Goal: Task Accomplishment & Management: Manage account settings

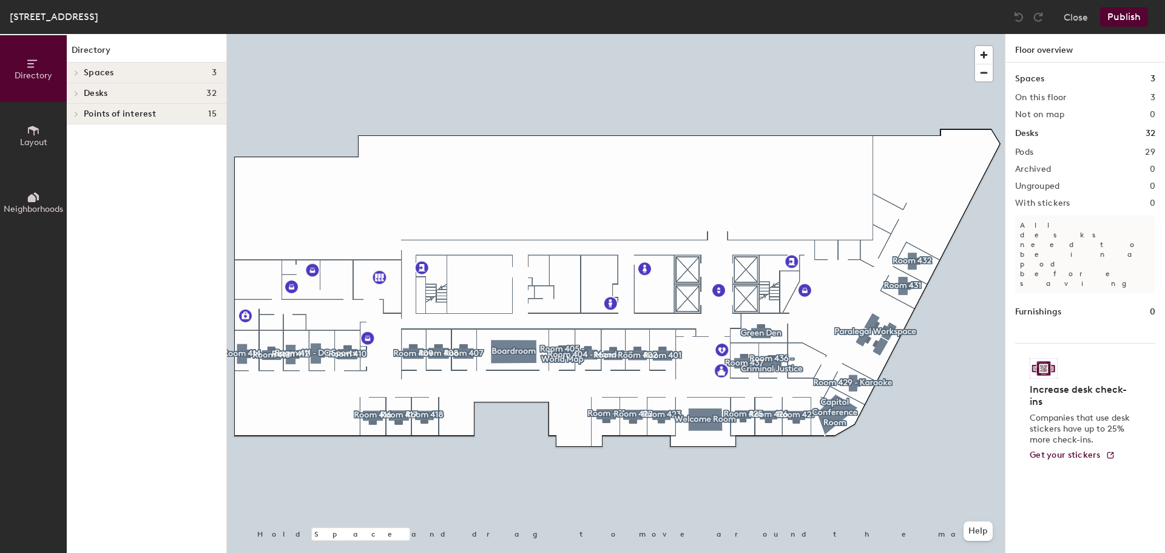
click at [75, 95] on icon at bounding box center [76, 93] width 5 height 6
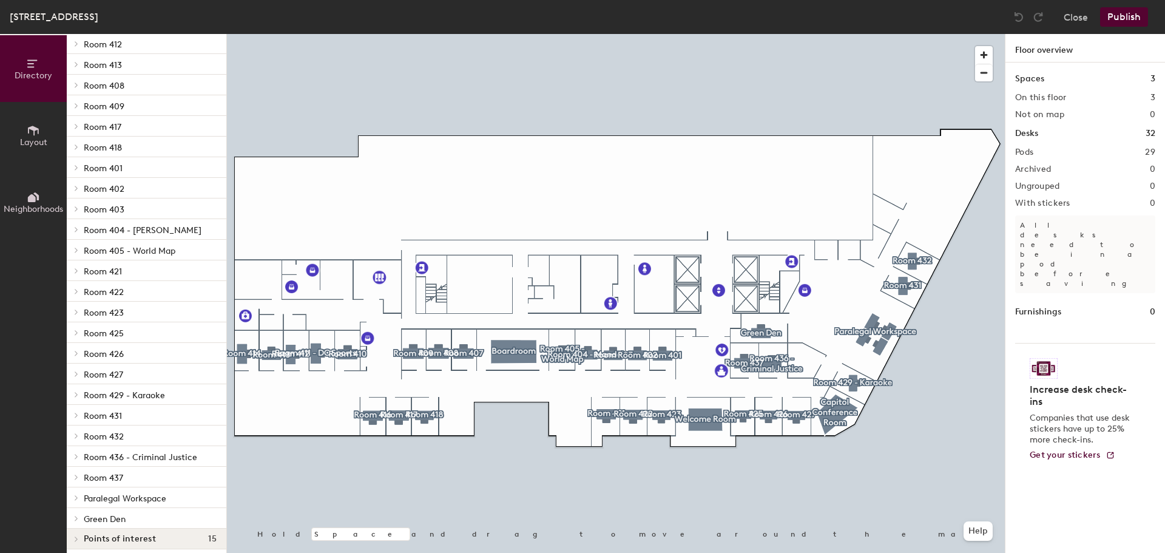
scroll to position [180, 0]
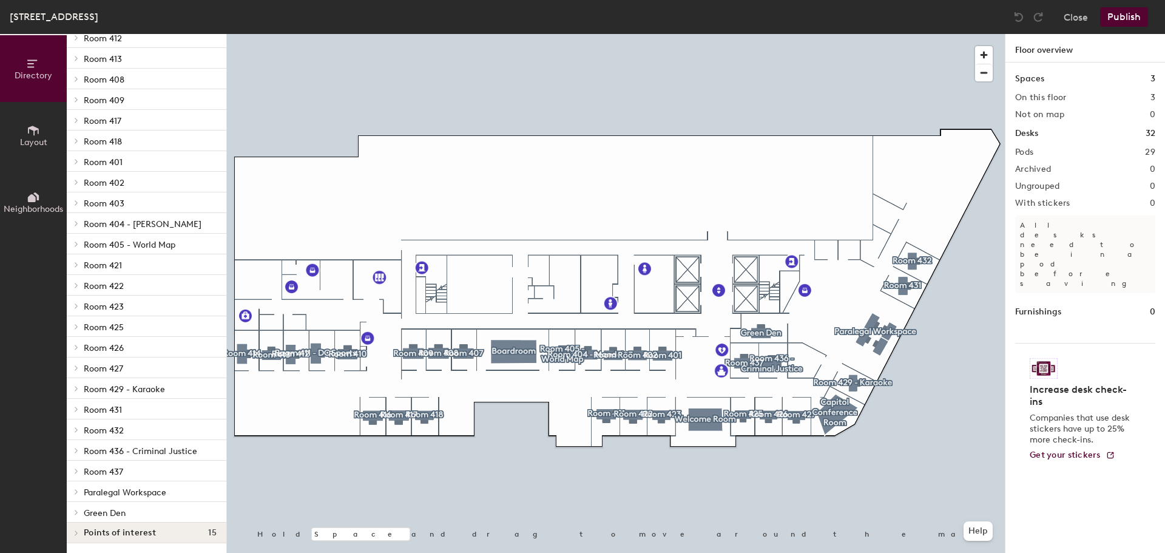
click at [69, 491] on div at bounding box center [75, 491] width 13 height 6
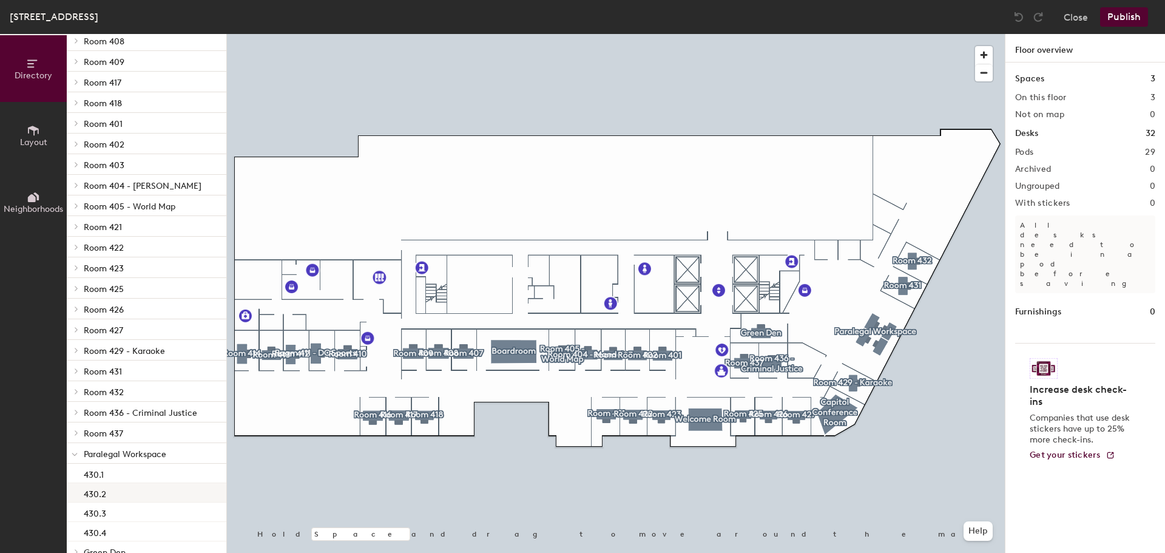
scroll to position [257, 0]
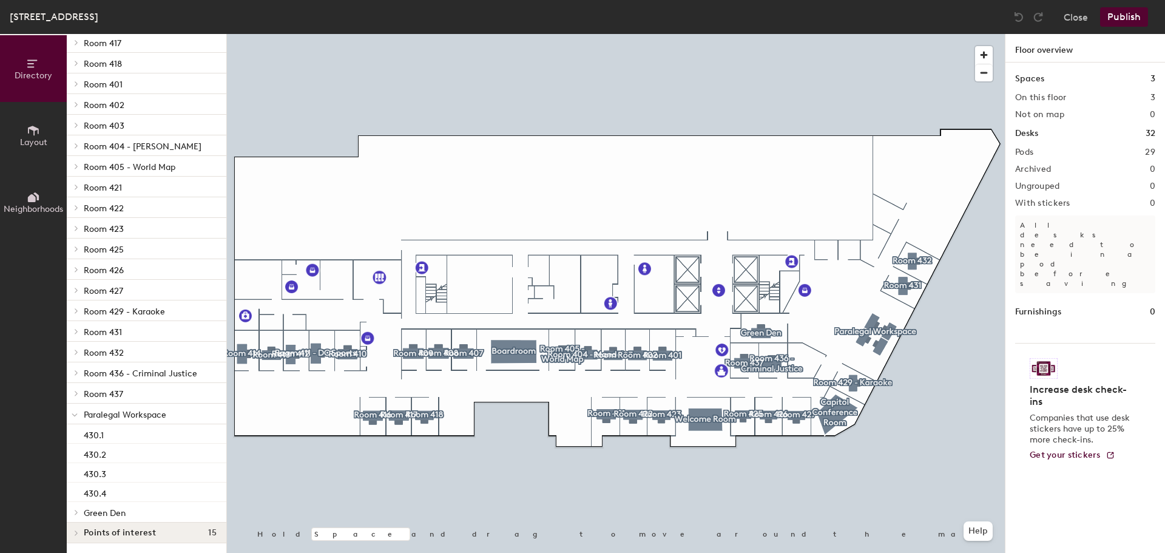
click at [153, 413] on span "Paralegal Workspace" at bounding box center [125, 414] width 82 height 10
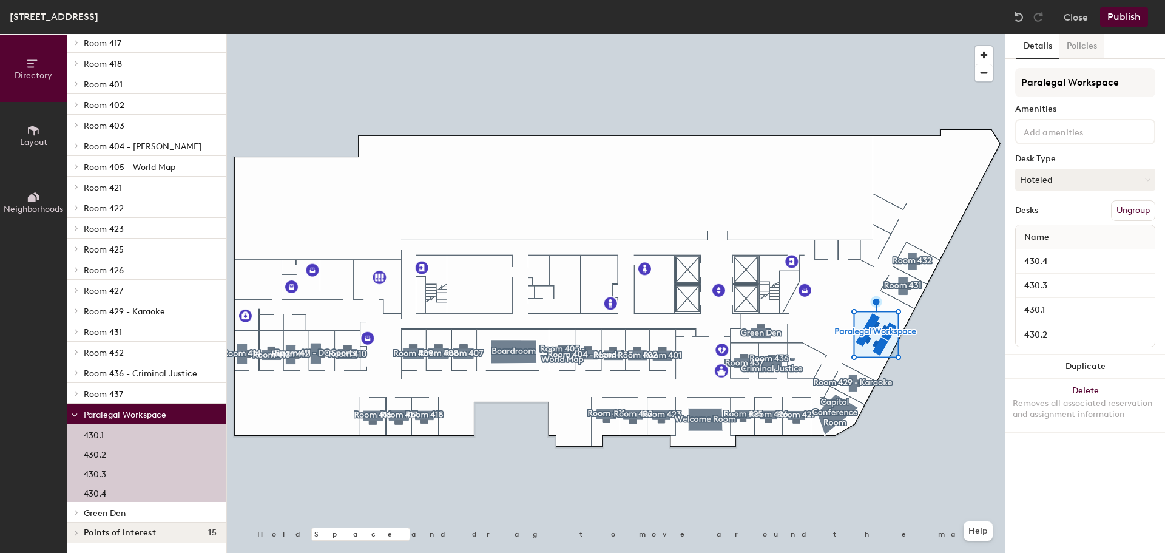
click at [1086, 49] on button "Policies" at bounding box center [1081, 46] width 45 height 25
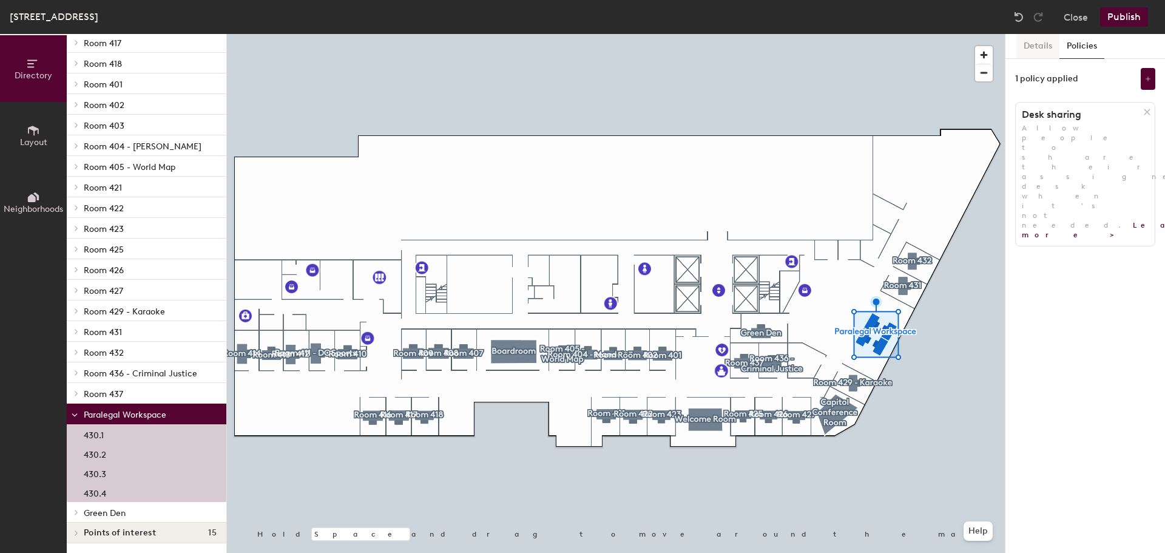
click at [1033, 47] on button "Details" at bounding box center [1037, 46] width 43 height 25
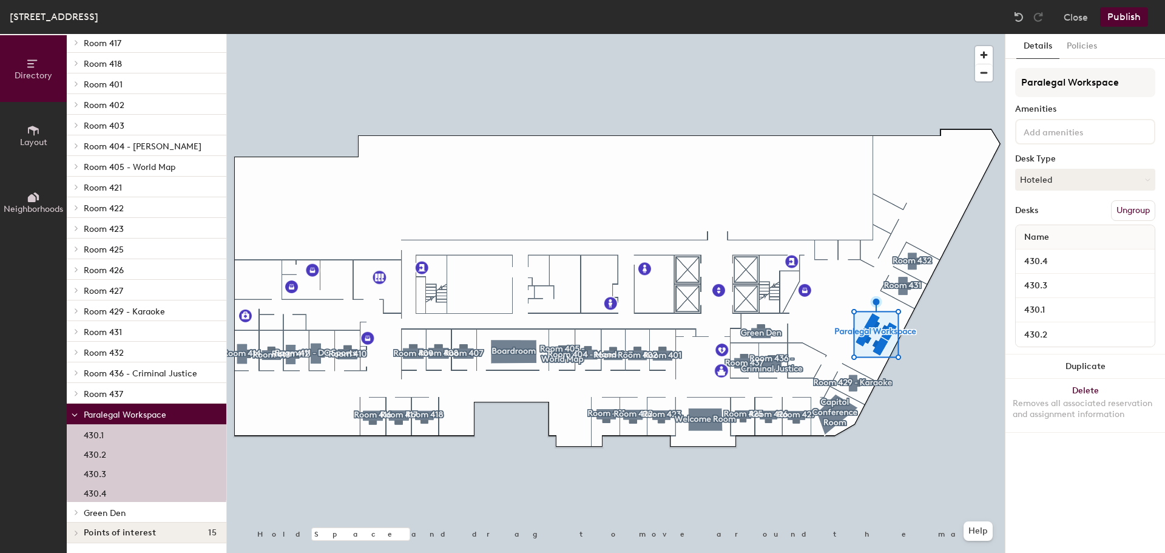
click at [34, 132] on icon at bounding box center [33, 131] width 11 height 10
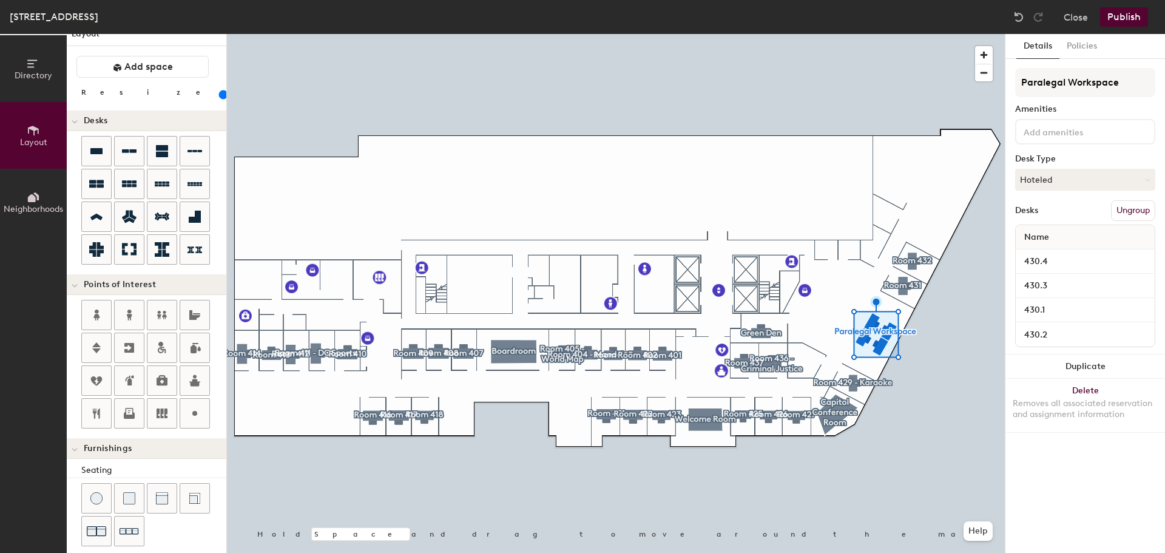
scroll to position [0, 0]
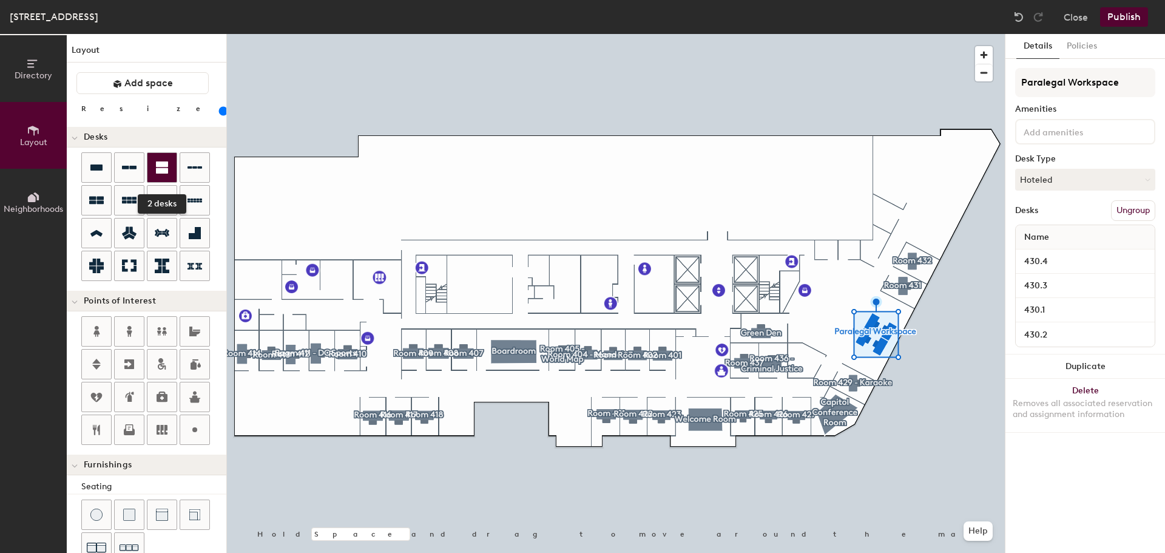
click at [160, 169] on icon at bounding box center [162, 167] width 12 height 12
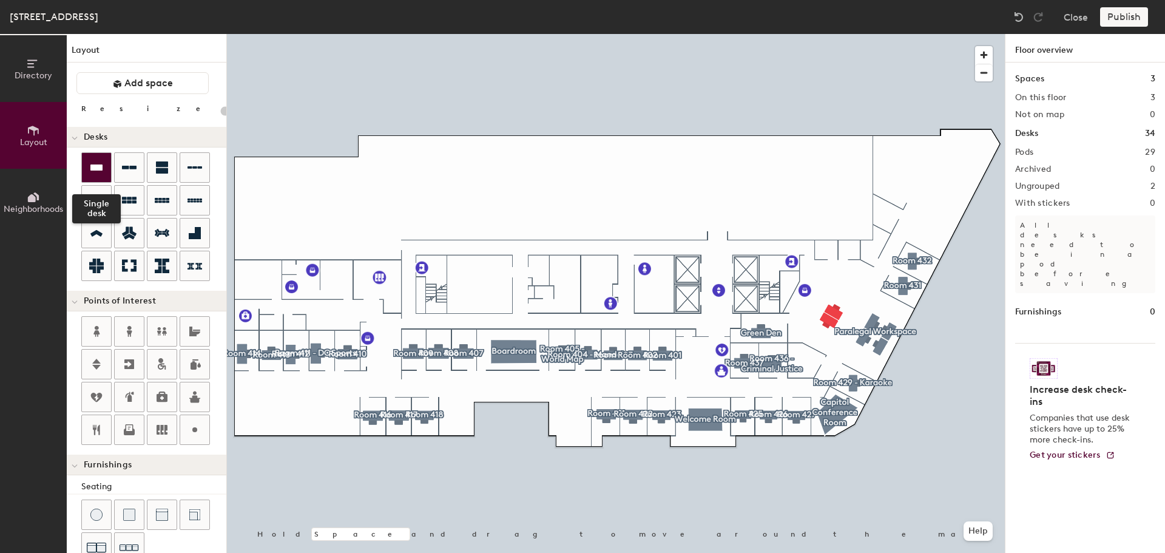
click at [98, 166] on icon at bounding box center [96, 167] width 12 height 6
click at [135, 167] on icon at bounding box center [129, 168] width 15 height 4
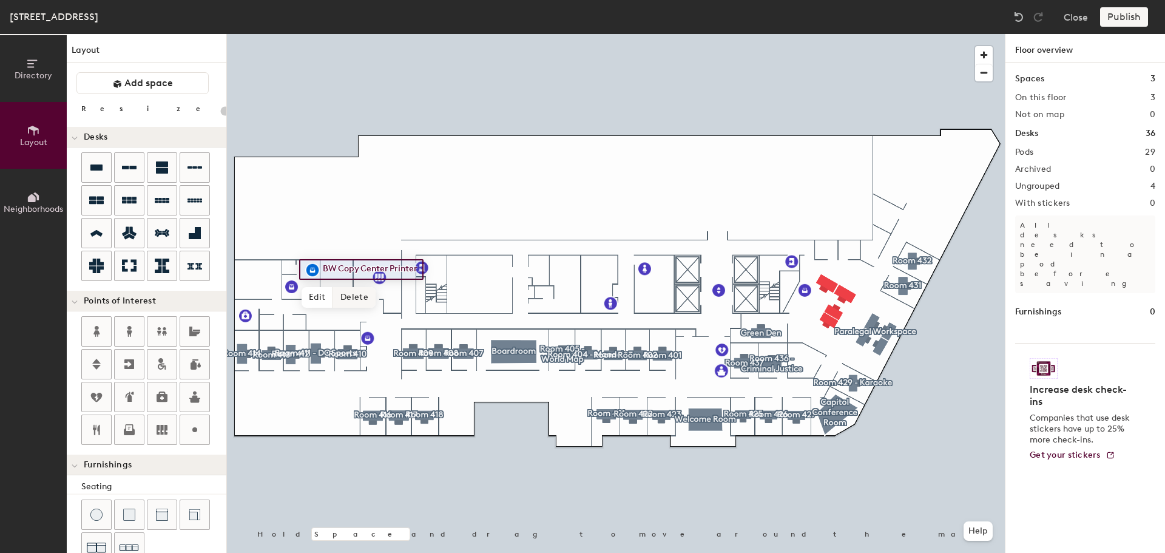
click at [364, 295] on span "Delete" at bounding box center [354, 297] width 42 height 21
type input "20"
click at [35, 200] on icon at bounding box center [32, 198] width 8 height 8
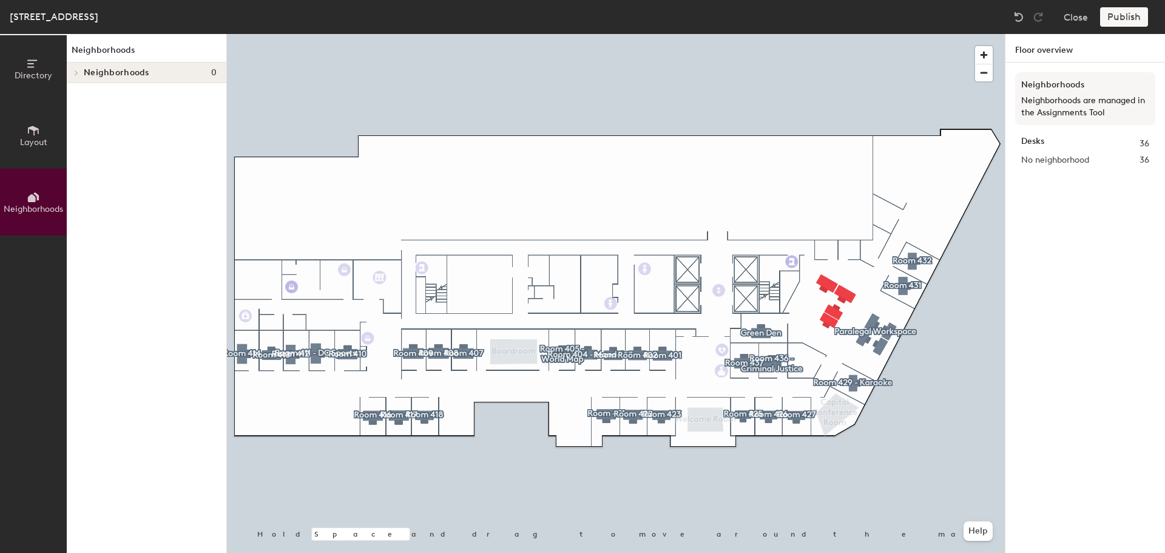
click at [40, 81] on button "Directory" at bounding box center [33, 68] width 67 height 67
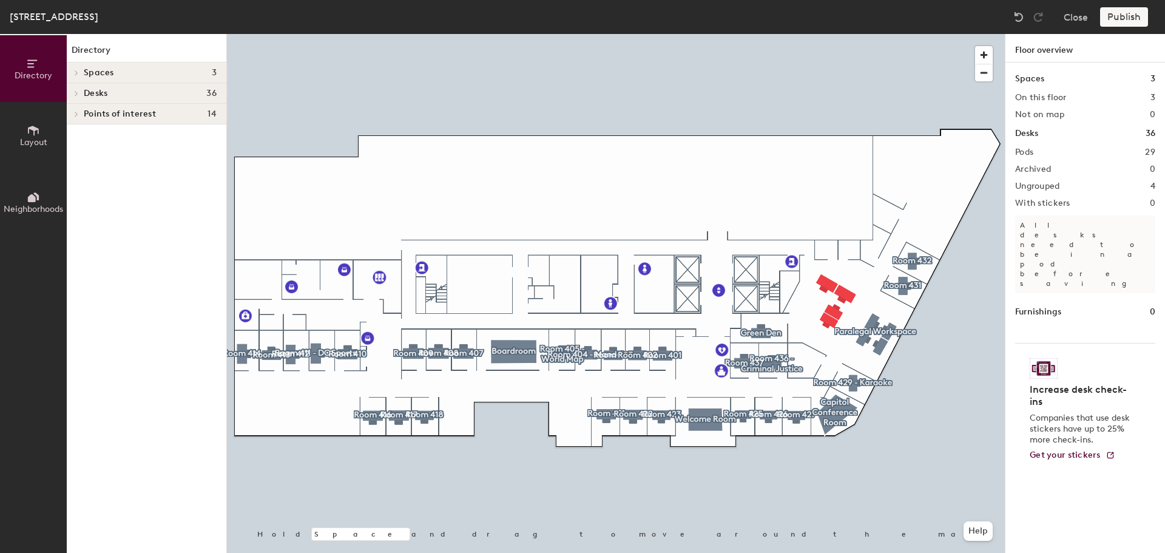
click at [73, 92] on span at bounding box center [75, 93] width 10 height 6
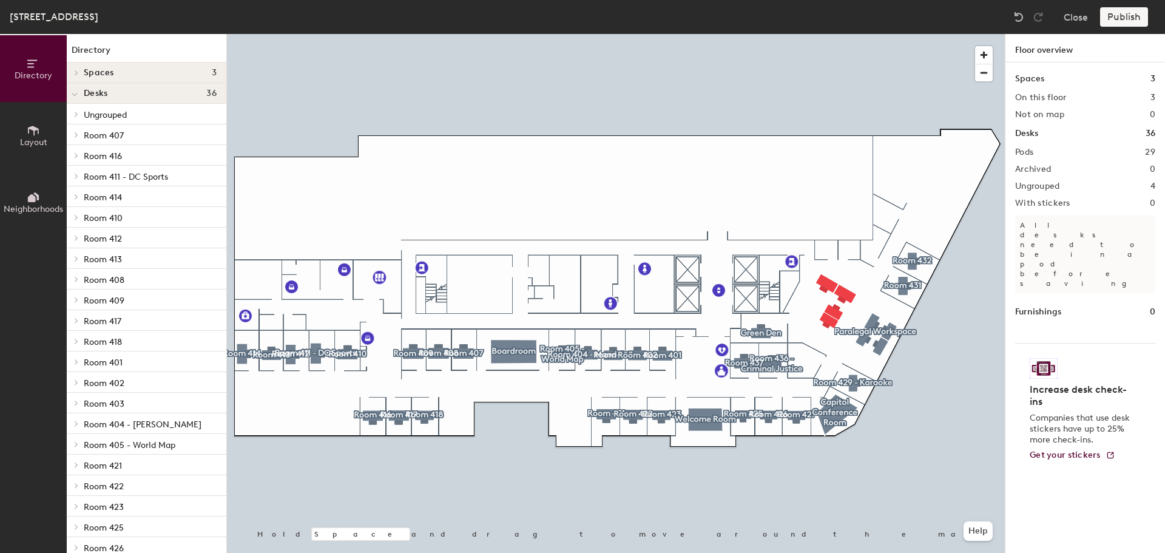
click at [74, 112] on icon at bounding box center [76, 114] width 5 height 6
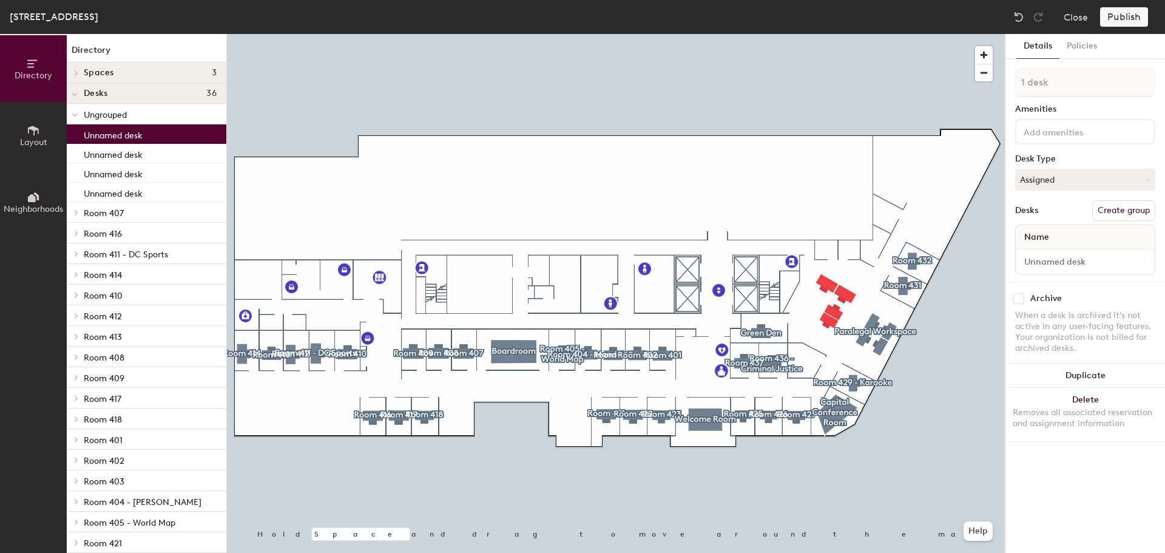
click at [156, 136] on div "Unnamed desk" at bounding box center [147, 133] width 160 height 19
click at [168, 195] on div "Unnamed desk" at bounding box center [147, 192] width 160 height 19
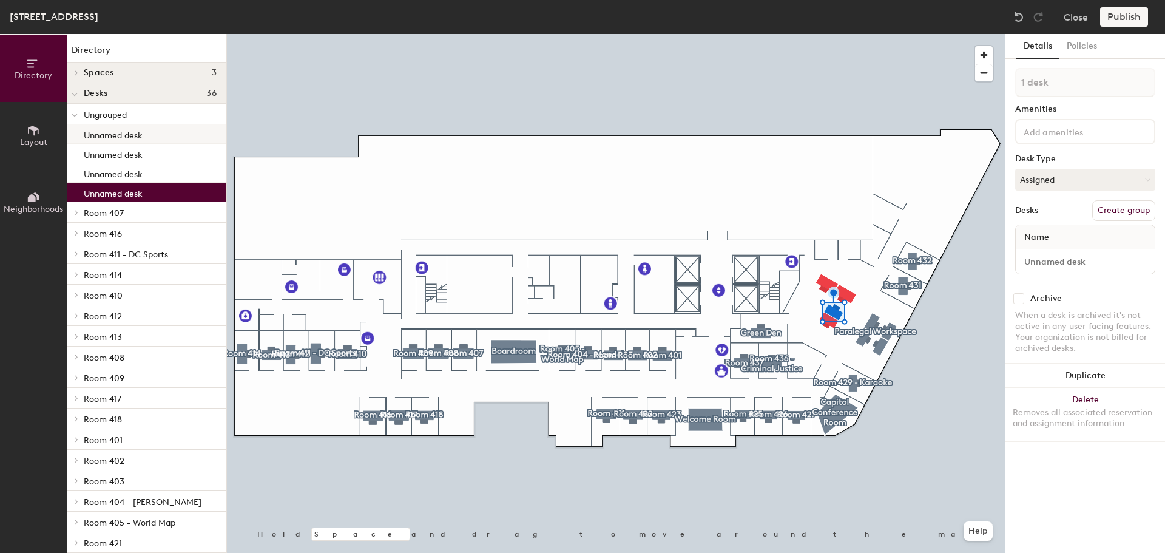
click at [171, 135] on div "Unnamed desk" at bounding box center [147, 133] width 160 height 19
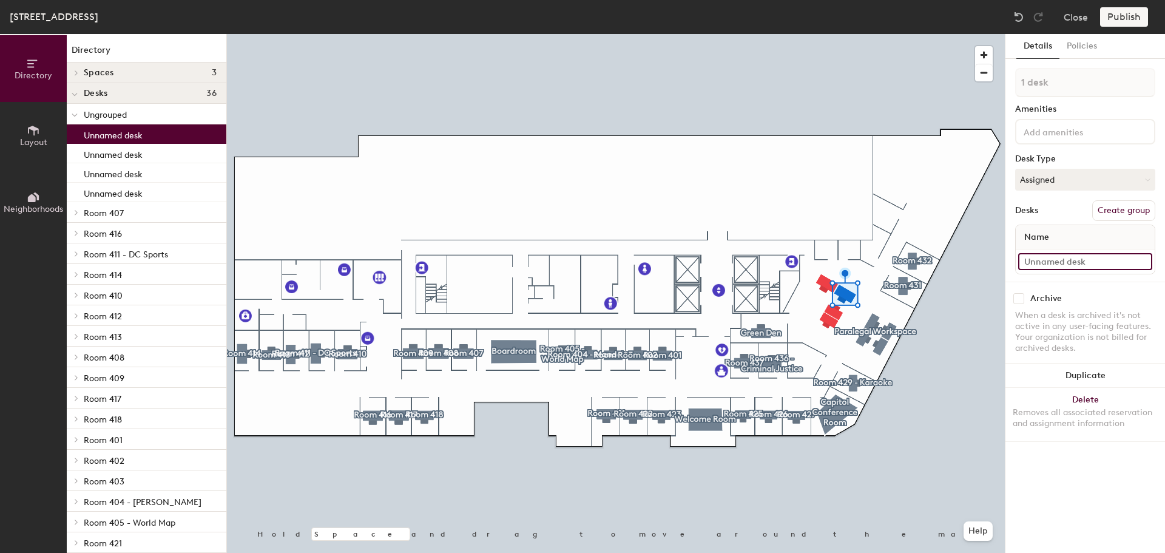
click at [1142, 261] on input at bounding box center [1085, 261] width 134 height 17
click at [1123, 180] on button "Assigned" at bounding box center [1085, 180] width 140 height 22
click at [1051, 254] on div "Hoteled" at bounding box center [1075, 253] width 121 height 18
click at [1086, 45] on button "Policies" at bounding box center [1081, 46] width 45 height 25
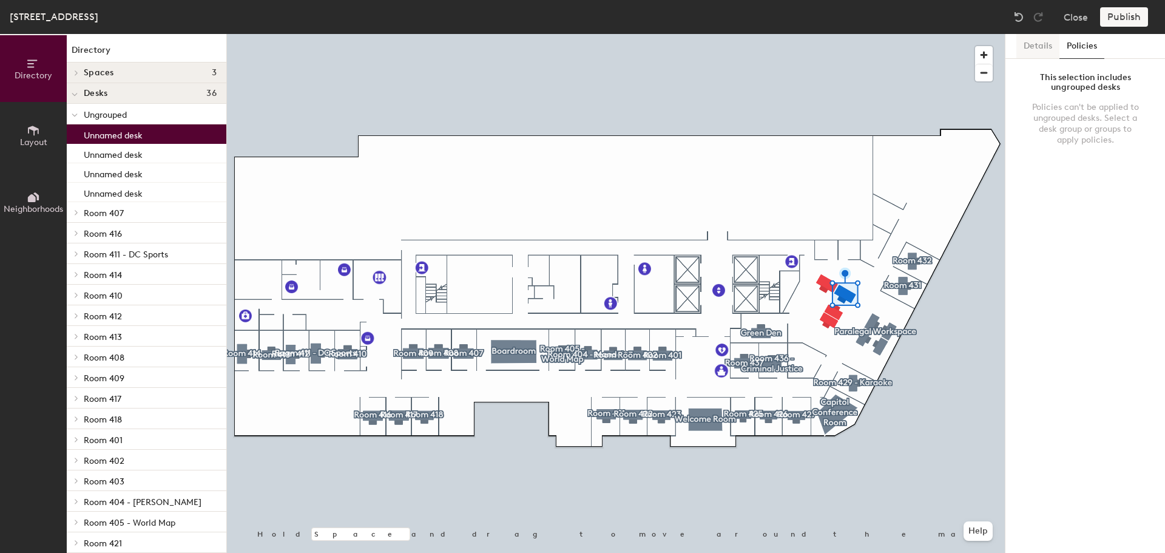
click at [1029, 44] on button "Details" at bounding box center [1037, 46] width 43 height 25
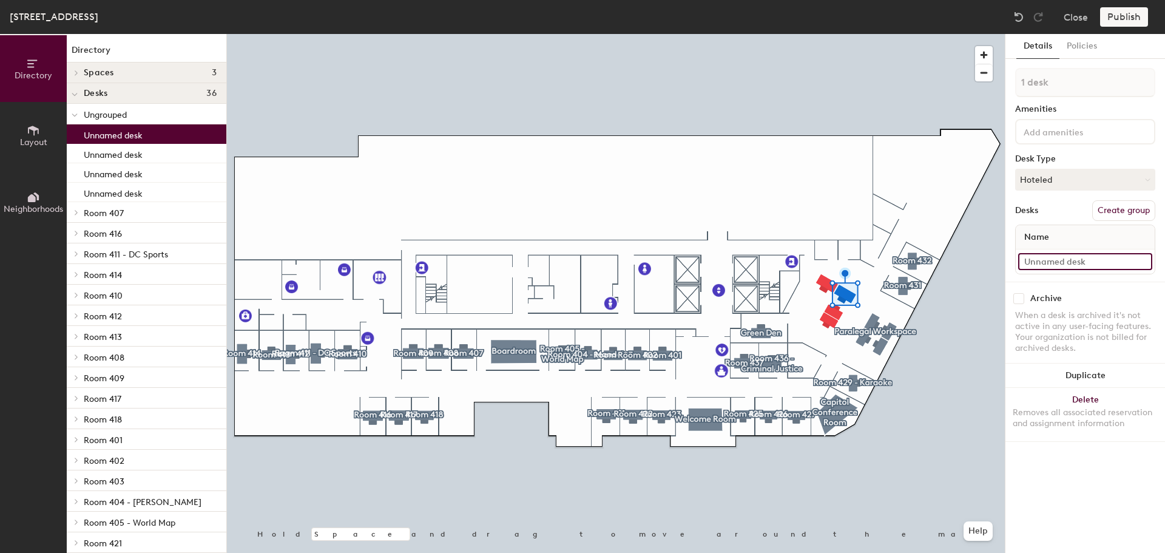
click at [1144, 260] on input at bounding box center [1085, 261] width 134 height 17
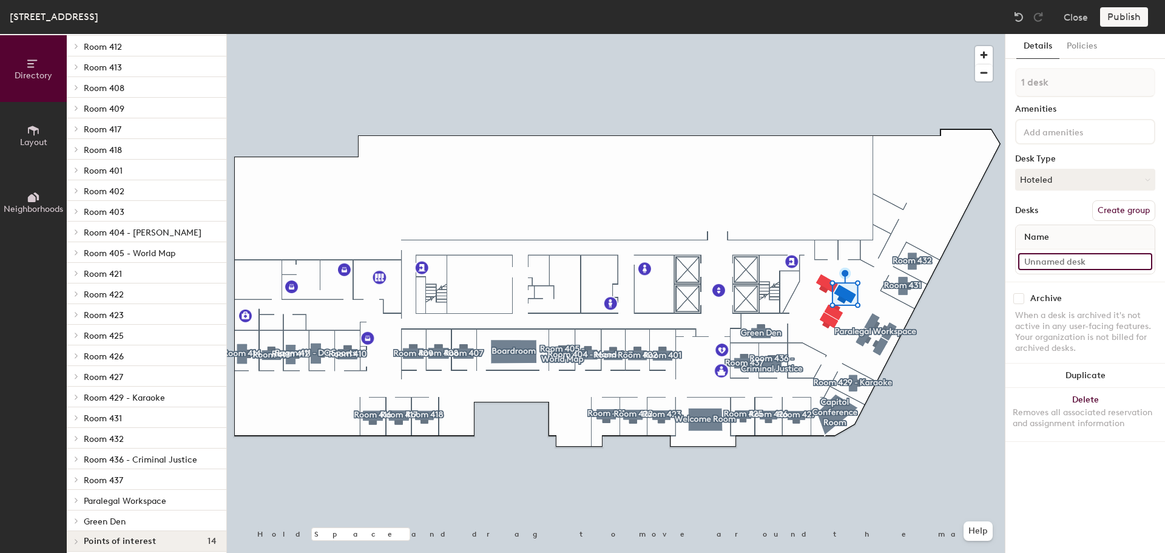
scroll to position [271, 0]
click at [71, 499] on span at bounding box center [75, 498] width 10 height 6
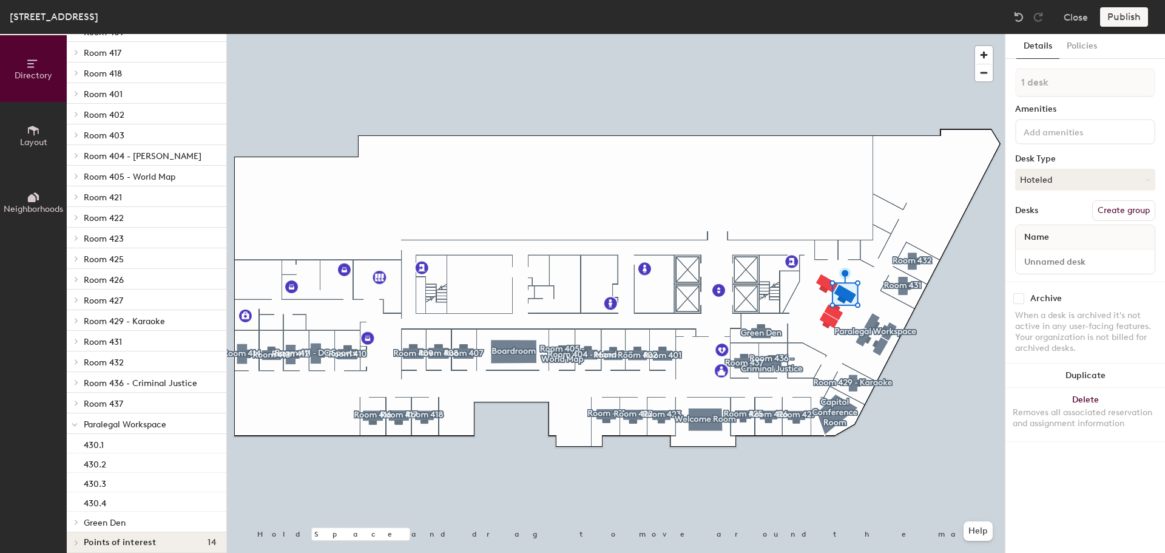
scroll to position [352, 0]
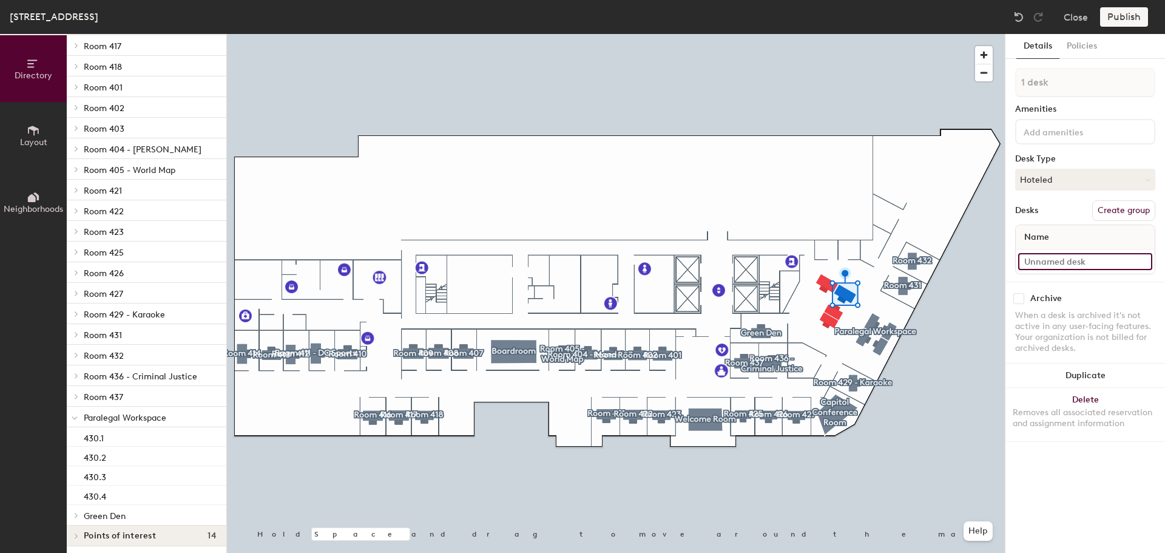
click at [1057, 258] on input at bounding box center [1085, 261] width 134 height 17
type input "430.8"
click at [1042, 262] on input at bounding box center [1085, 261] width 134 height 17
type input "430.9"
click at [1029, 263] on input at bounding box center [1085, 261] width 134 height 17
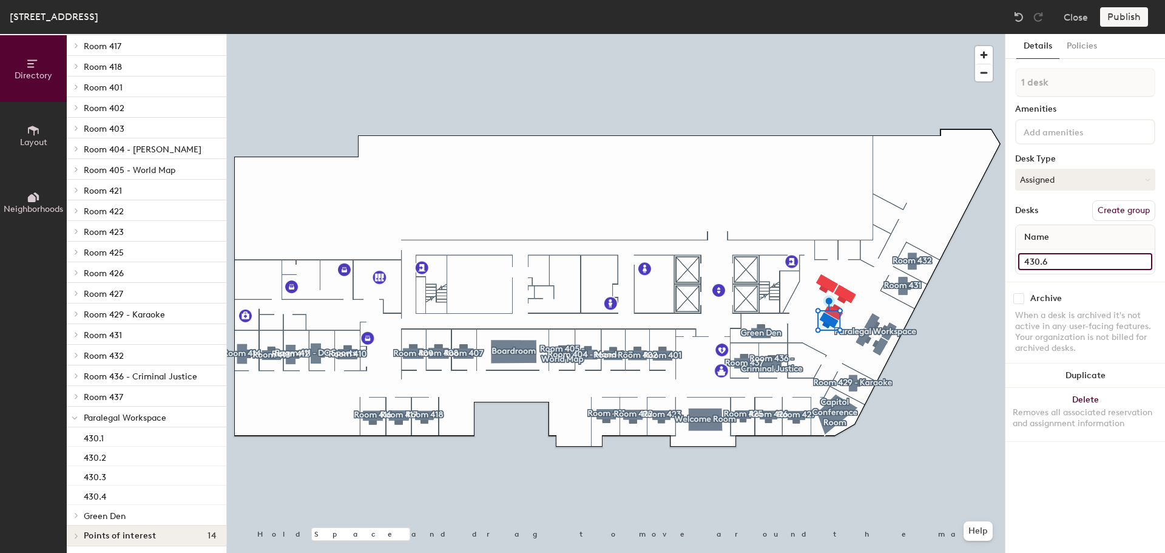
type input "430.6"
click at [1051, 260] on input at bounding box center [1085, 261] width 134 height 17
type input "430.7"
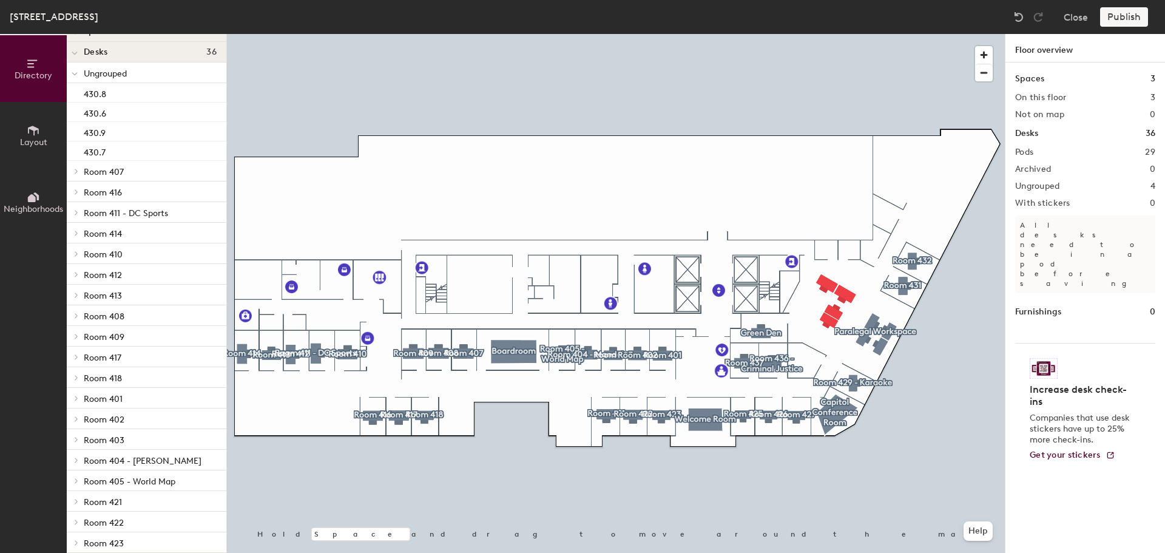
scroll to position [55, 0]
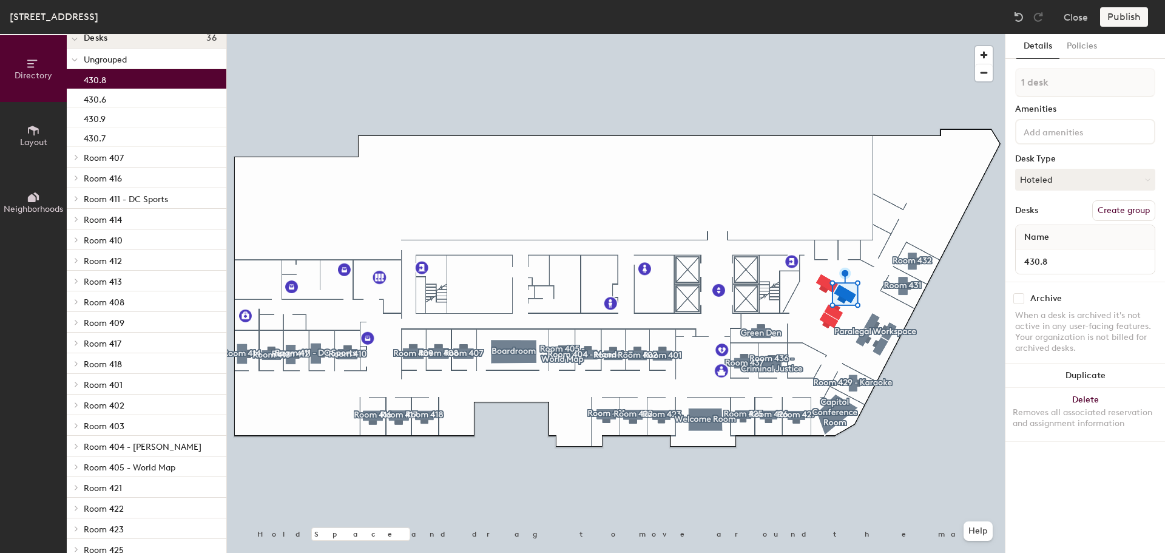
drag, startPoint x: 158, startPoint y: 82, endPoint x: 221, endPoint y: 218, distance: 149.8
click at [221, 218] on div "Directory Spaces 3 Boardroom Capitol Conference Room Welcome Room Desks 36 Ungr…" at bounding box center [147, 293] width 160 height 519
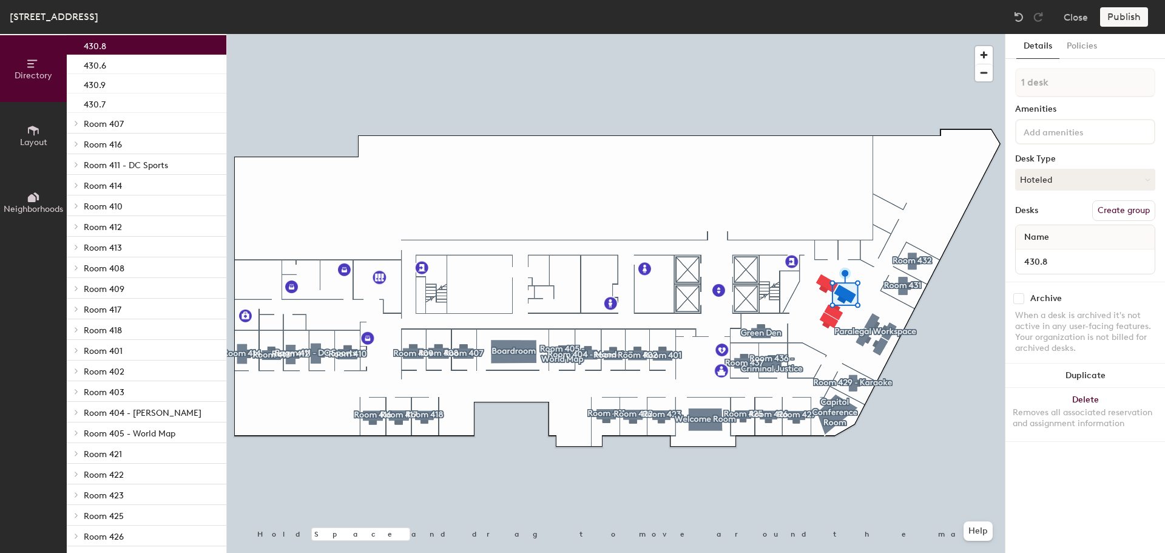
scroll to position [83, 0]
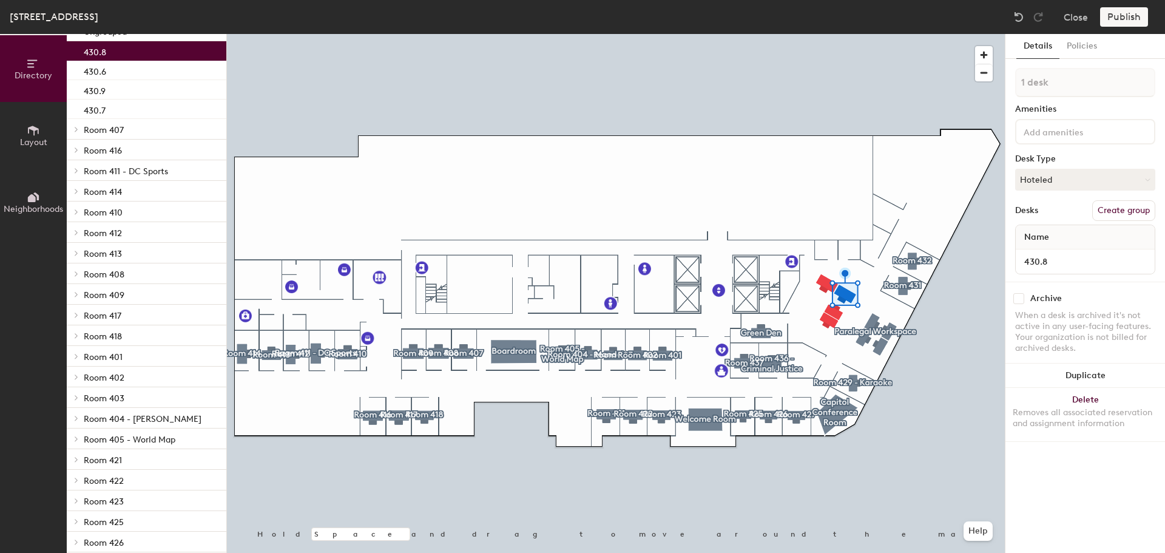
click at [227, 321] on div "Directory Layout Neighborhoods Directory Spaces 3 Boardroom Capitol Conference …" at bounding box center [582, 293] width 1165 height 519
drag, startPoint x: 172, startPoint y: 54, endPoint x: 131, endPoint y: 52, distance: 41.3
click at [131, 52] on div "430.8" at bounding box center [147, 50] width 160 height 19
click at [1088, 44] on button "Policies" at bounding box center [1081, 46] width 45 height 25
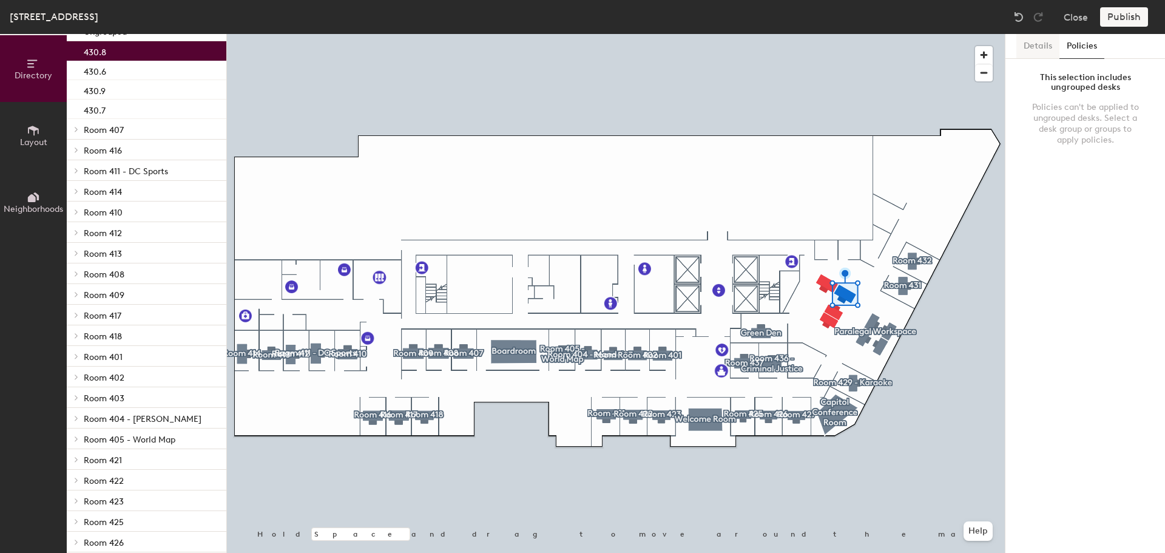
click at [1037, 47] on button "Details" at bounding box center [1037, 46] width 43 height 25
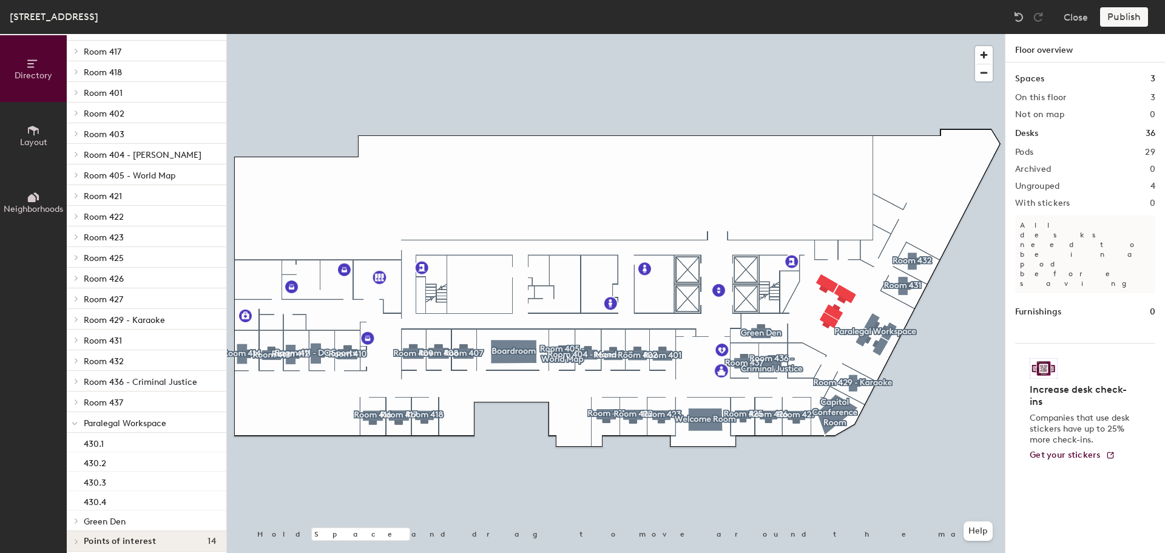
scroll to position [355, 0]
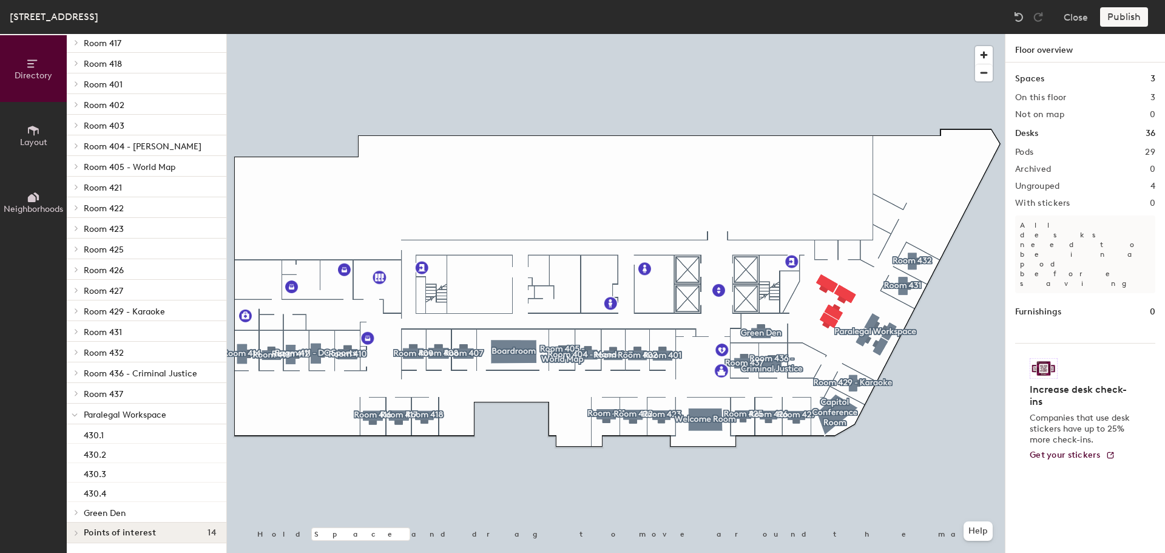
click at [173, 415] on p "Paralegal Workspace" at bounding box center [150, 414] width 133 height 16
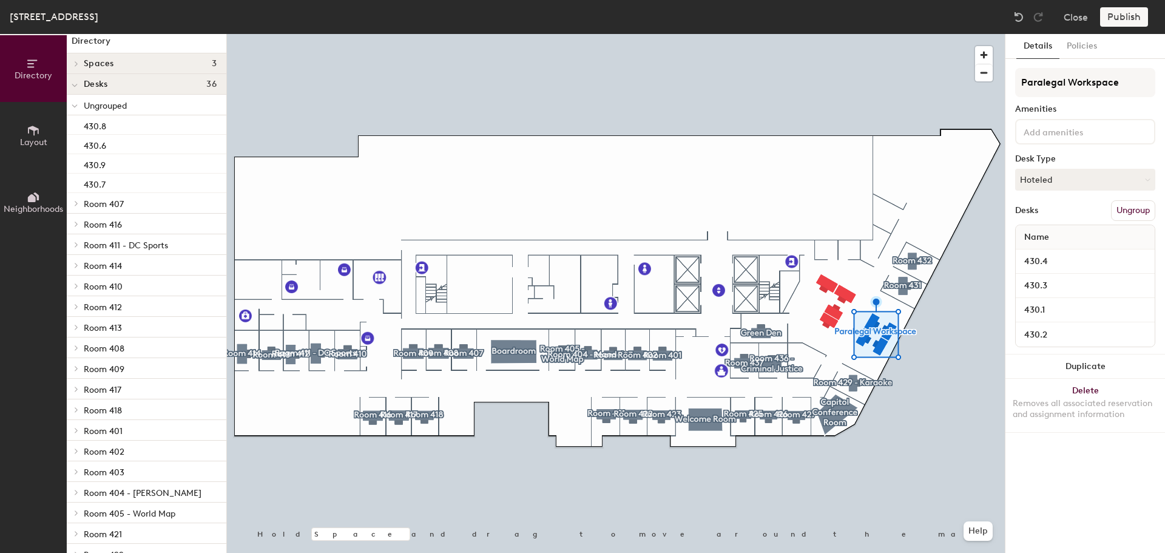
scroll to position [6, 0]
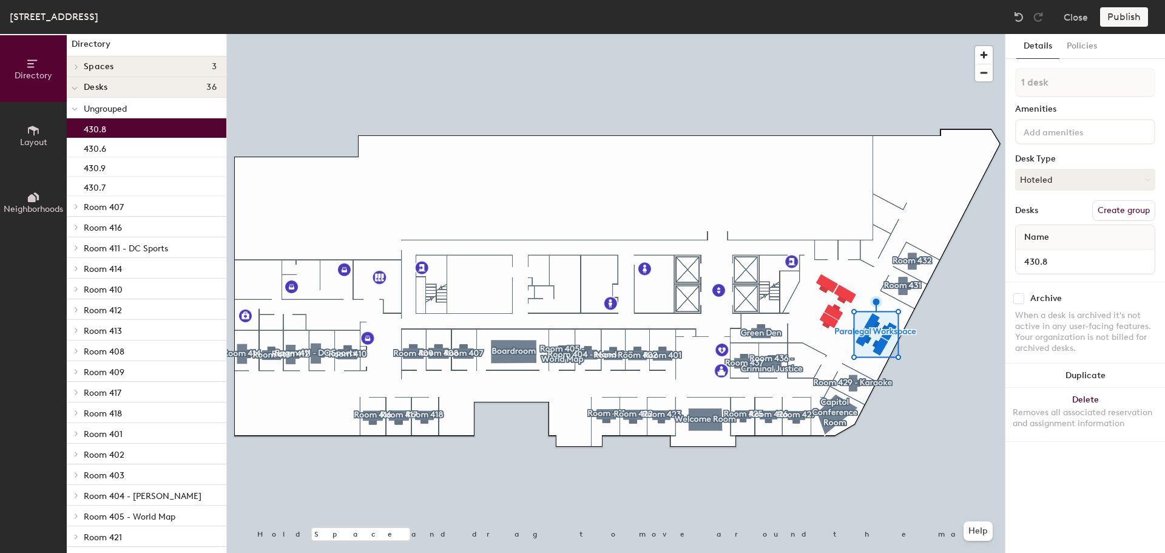
click at [141, 124] on div "430.8" at bounding box center [147, 127] width 160 height 19
click at [133, 188] on div "430.7" at bounding box center [147, 186] width 160 height 19
click at [140, 130] on div "430.8" at bounding box center [147, 127] width 160 height 19
click at [880, 335] on div "Directory Layout Neighborhoods Directory Spaces 3 Boardroom Capitol Conference …" at bounding box center [582, 293] width 1165 height 519
drag, startPoint x: 160, startPoint y: 130, endPoint x: 135, endPoint y: 129, distance: 25.5
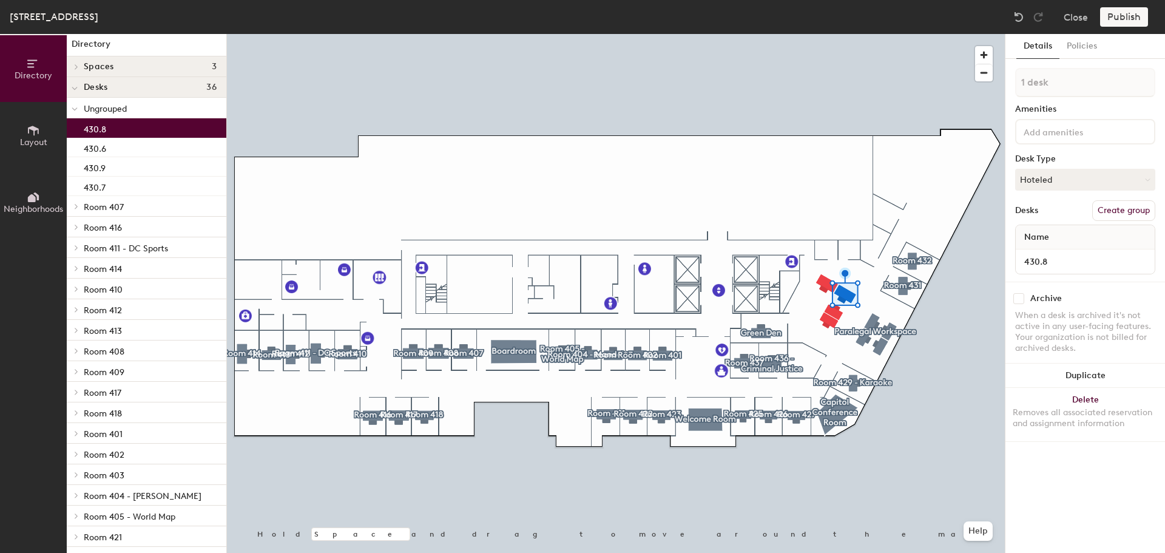
click at [135, 129] on div "430.8" at bounding box center [147, 127] width 160 height 19
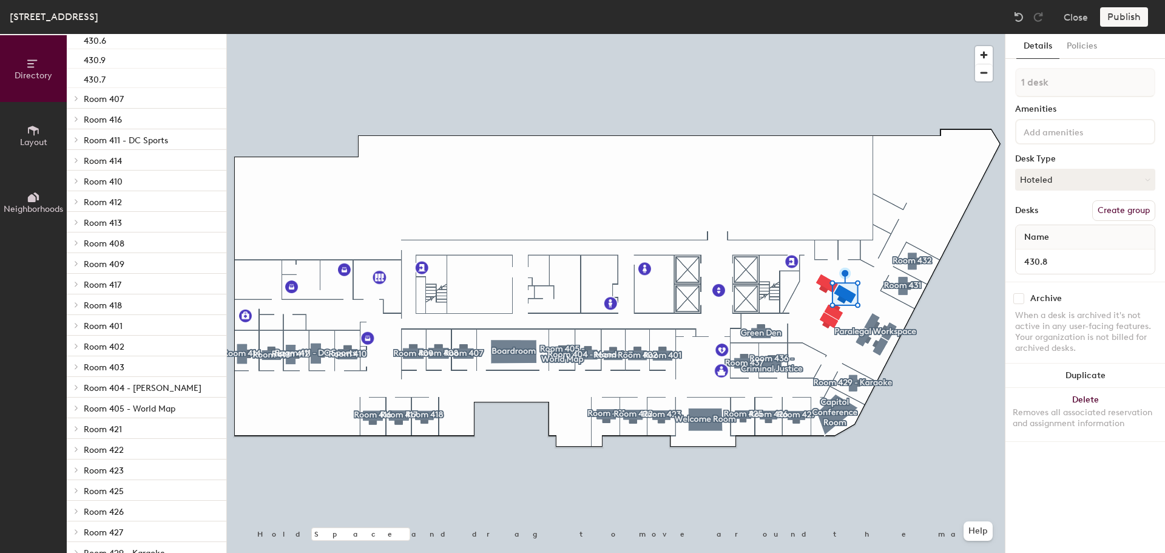
scroll to position [111, 0]
click at [35, 133] on icon at bounding box center [33, 130] width 13 height 13
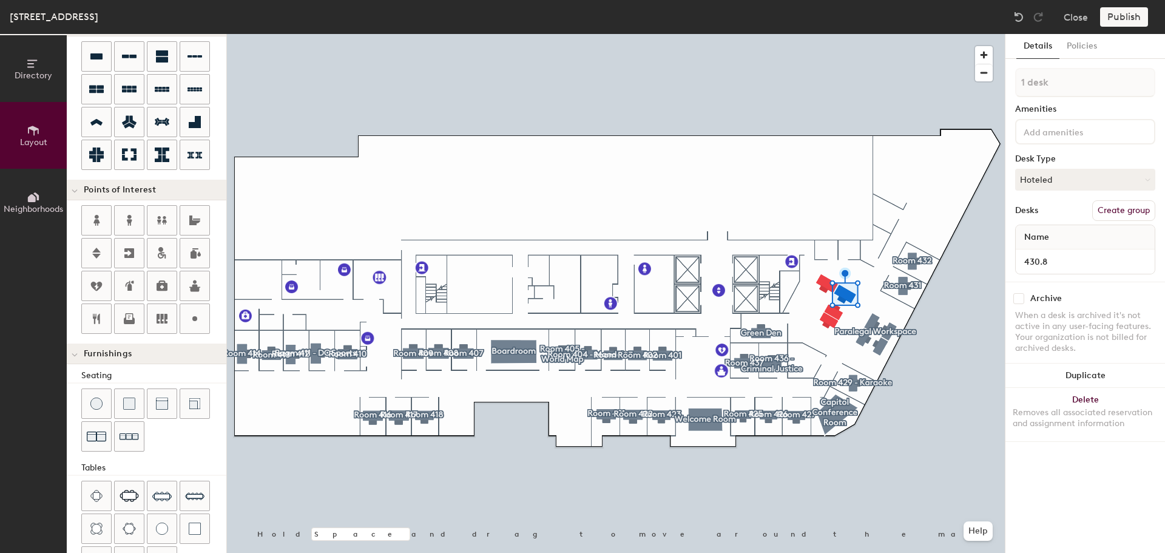
click at [38, 76] on span "Directory" at bounding box center [34, 75] width 38 height 10
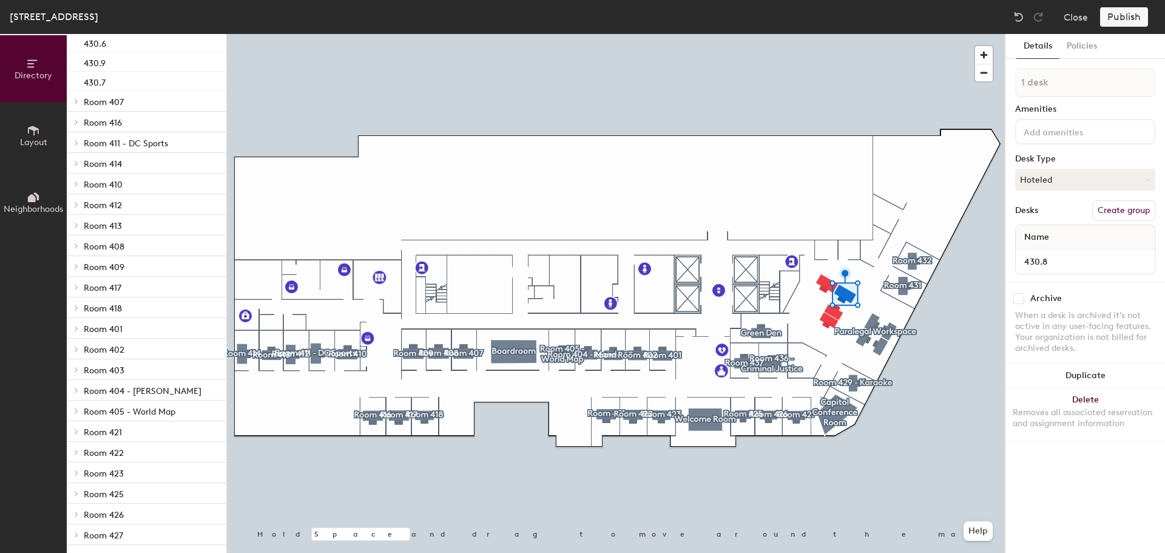
scroll to position [0, 0]
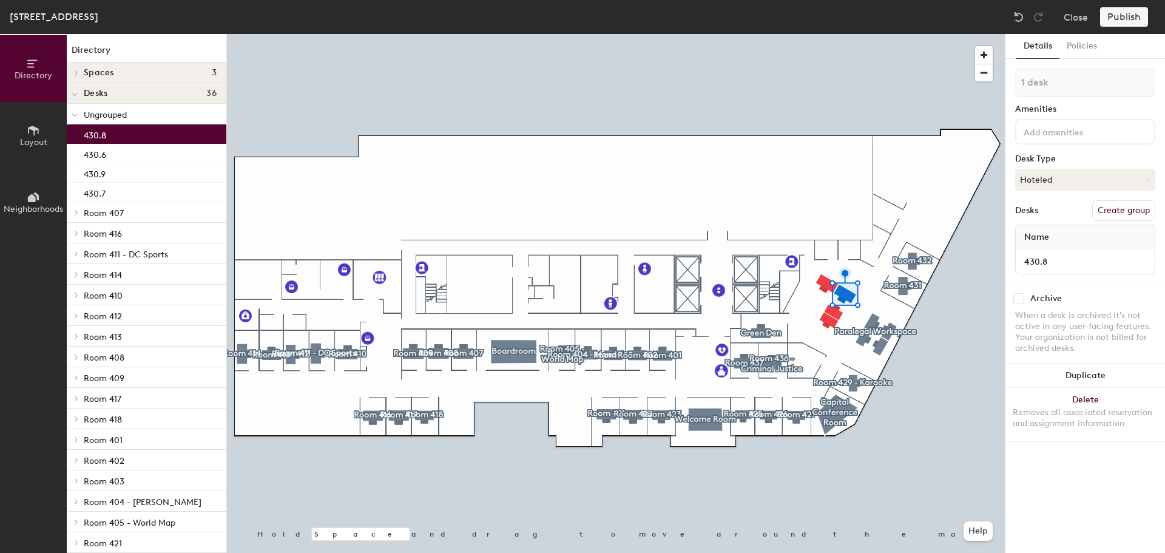
click at [76, 116] on icon at bounding box center [75, 115] width 6 height 5
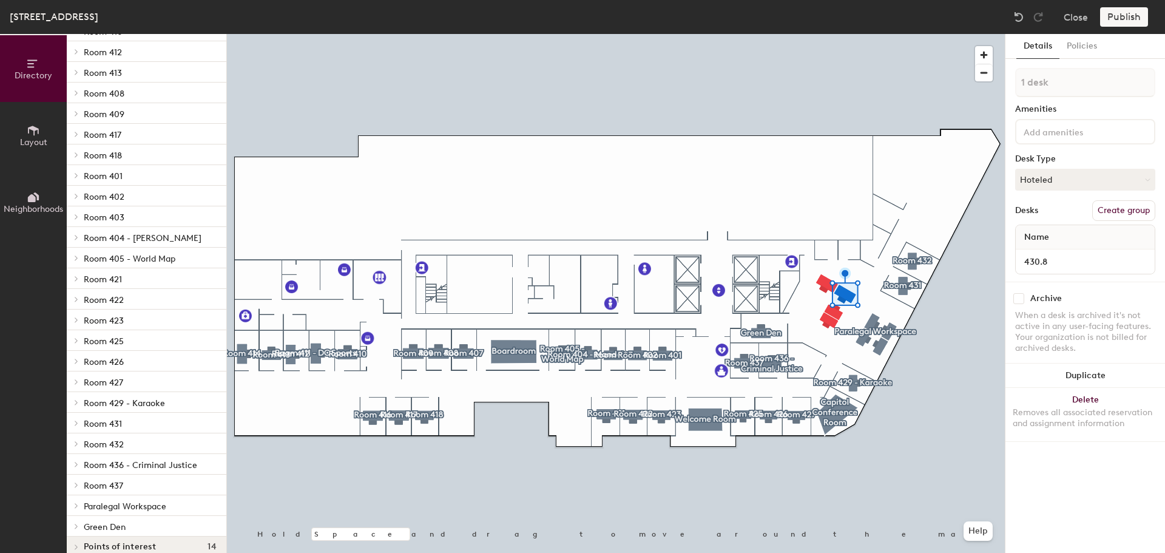
scroll to position [200, 0]
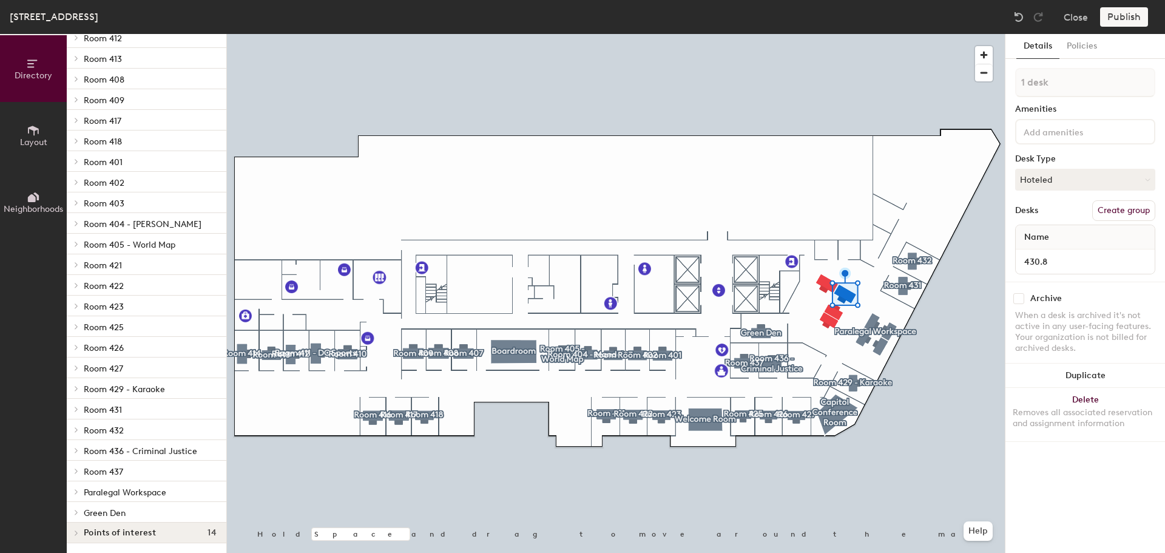
click at [74, 492] on icon at bounding box center [76, 491] width 5 height 6
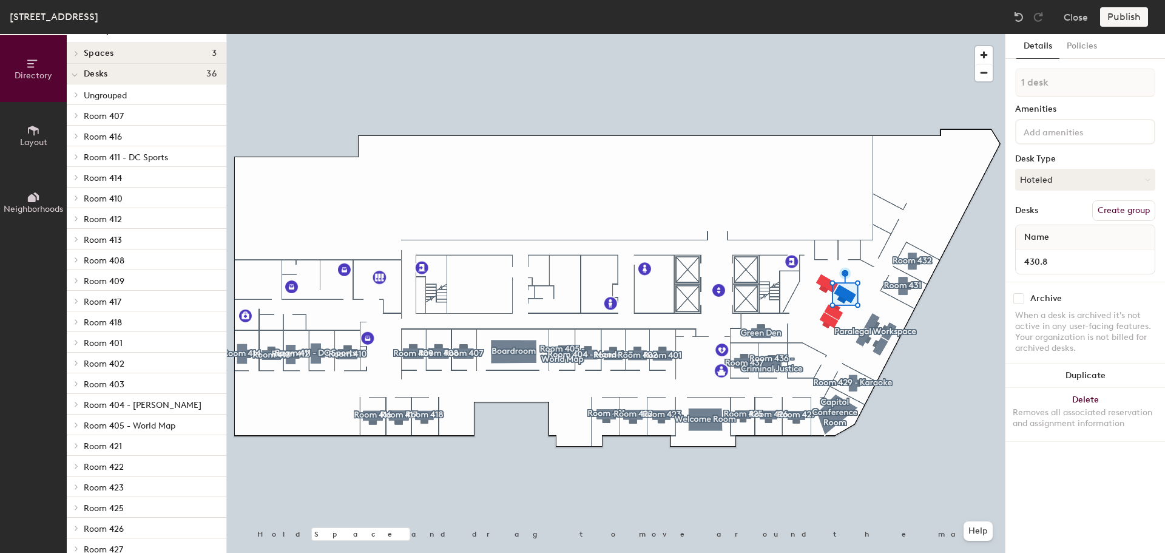
scroll to position [0, 0]
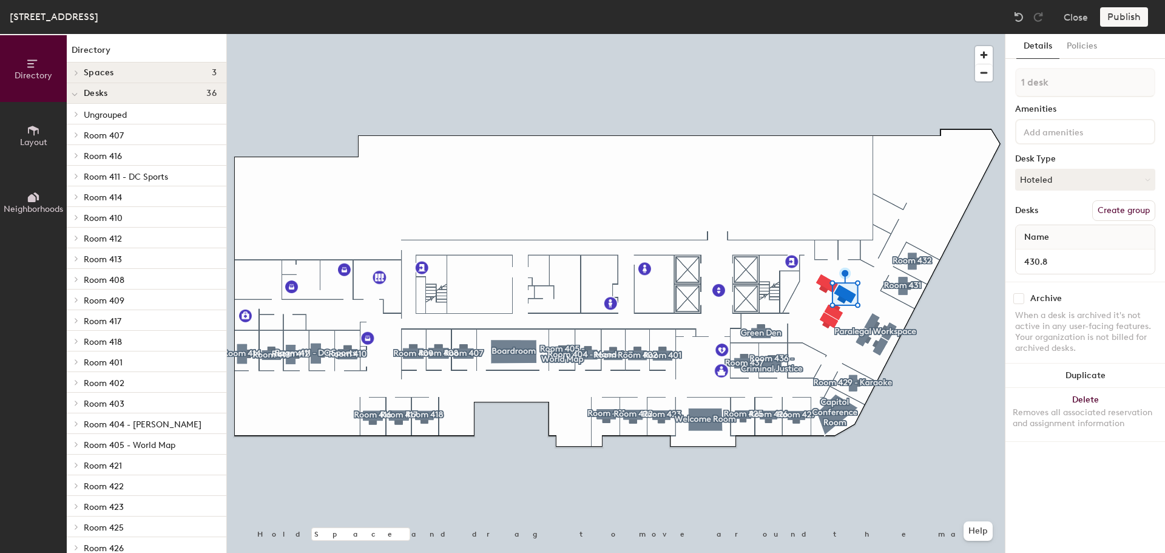
click at [132, 116] on p "Ungrouped" at bounding box center [150, 114] width 133 height 16
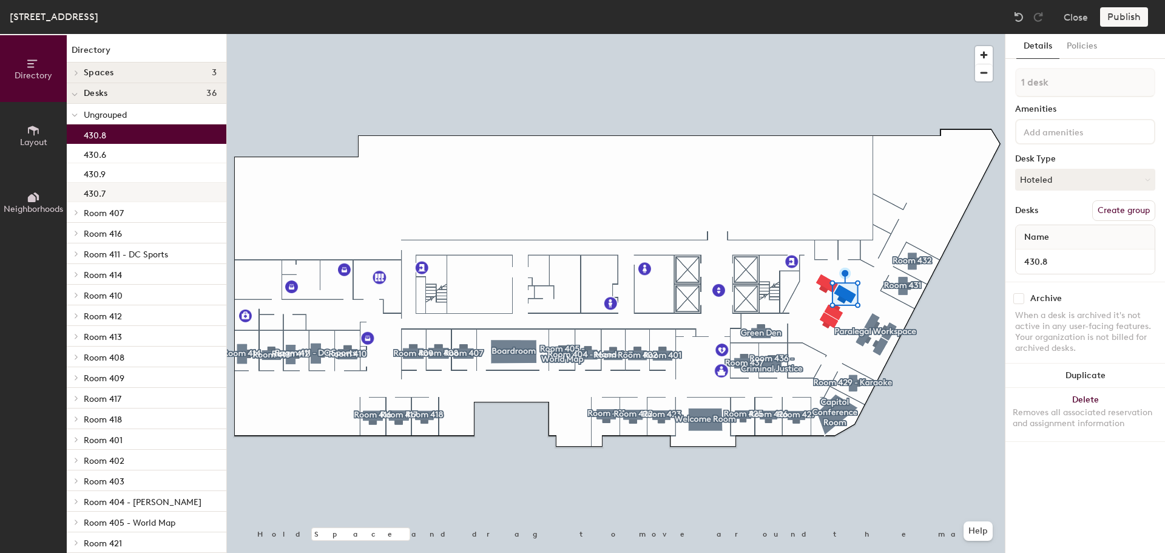
click at [122, 193] on div "430.7" at bounding box center [147, 192] width 160 height 19
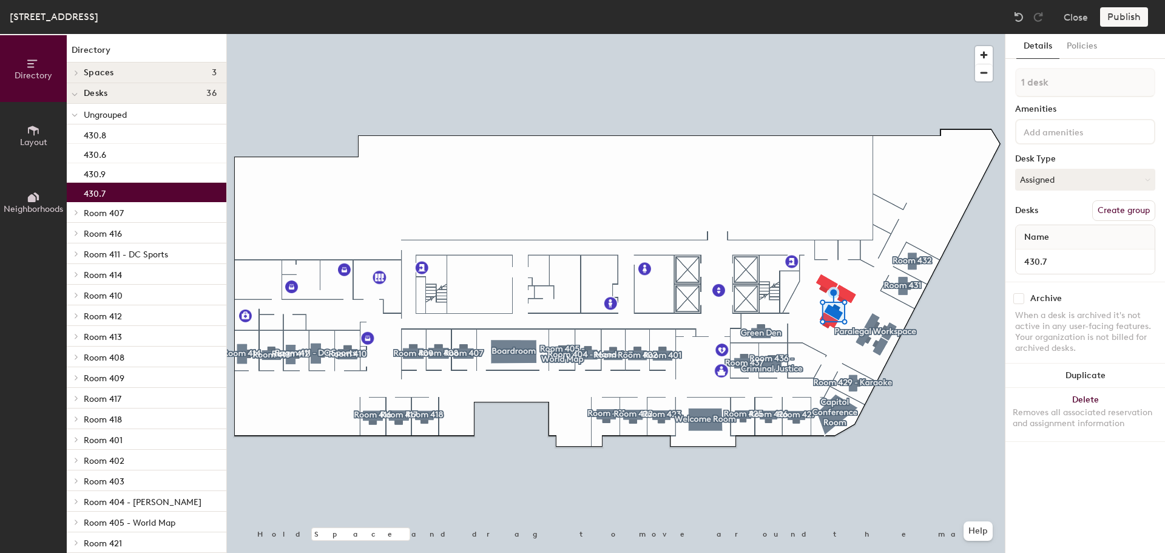
click at [480, 34] on div at bounding box center [616, 34] width 778 height 0
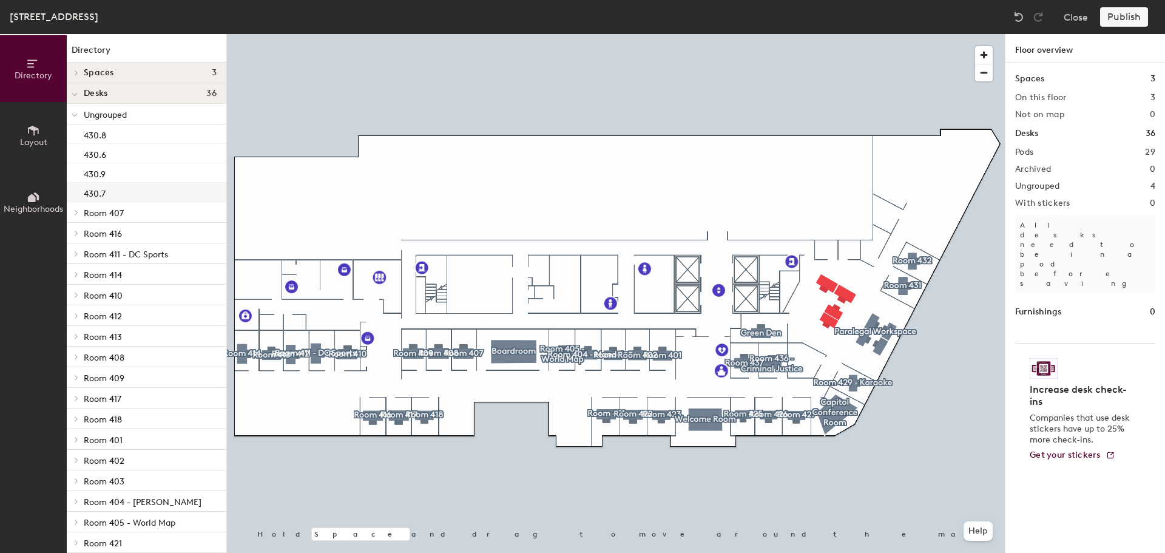
click at [157, 193] on div "430.7" at bounding box center [147, 192] width 160 height 19
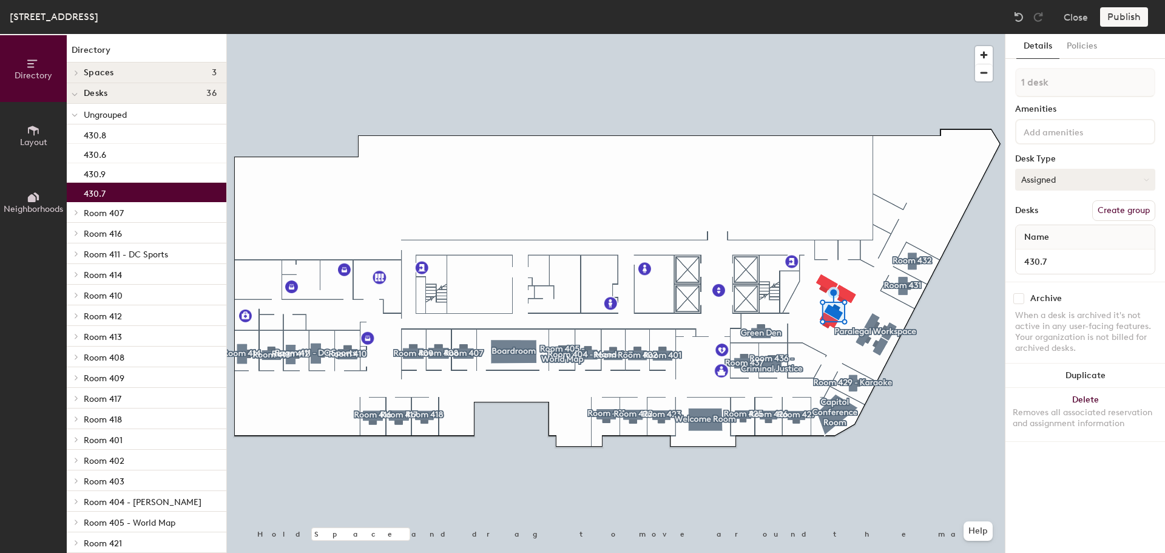
click at [1110, 181] on button "Assigned" at bounding box center [1085, 180] width 140 height 22
click at [1089, 155] on div "Desk Type" at bounding box center [1085, 159] width 140 height 10
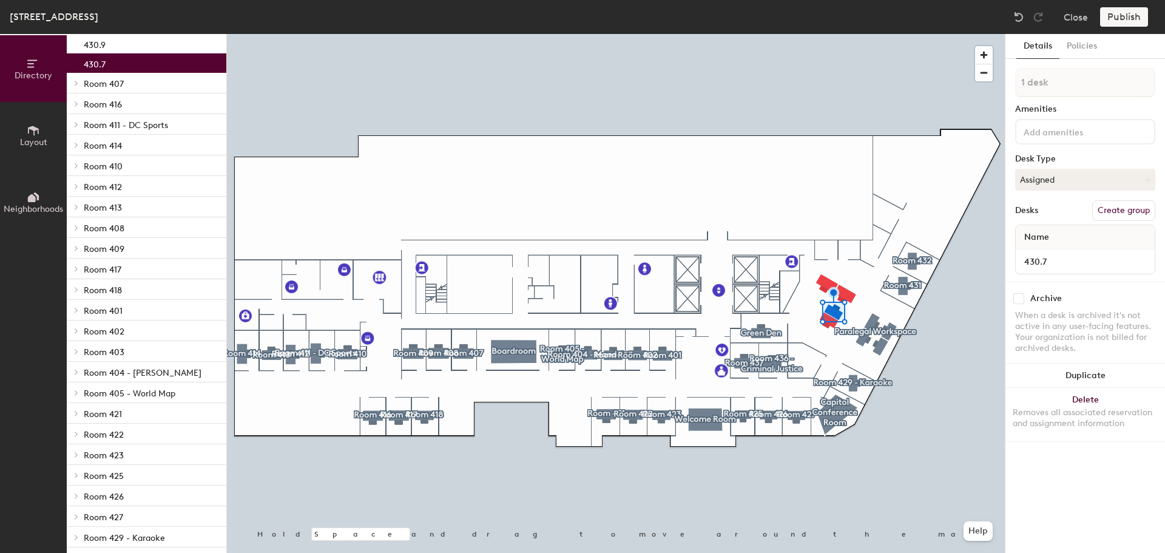
scroll to position [355, 0]
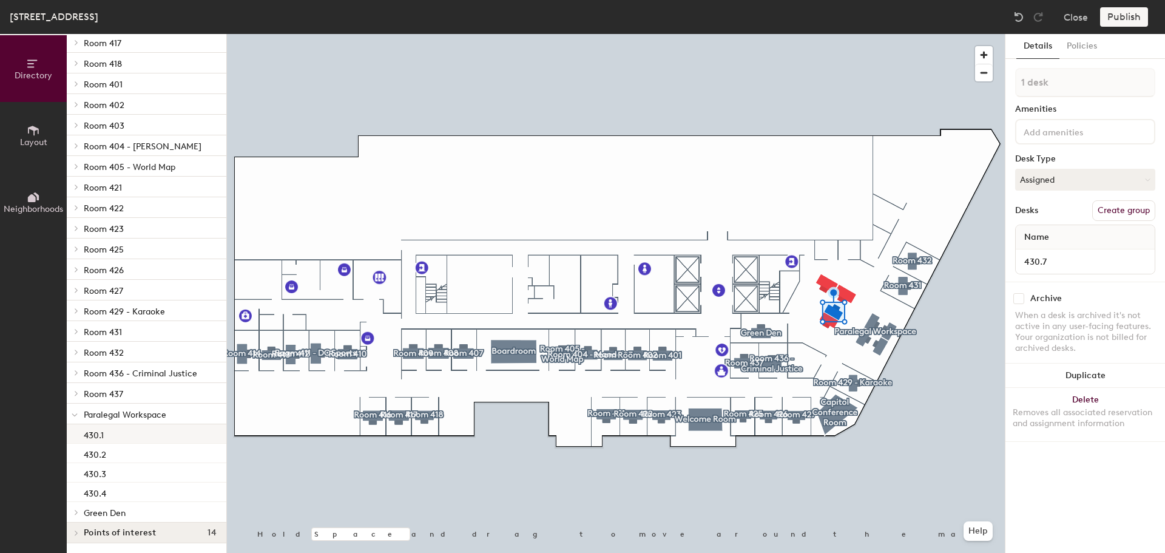
drag, startPoint x: 184, startPoint y: 60, endPoint x: 144, endPoint y: 428, distance: 369.7
click at [144, 428] on div "Ungrouped 430.8 430.6 430.9 430.7 Room 407 Desk 1 Room 416 Desk 1 Room 411 - DC…" at bounding box center [147, 135] width 160 height 774
drag, startPoint x: 177, startPoint y: 150, endPoint x: 158, endPoint y: 430, distance: 280.9
click at [158, 430] on div "Ungrouped 430.8 430.6 430.9 430.7 Room 407 Desk 1 Room 416 Desk 1 Room 411 - DC…" at bounding box center [147, 135] width 160 height 774
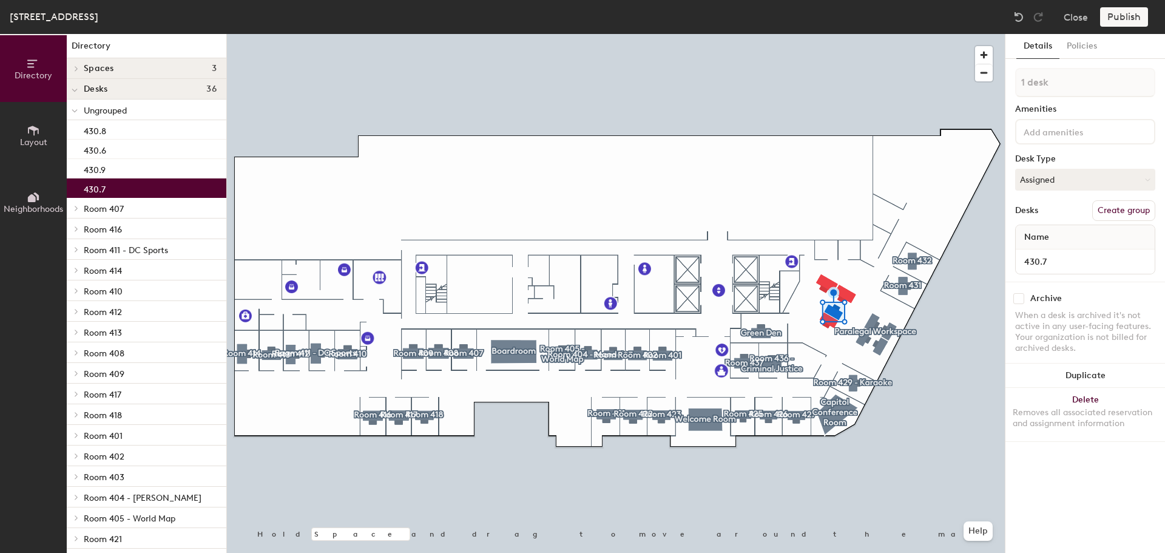
scroll to position [0, 0]
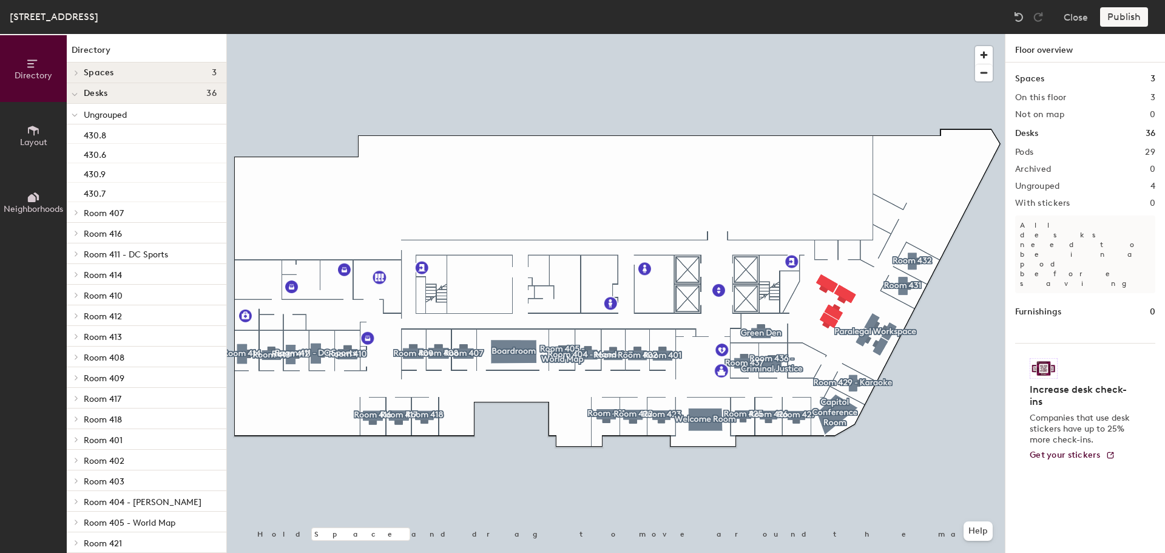
click at [875, 34] on div at bounding box center [616, 34] width 778 height 0
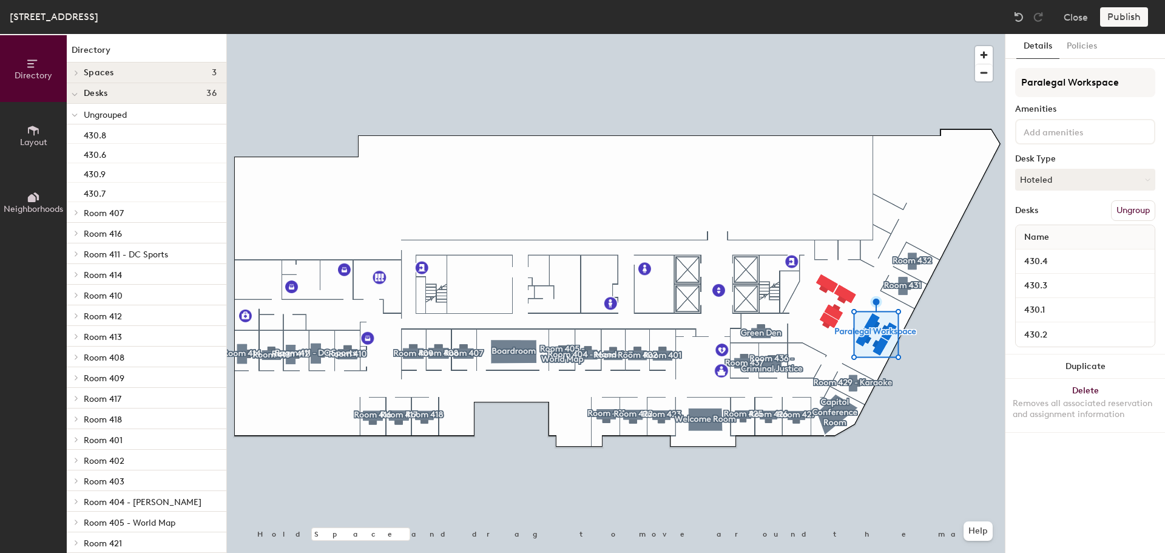
click at [1136, 209] on button "Ungroup" at bounding box center [1133, 210] width 44 height 21
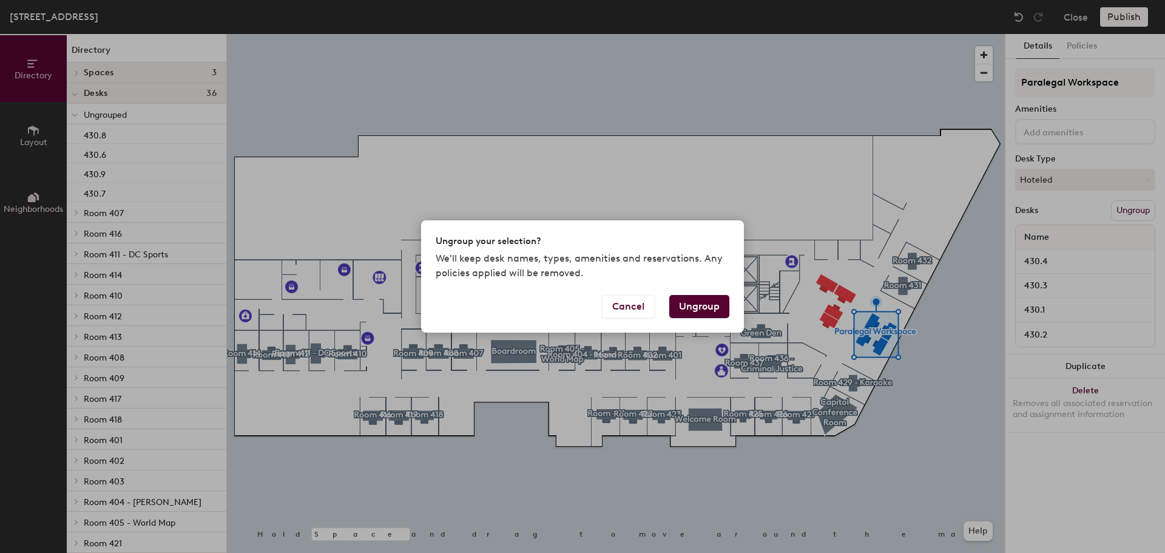
click at [688, 304] on button "Ungroup" at bounding box center [699, 306] width 60 height 23
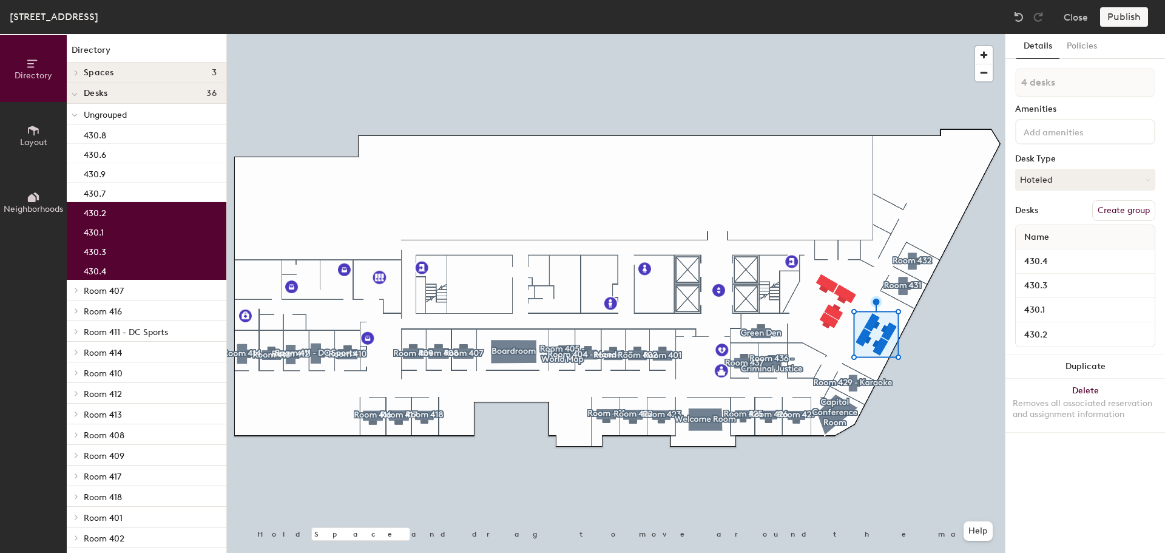
click at [565, 34] on div at bounding box center [616, 34] width 778 height 0
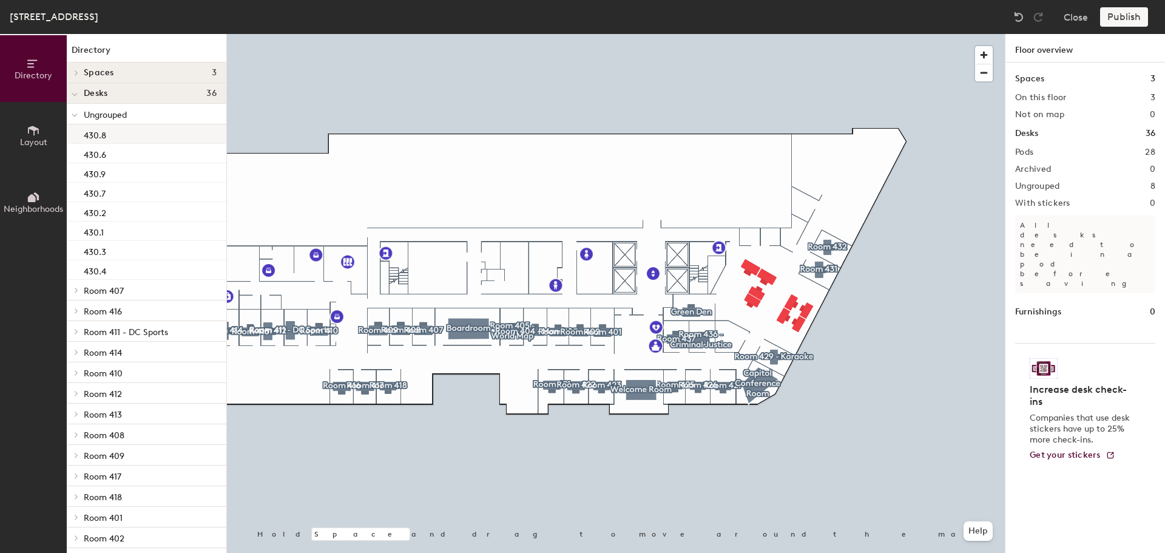
click at [136, 134] on div "430.8" at bounding box center [147, 133] width 160 height 19
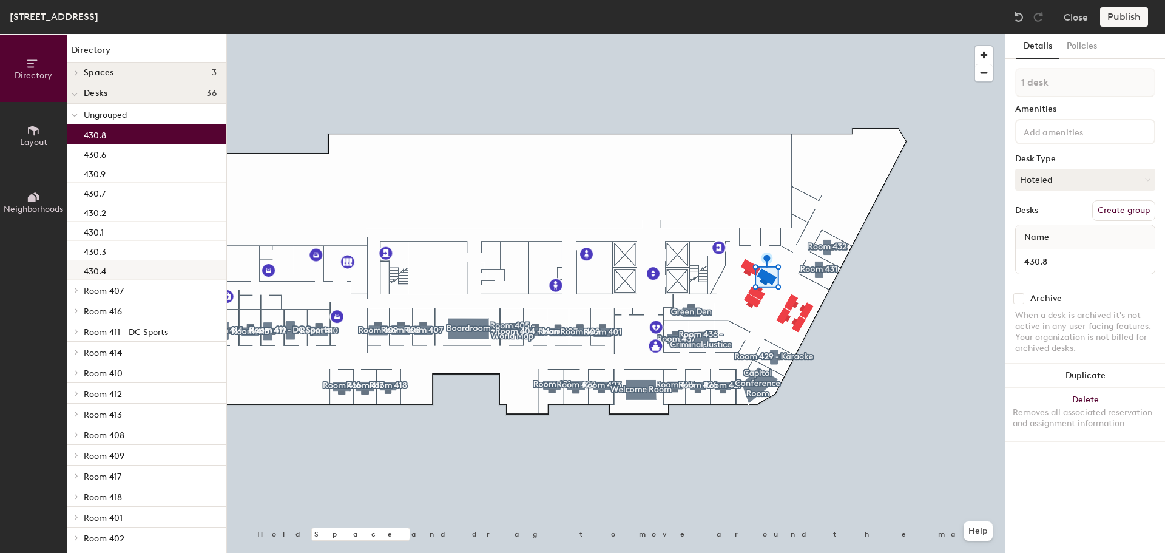
click at [138, 266] on div "430.4" at bounding box center [147, 269] width 160 height 19
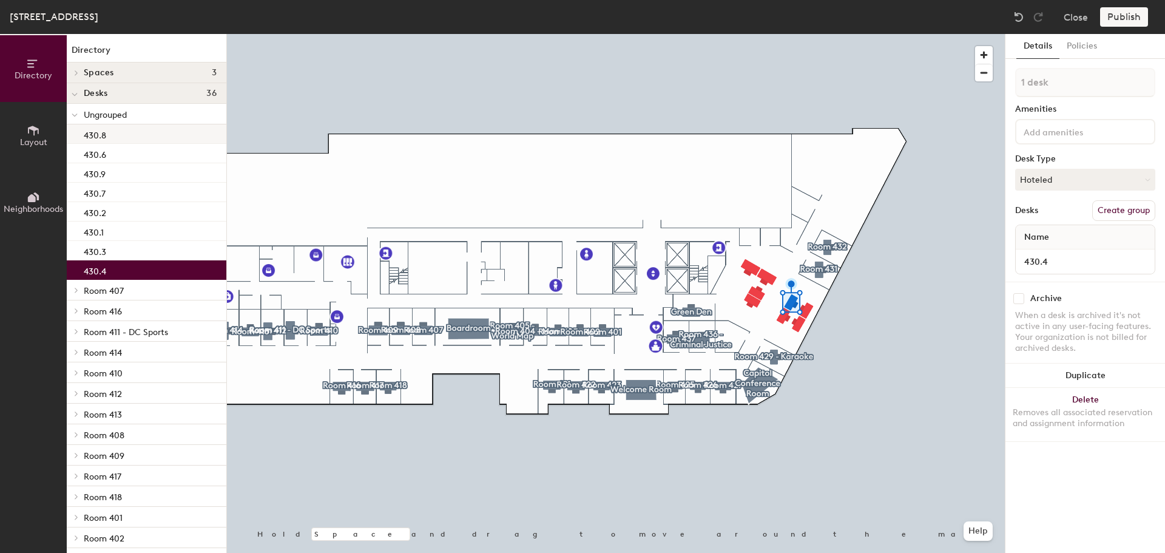
click at [138, 133] on div "430.8" at bounding box center [147, 133] width 160 height 19
click at [139, 274] on div "430.4" at bounding box center [147, 269] width 160 height 19
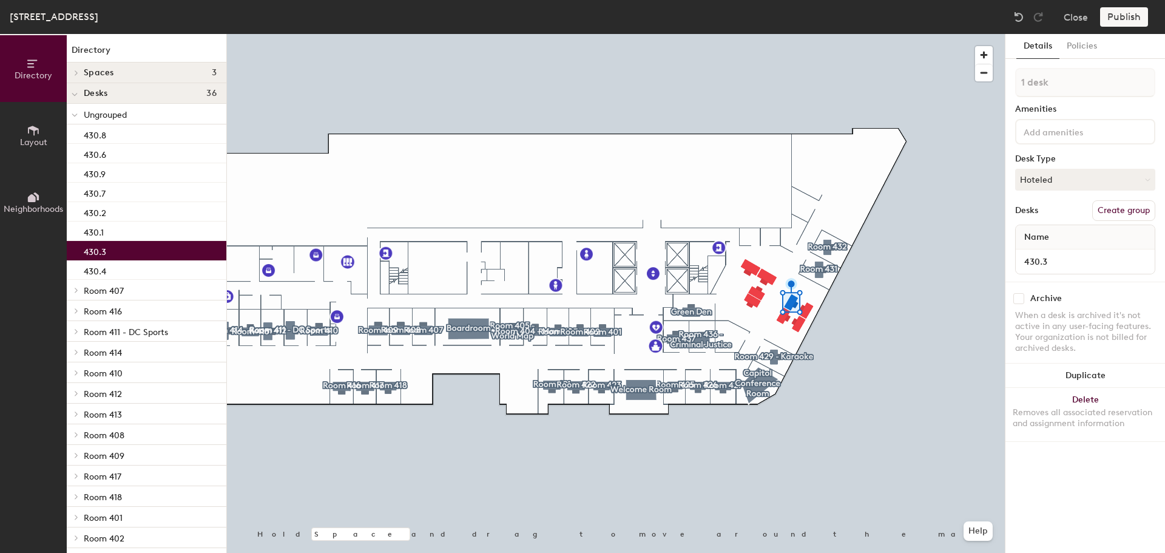
click at [139, 252] on div "430.3" at bounding box center [147, 250] width 160 height 19
click at [139, 237] on div "430.1" at bounding box center [147, 230] width 160 height 19
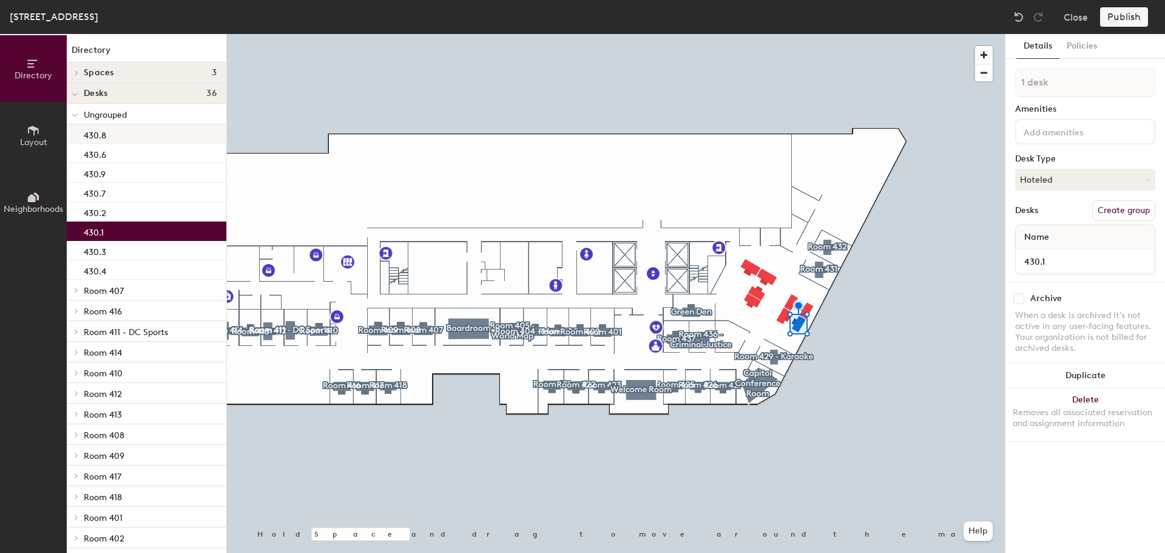
click at [133, 138] on div "430.8" at bounding box center [147, 133] width 160 height 19
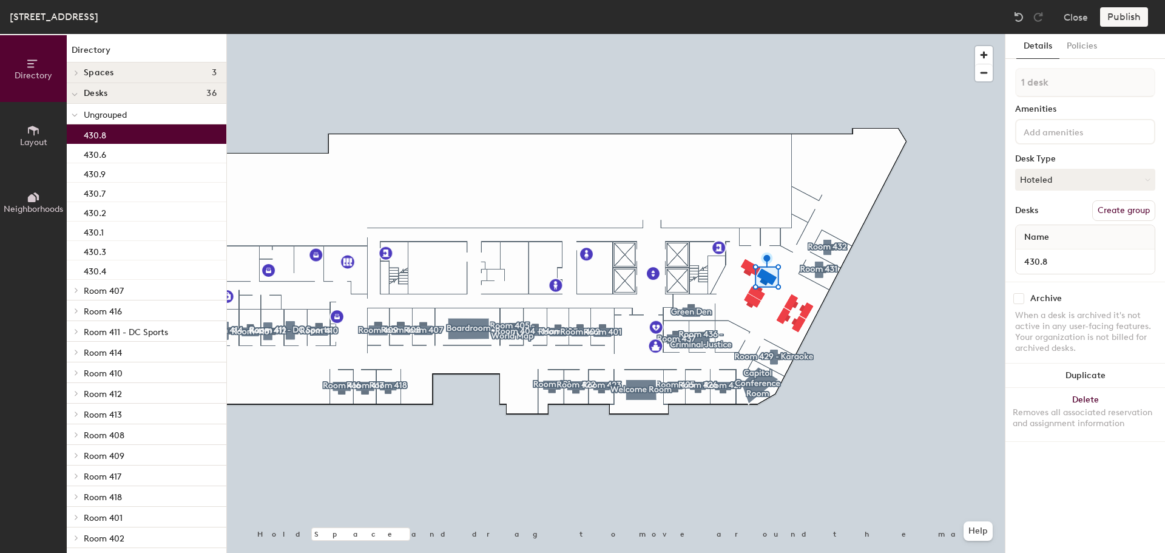
click at [1117, 212] on button "Create group" at bounding box center [1123, 210] width 63 height 21
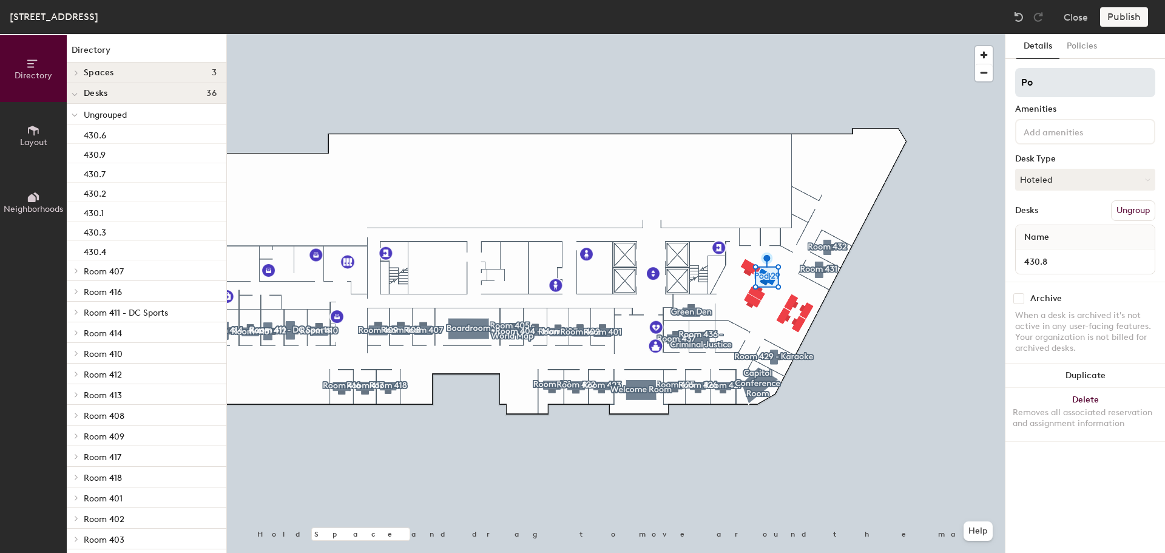
type input "P"
type input "Paralegal Workspace"
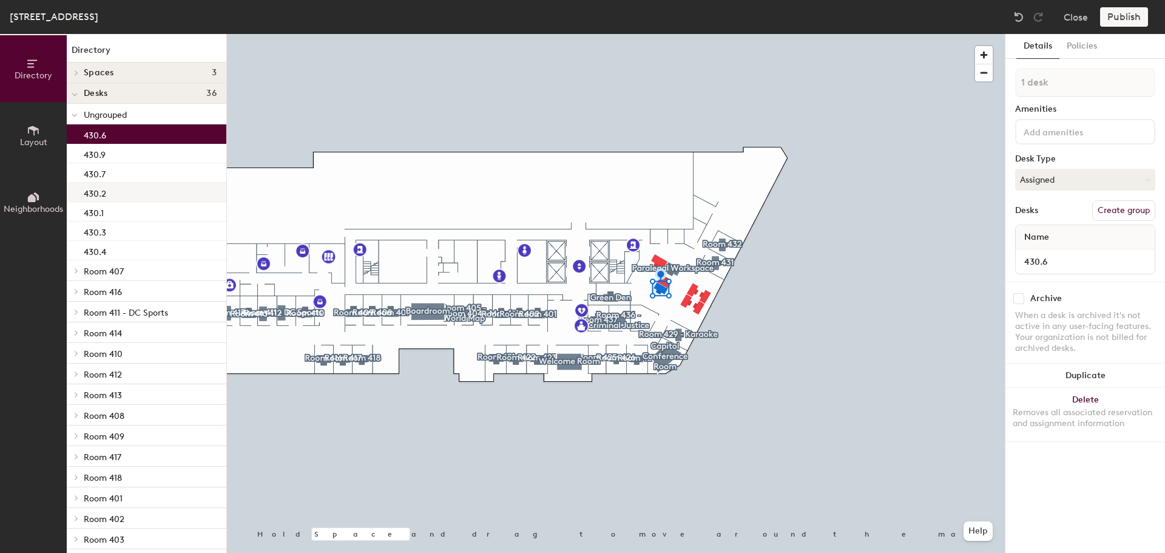
drag, startPoint x: 162, startPoint y: 138, endPoint x: 167, endPoint y: 183, distance: 45.7
click at [167, 183] on div "430.6 430.9 430.7 430.2 430.1 430.3 430.4" at bounding box center [147, 192] width 160 height 136
click at [150, 155] on div "430.9" at bounding box center [147, 153] width 160 height 19
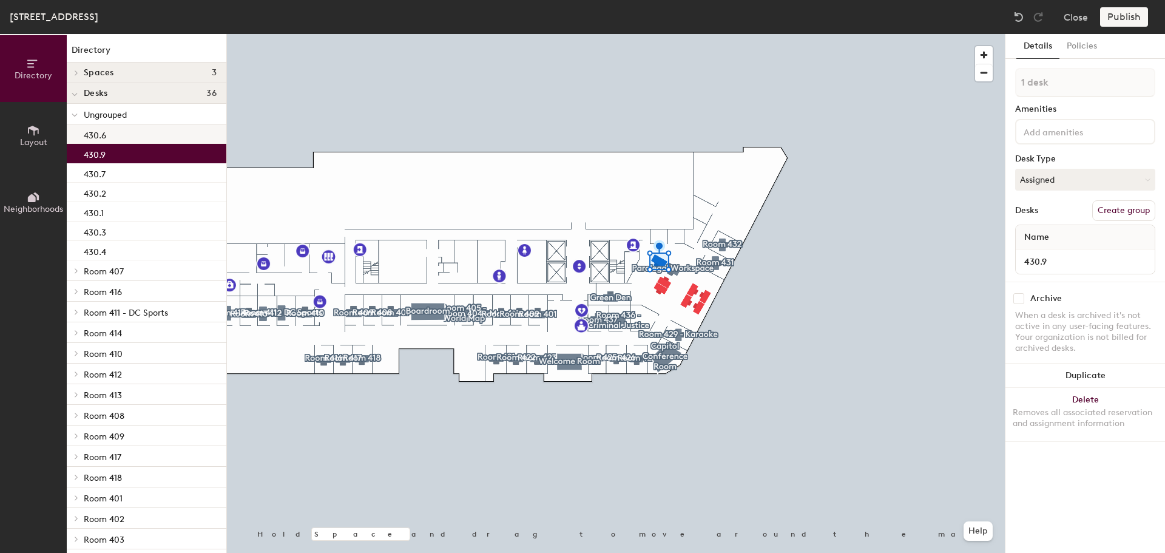
click at [142, 133] on div "430.6" at bounding box center [147, 133] width 160 height 19
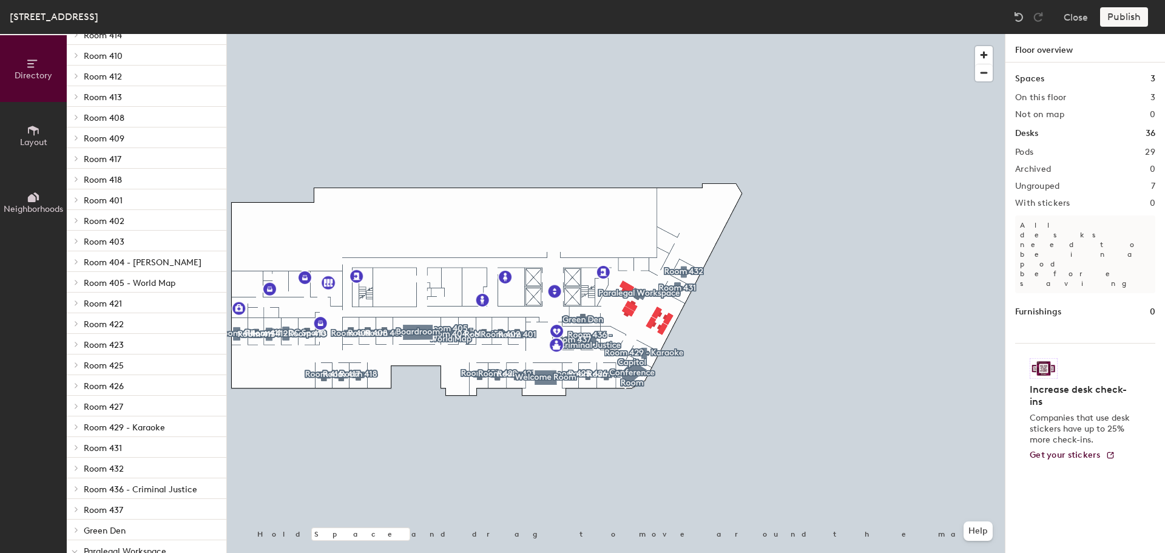
scroll to position [355, 0]
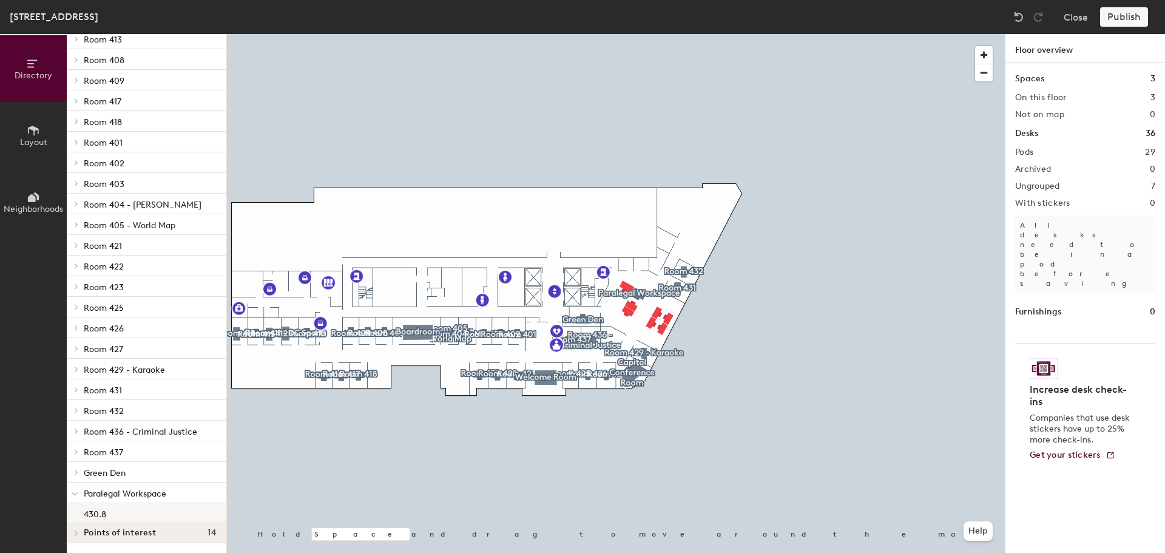
click at [144, 511] on div "430.8" at bounding box center [147, 512] width 160 height 19
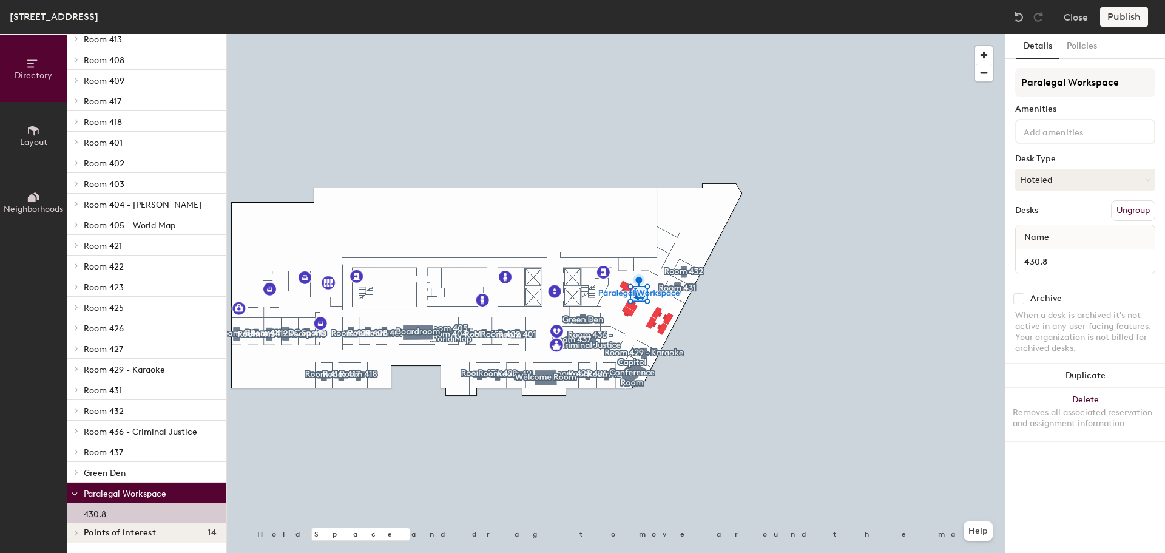
drag, startPoint x: 159, startPoint y: 511, endPoint x: 1120, endPoint y: 207, distance: 1008.5
click at [1120, 207] on button "Ungroup" at bounding box center [1133, 210] width 44 height 21
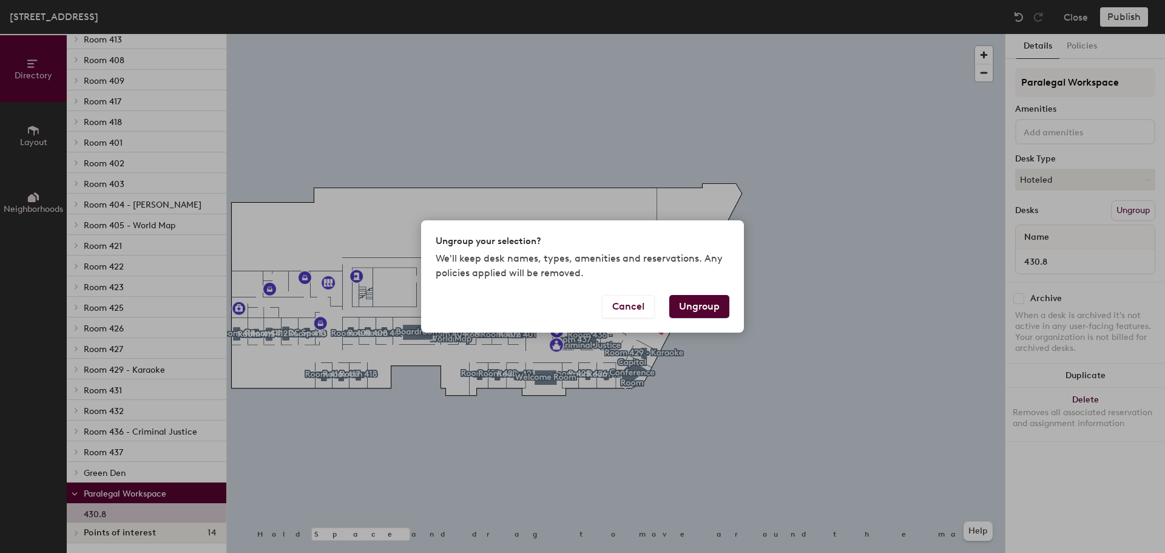
click at [702, 306] on button "Ungroup" at bounding box center [699, 306] width 60 height 23
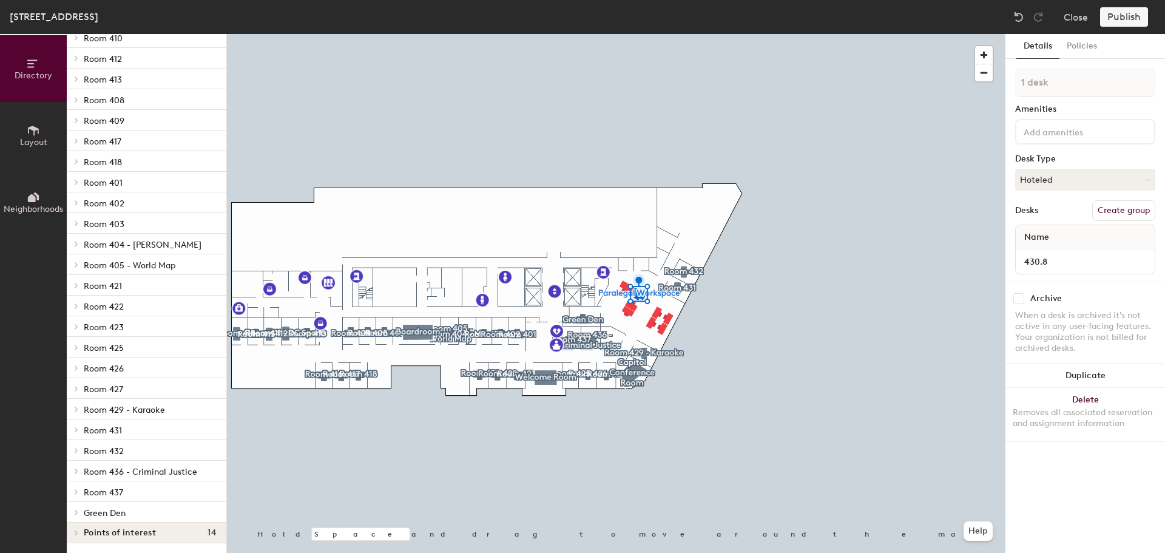
scroll to position [335, 0]
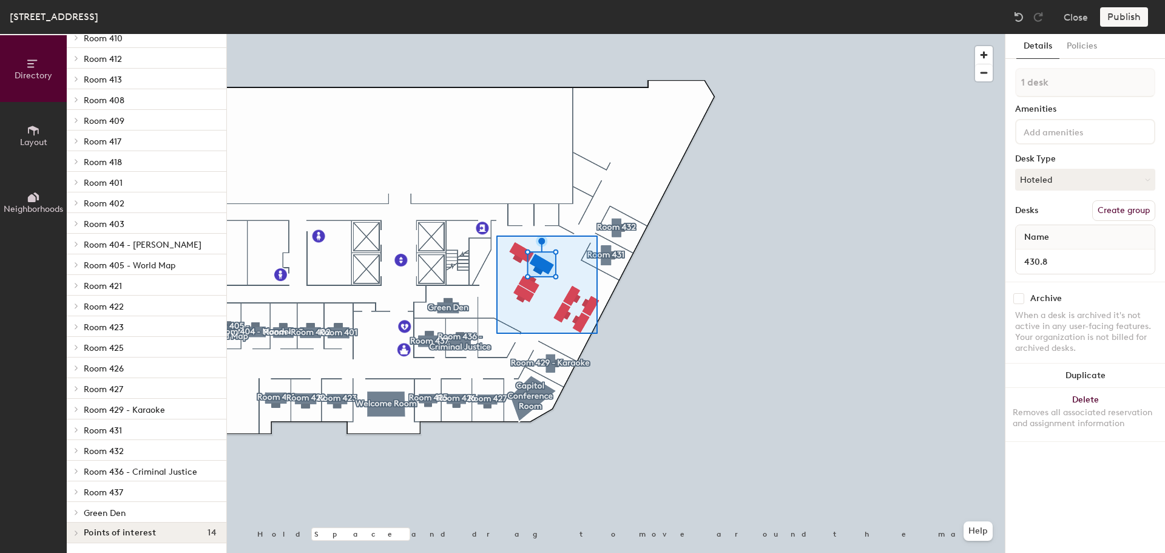
type input "8 desks"
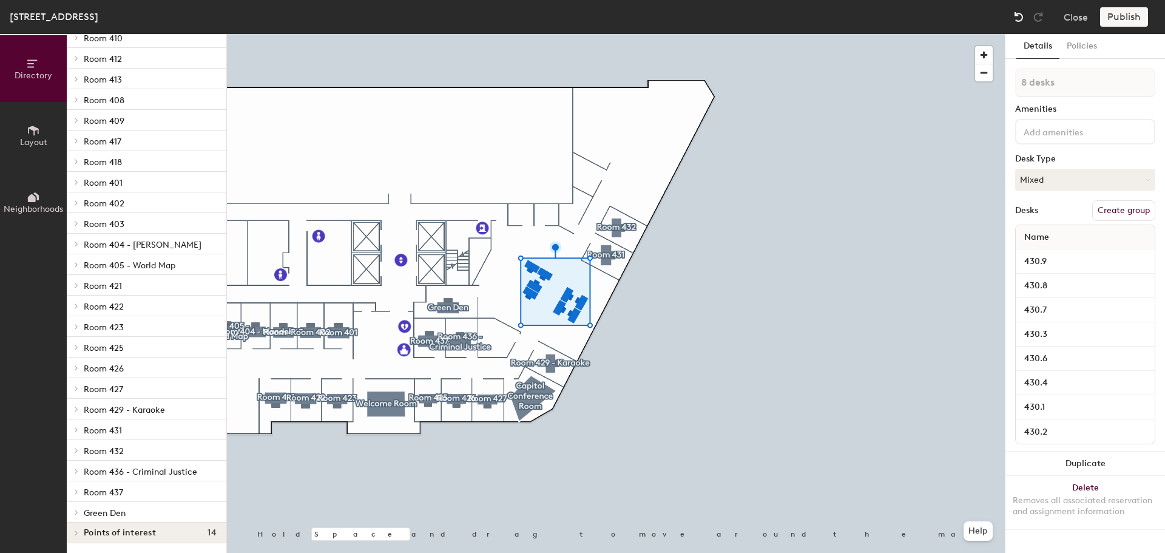
click at [1018, 15] on img at bounding box center [1018, 17] width 12 height 12
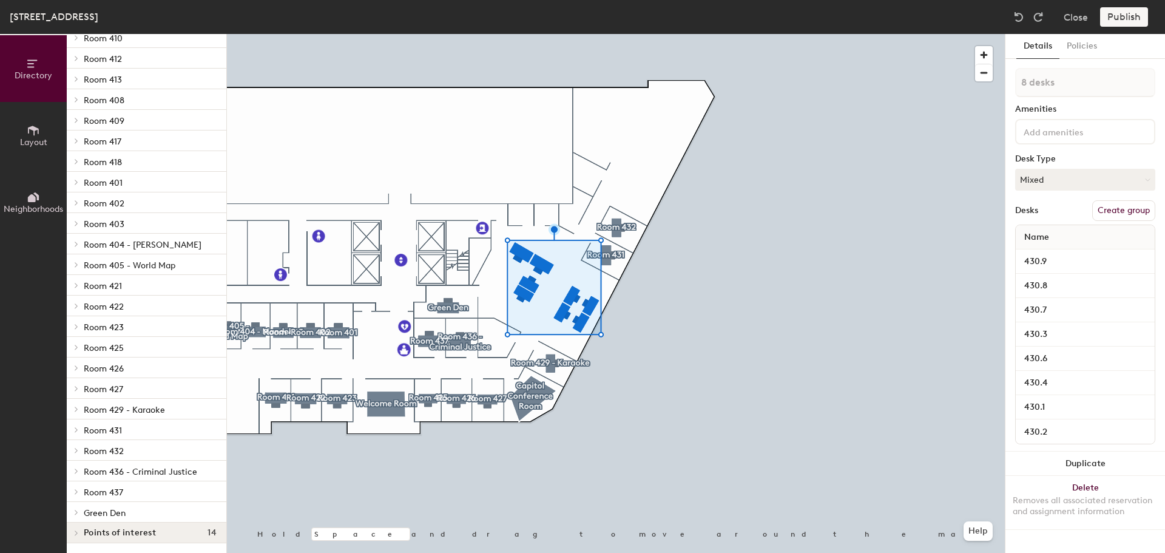
click at [1123, 210] on button "Create group" at bounding box center [1123, 210] width 63 height 21
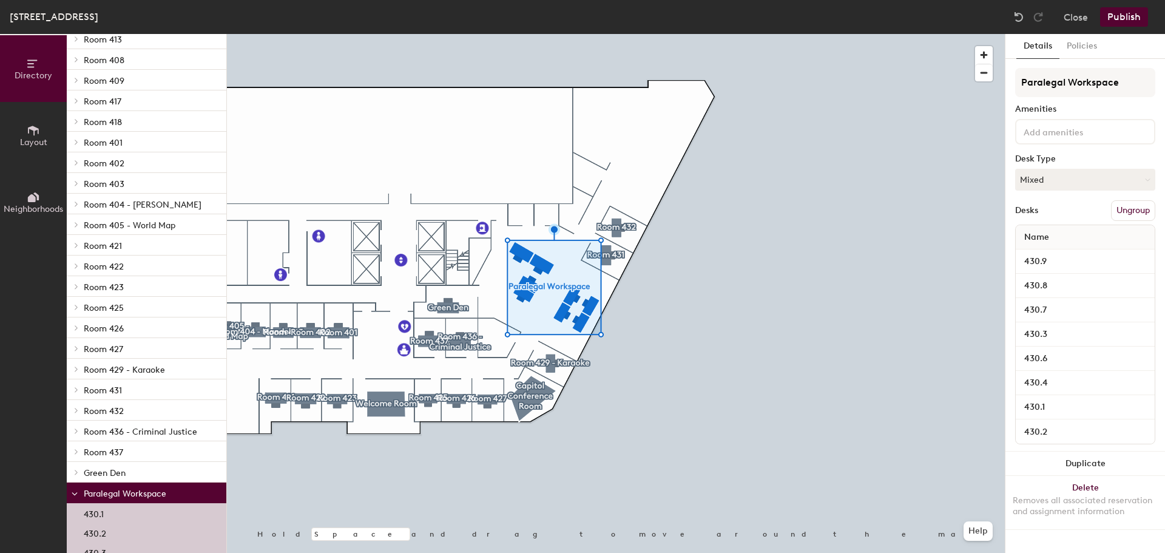
type input "Paralegal Workspace"
click at [798, 34] on div at bounding box center [616, 34] width 778 height 0
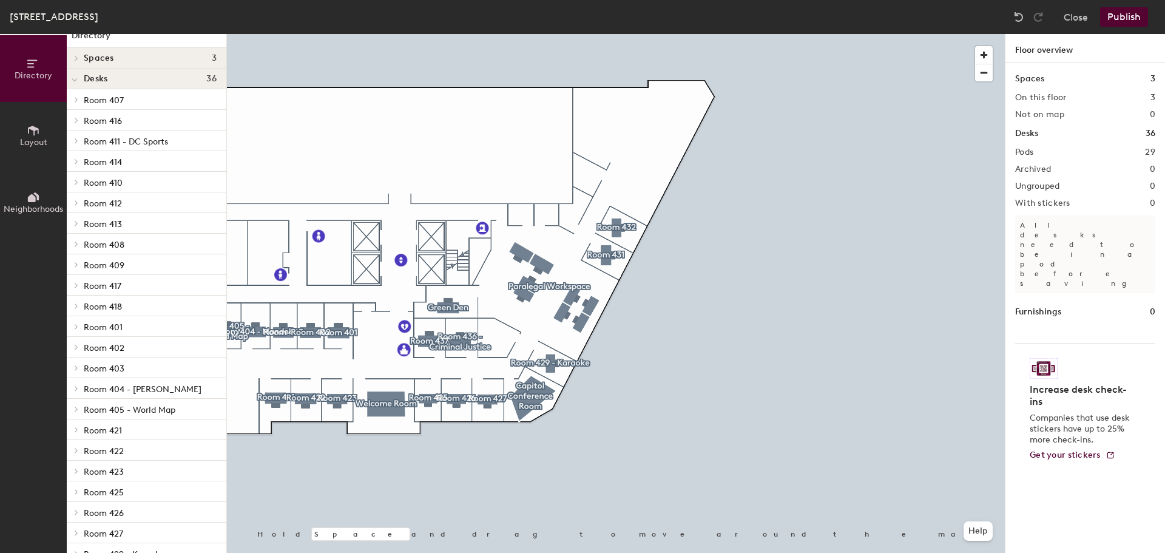
scroll to position [0, 0]
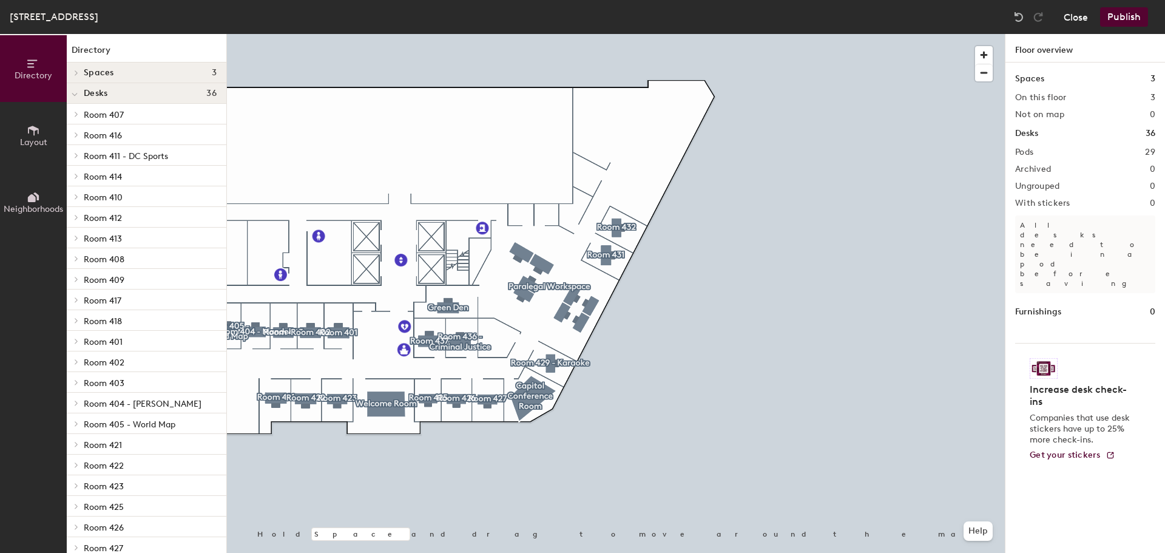
click at [1073, 21] on button "Close" at bounding box center [1075, 16] width 24 height 19
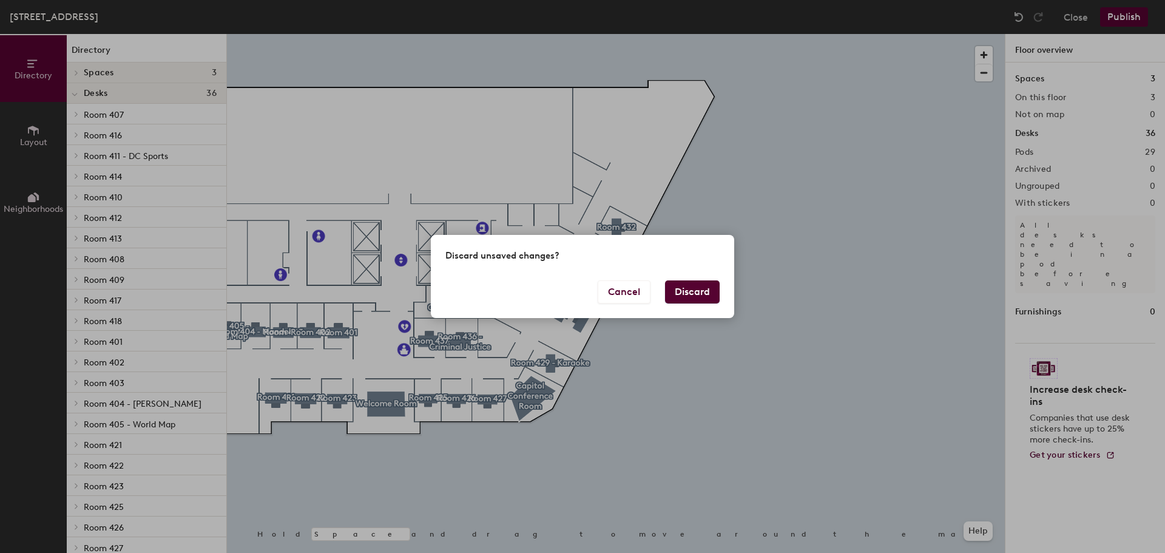
click at [693, 290] on button "Discard" at bounding box center [692, 291] width 55 height 23
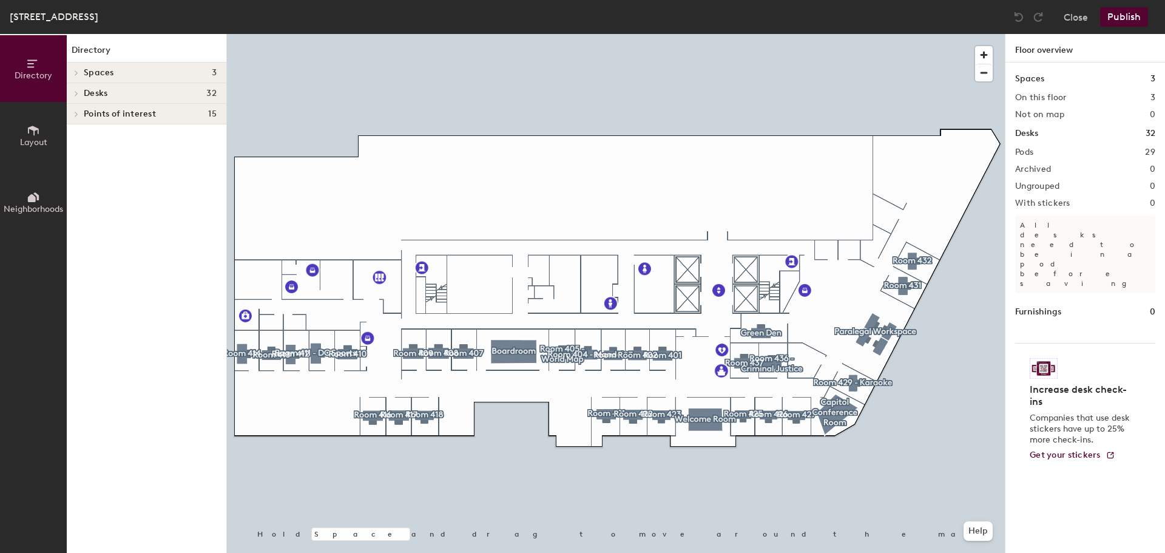
click at [78, 90] on icon at bounding box center [76, 93] width 5 height 6
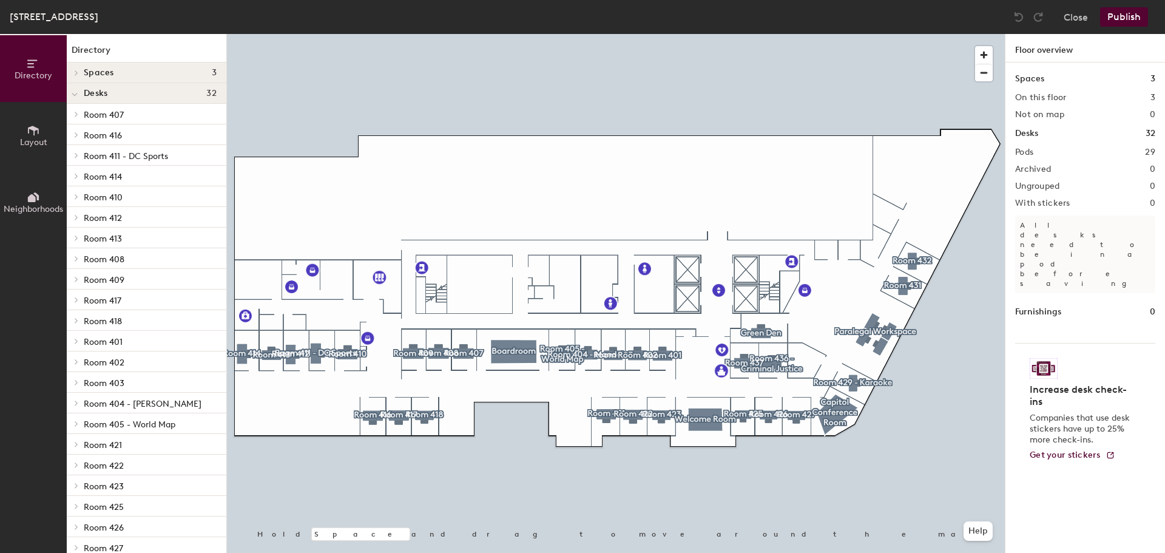
click at [37, 129] on icon at bounding box center [33, 131] width 11 height 10
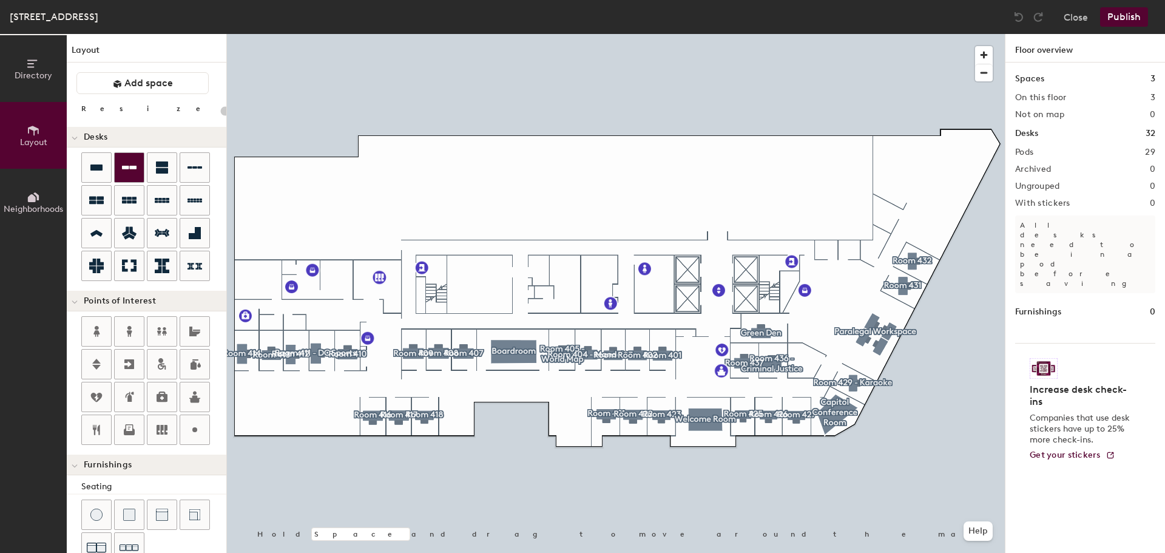
click at [130, 169] on icon at bounding box center [129, 167] width 15 height 15
click at [811, 298] on div "Directory Layout Neighborhoods Layout Add space Resize Desks Points of Interest…" at bounding box center [582, 293] width 1165 height 519
click at [163, 169] on icon at bounding box center [162, 167] width 12 height 12
click at [843, 306] on div "Directory Layout Neighborhoods Layout Add space Resize Desks Points of Interest…" at bounding box center [582, 293] width 1165 height 519
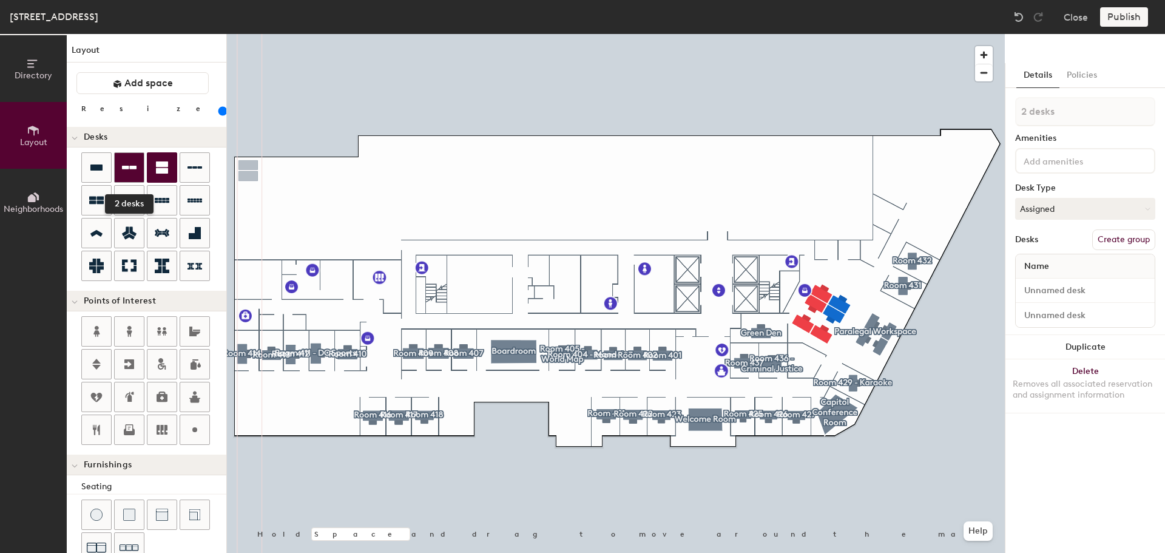
click at [131, 170] on icon at bounding box center [129, 167] width 15 height 15
click at [838, 276] on div "Directory Layout Neighborhoods Layout Add space Resize Desks Points of Interest…" at bounding box center [582, 293] width 1165 height 519
click at [215, 198] on div at bounding box center [153, 217] width 145 height 131
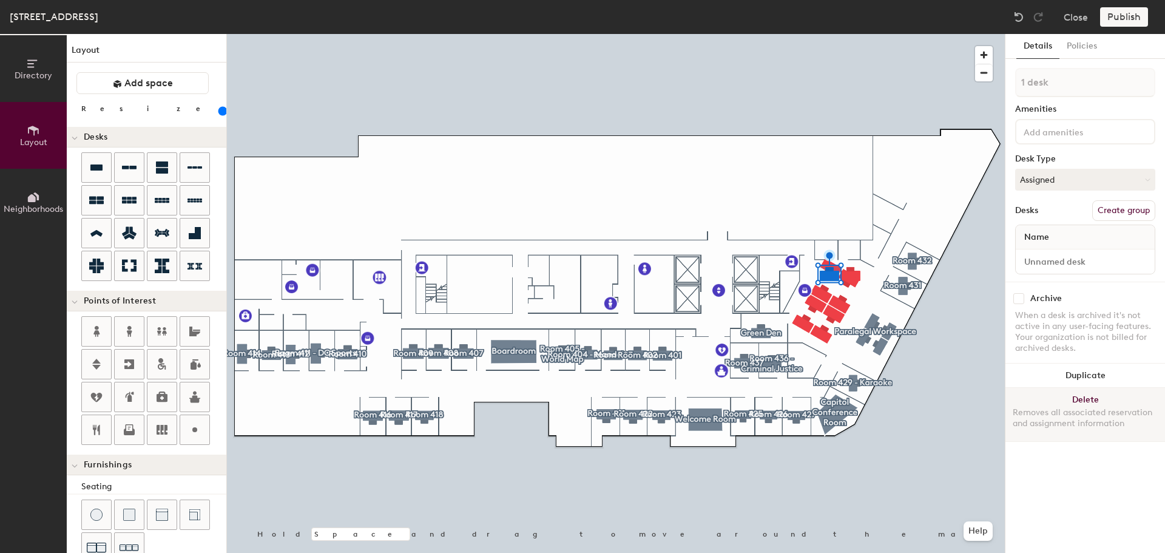
click at [1068, 400] on button "Delete Removes all associated reservation and assignment information" at bounding box center [1085, 414] width 160 height 53
click at [1066, 402] on button "Delete Removes all associated reservation and assignment information" at bounding box center [1085, 414] width 160 height 53
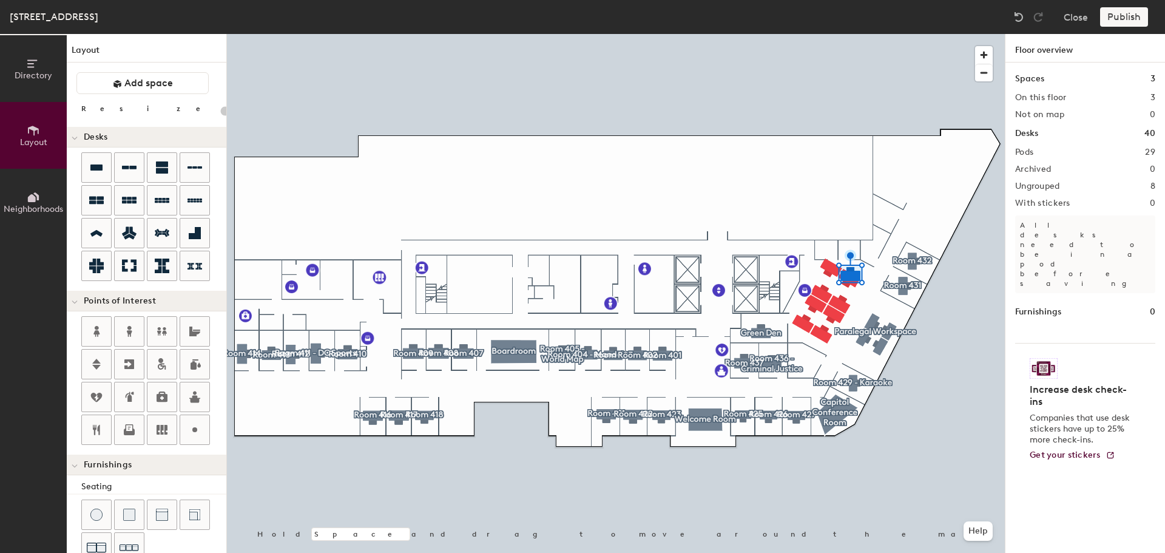
click at [831, 34] on div at bounding box center [616, 34] width 778 height 0
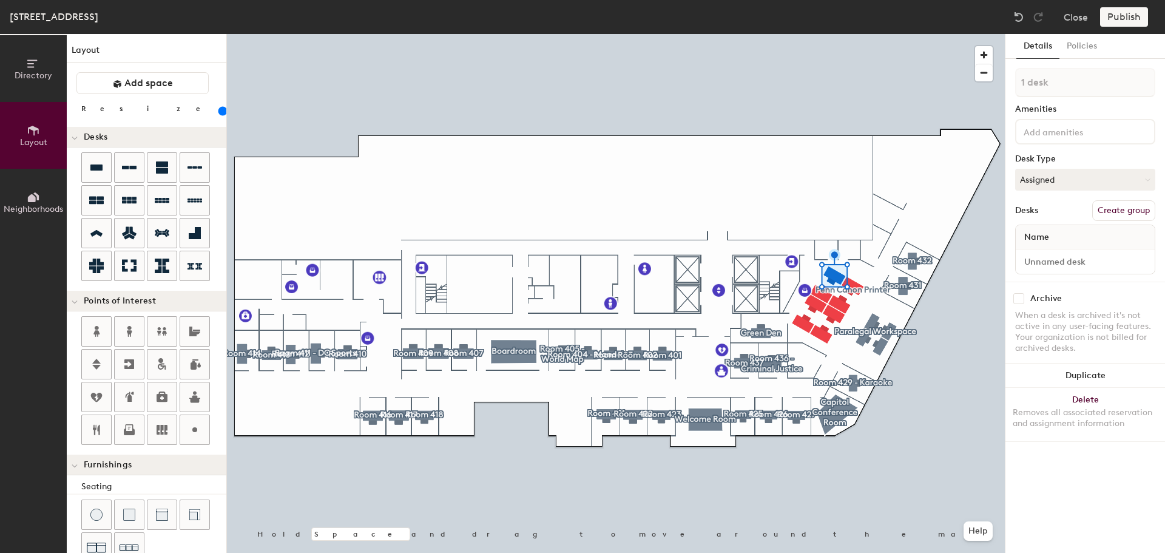
click at [865, 34] on div at bounding box center [616, 34] width 778 height 0
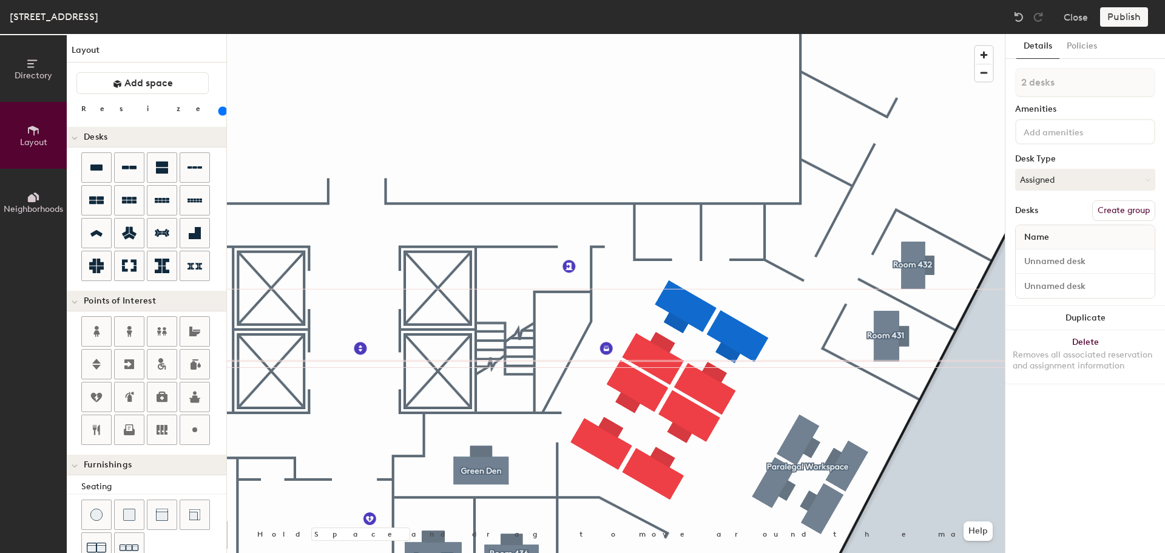
type input "180"
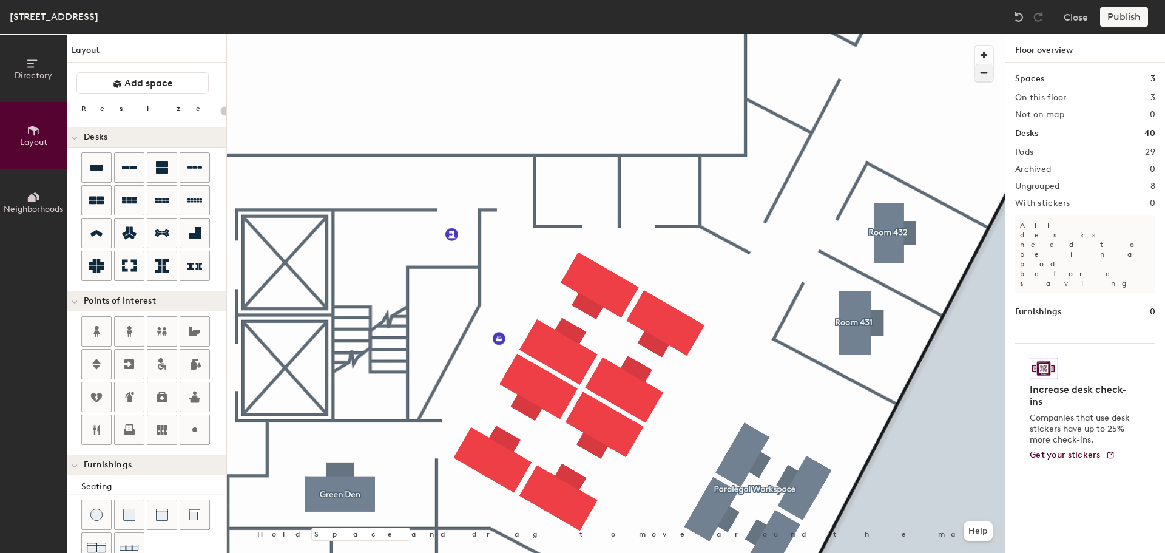
click at [986, 74] on span "button" at bounding box center [984, 72] width 18 height 17
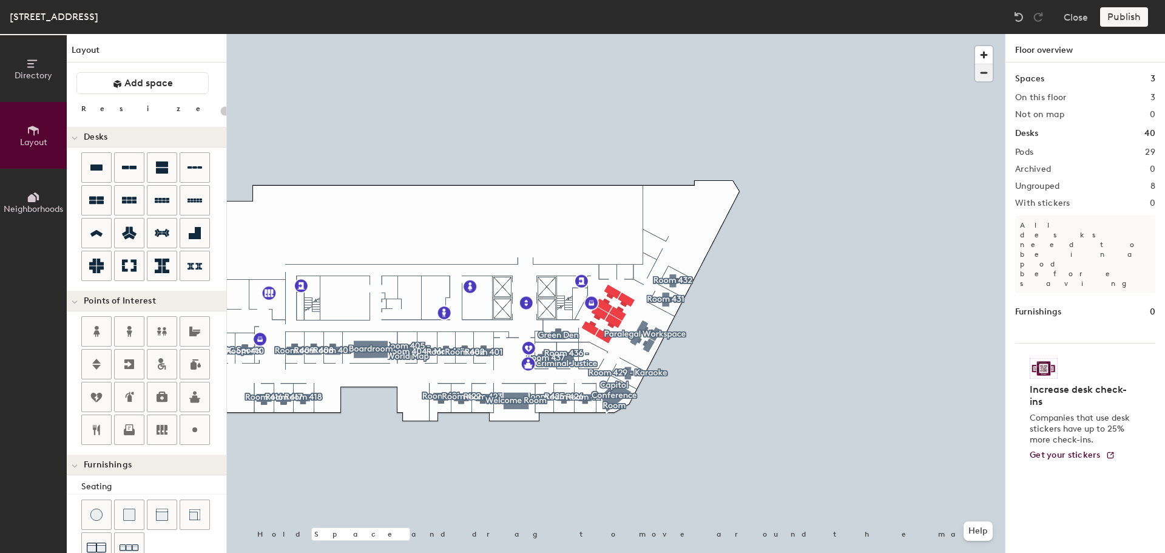
click at [989, 69] on span "button" at bounding box center [984, 72] width 18 height 17
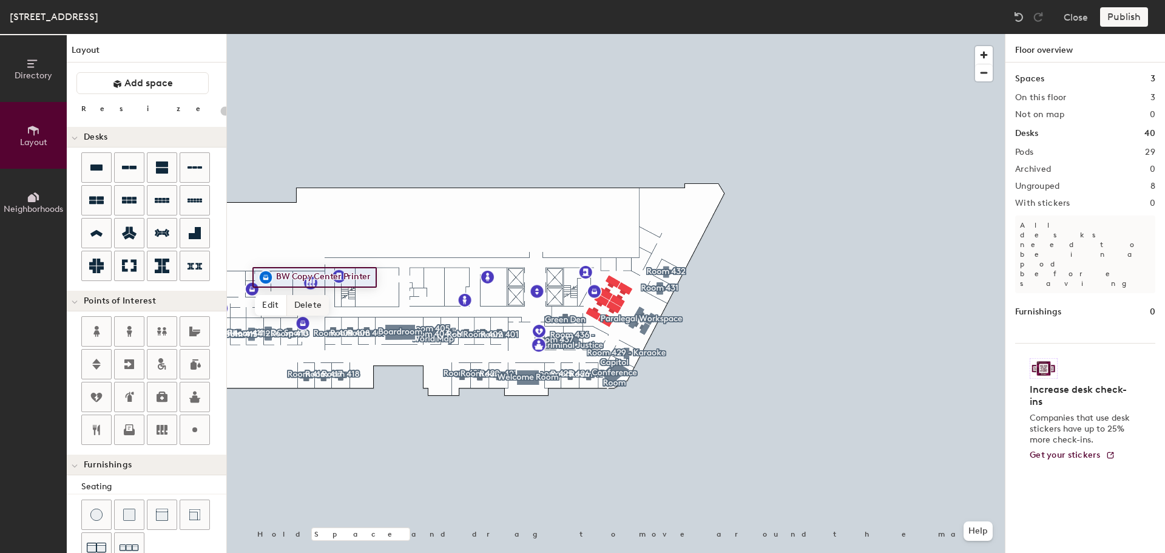
click at [308, 306] on span "Delete" at bounding box center [308, 305] width 42 height 21
click at [591, 34] on div at bounding box center [616, 34] width 778 height 0
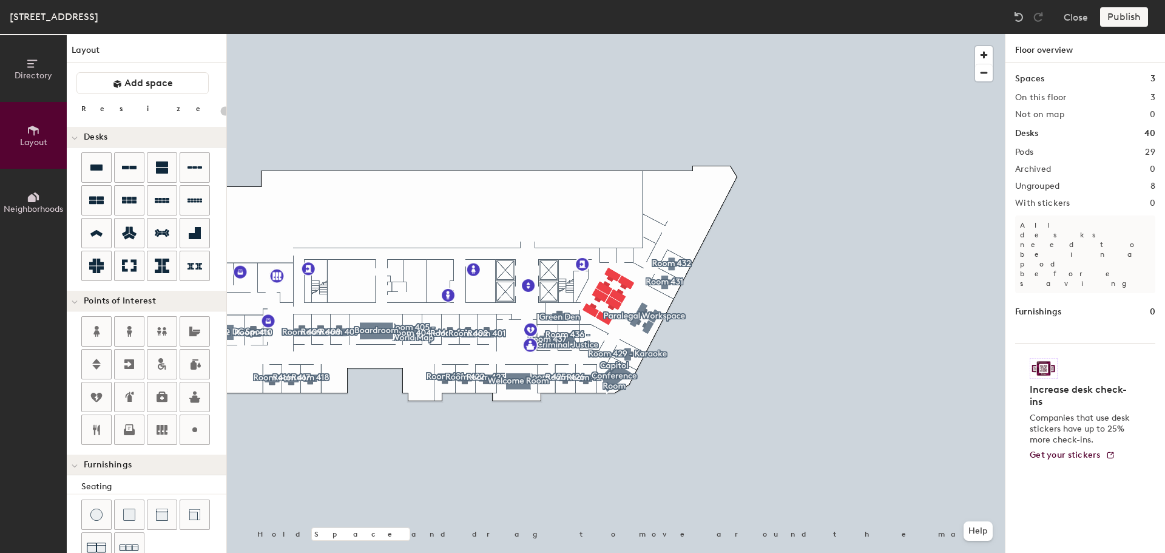
click at [992, 55] on div at bounding box center [987, 60] width 24 height 41
click at [991, 50] on span "button" at bounding box center [984, 55] width 18 height 18
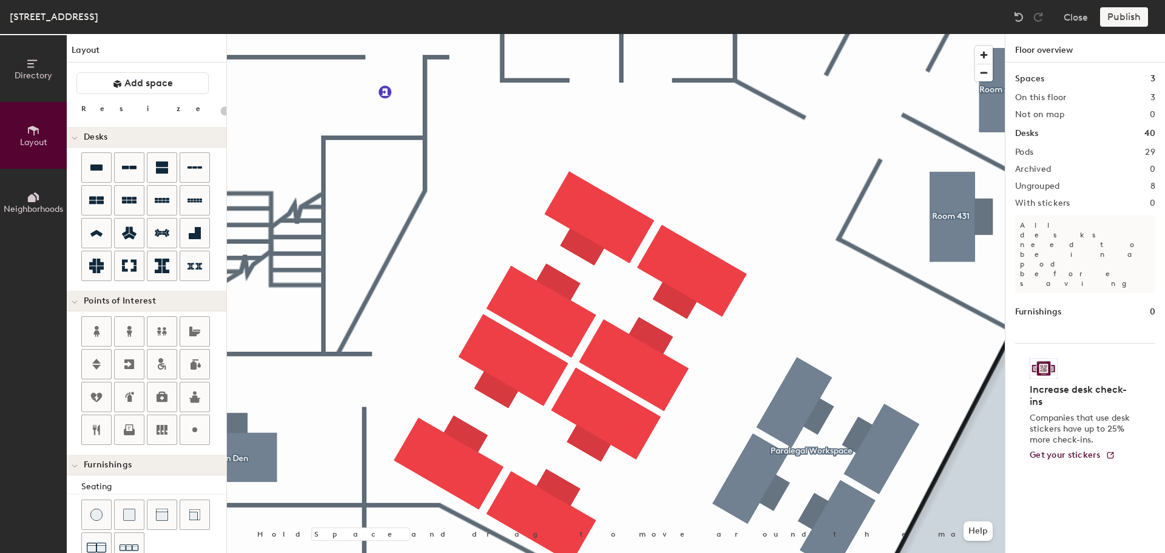
type input "20"
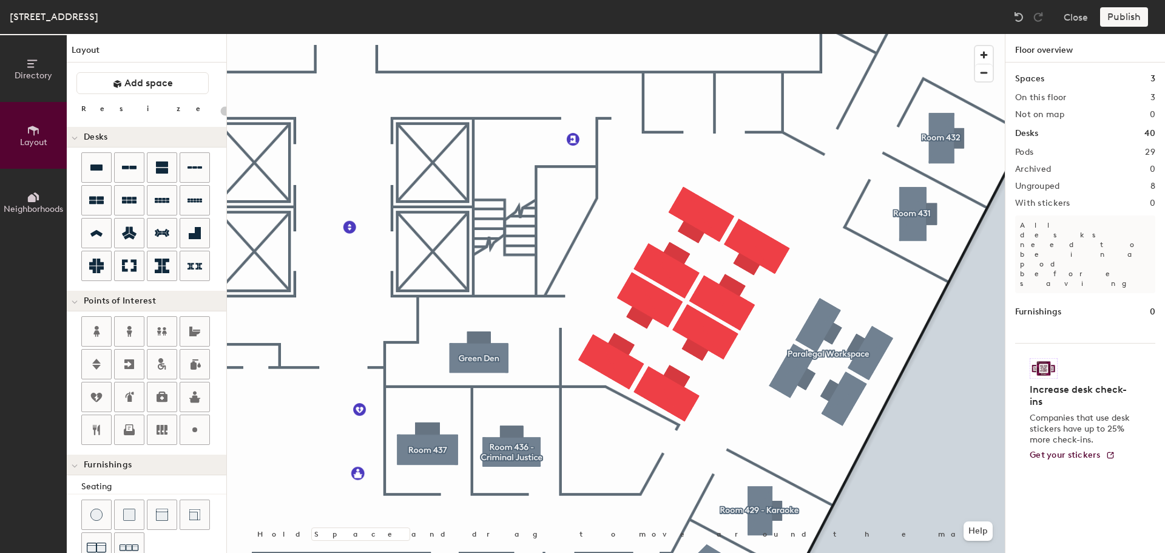
click at [33, 132] on icon at bounding box center [33, 130] width 13 height 13
click at [35, 69] on icon at bounding box center [33, 63] width 13 height 13
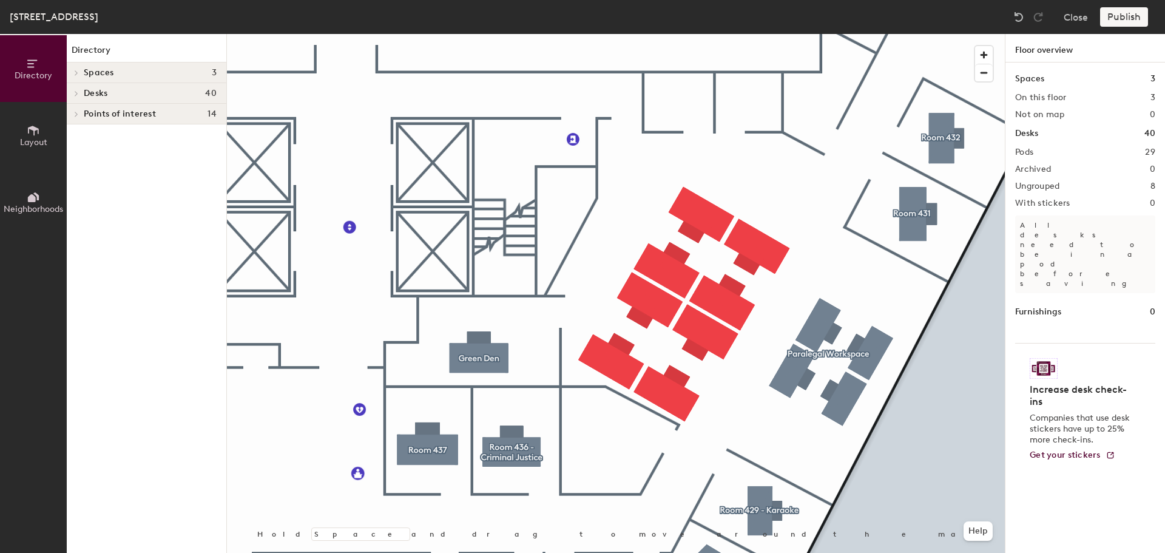
click at [77, 93] on icon at bounding box center [76, 93] width 5 height 6
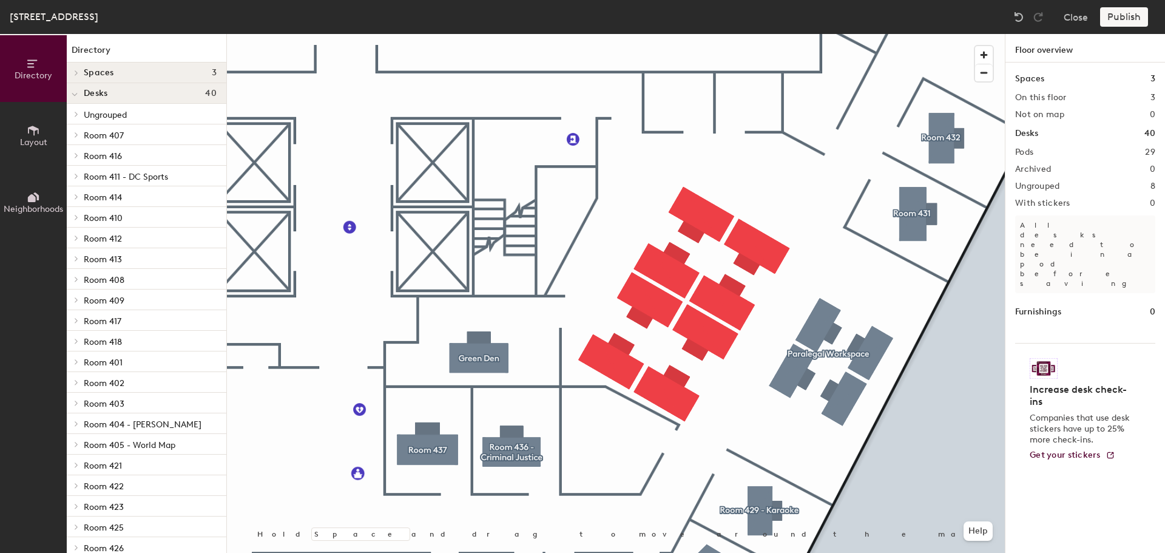
click at [129, 116] on p "Ungrouped" at bounding box center [150, 114] width 133 height 16
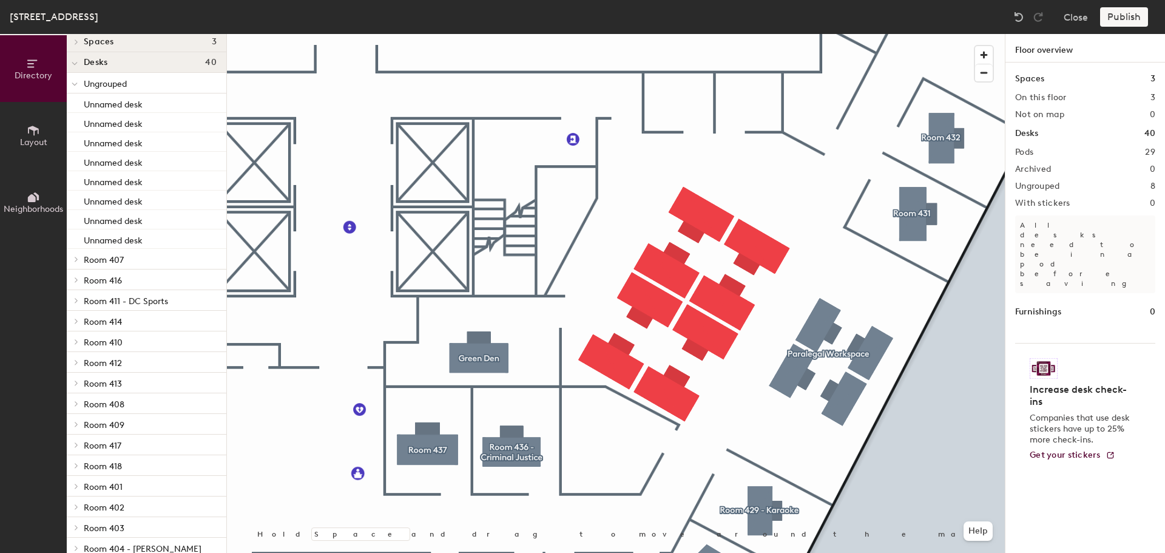
scroll to position [39, 0]
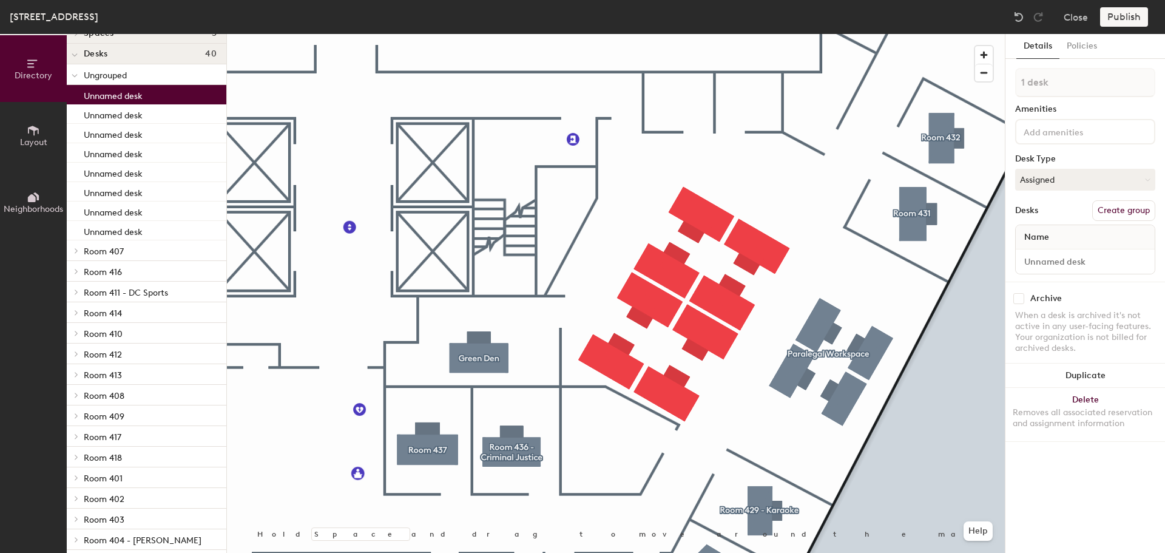
click at [152, 97] on div "Unnamed desk" at bounding box center [147, 94] width 160 height 19
click at [167, 229] on div "Unnamed desk" at bounding box center [147, 230] width 160 height 19
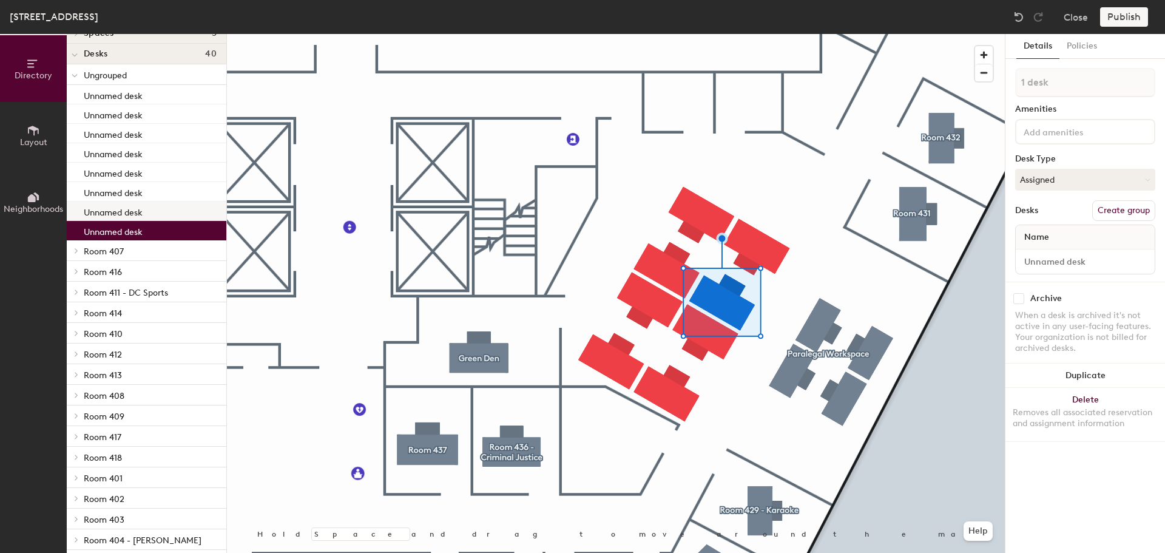
click at [167, 209] on div "Unnamed desk" at bounding box center [147, 210] width 160 height 19
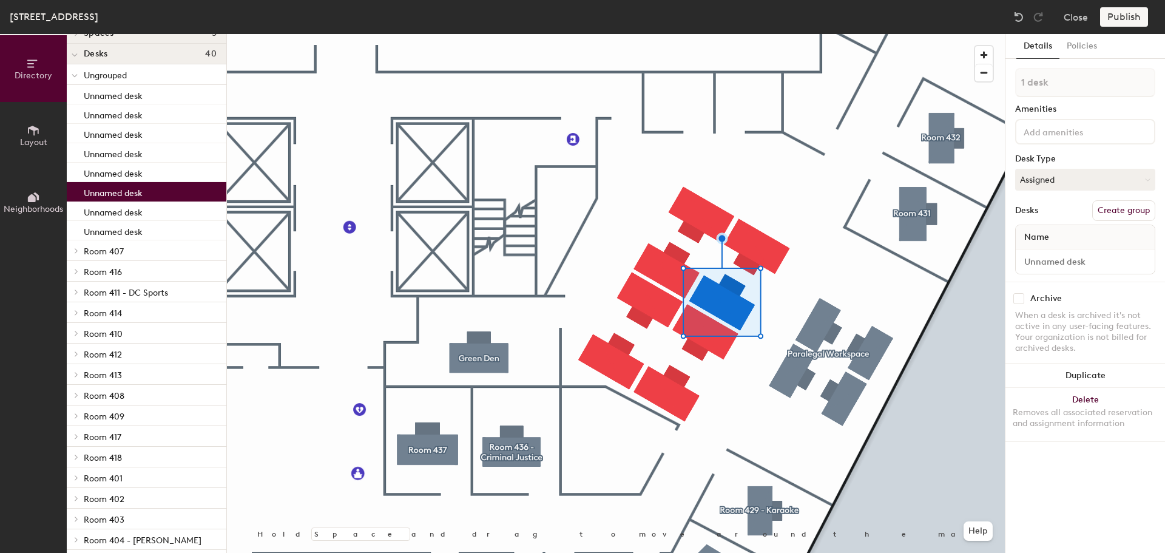
click at [167, 191] on div "Unnamed desk" at bounding box center [147, 191] width 160 height 19
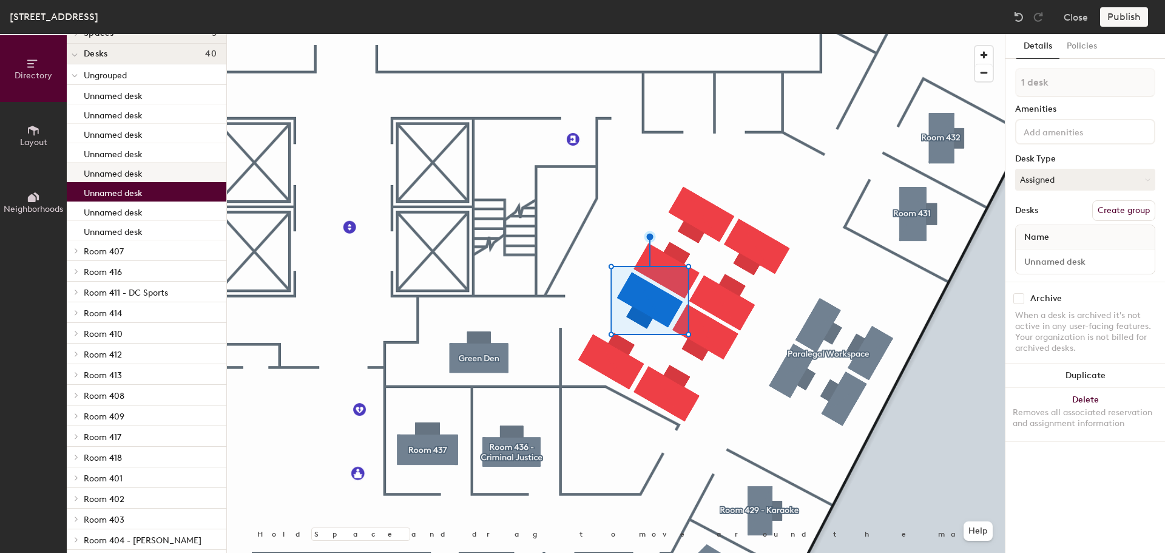
click at [166, 170] on div "Unnamed desk" at bounding box center [147, 172] width 160 height 19
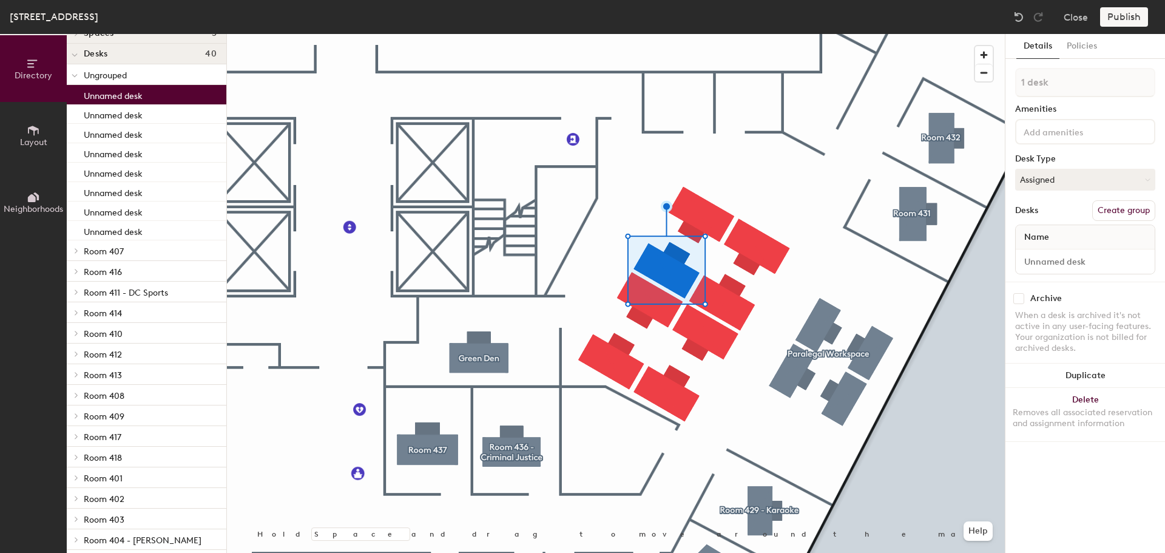
click at [166, 94] on div "Unnamed desk" at bounding box center [147, 94] width 160 height 19
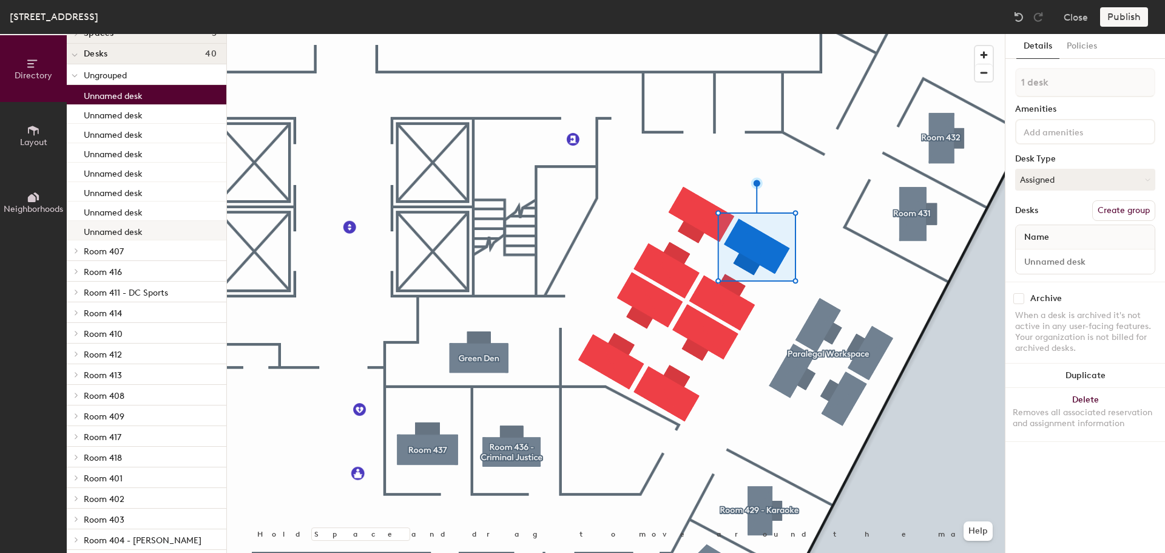
click at [166, 234] on div "Unnamed desk" at bounding box center [147, 230] width 160 height 19
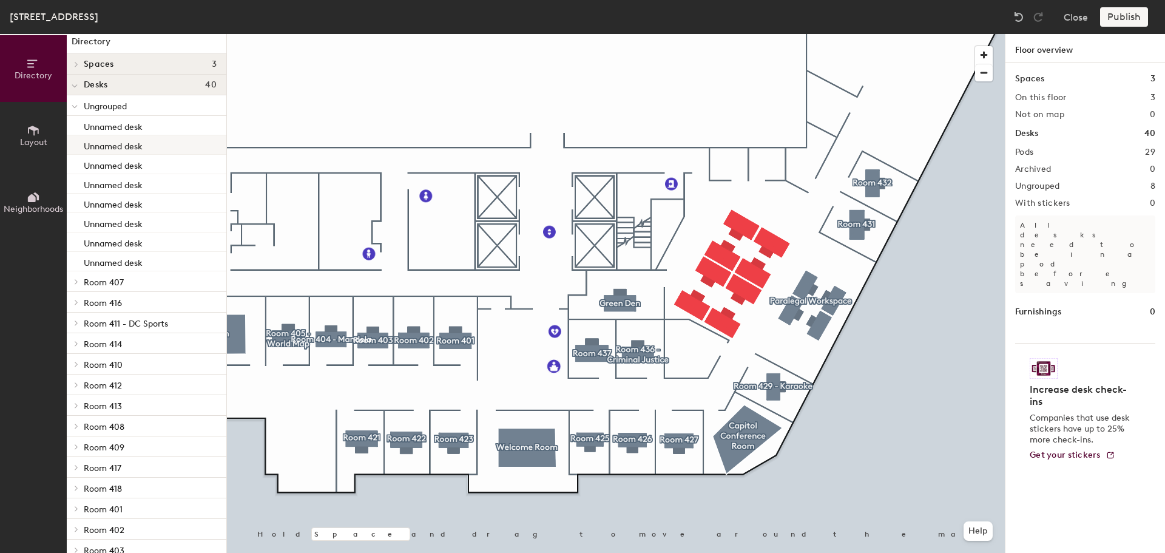
scroll to position [0, 0]
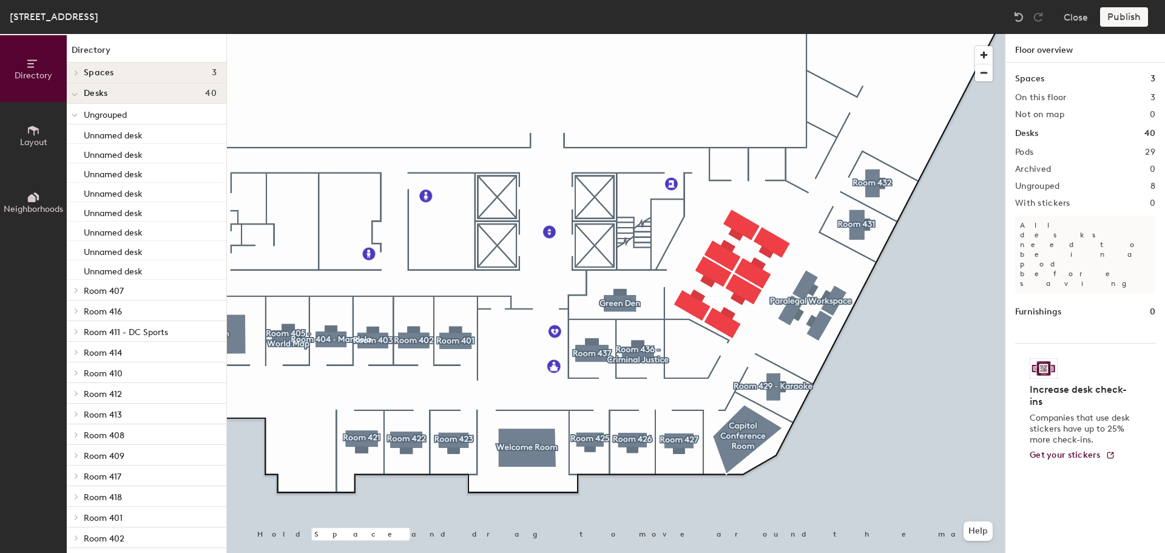
click at [36, 129] on icon at bounding box center [33, 131] width 11 height 10
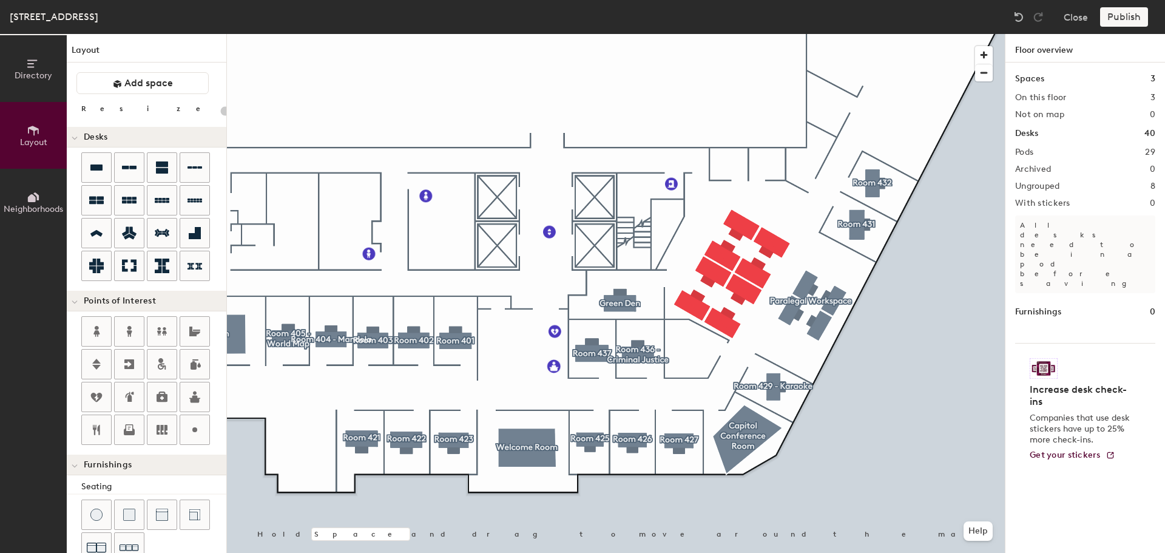
click at [37, 200] on icon at bounding box center [35, 196] width 5 height 8
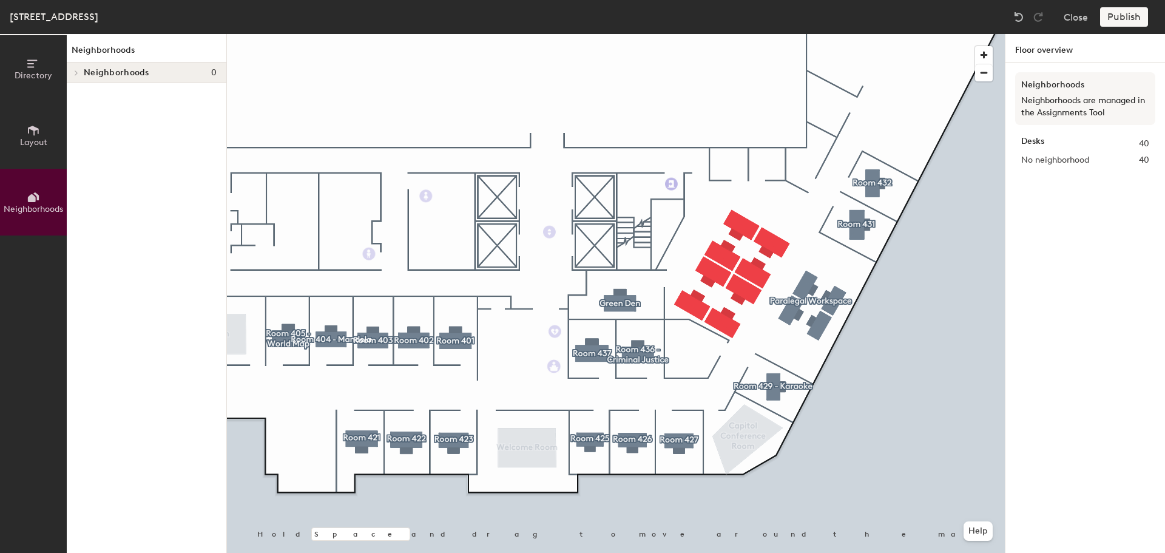
click at [27, 69] on icon at bounding box center [33, 63] width 13 height 13
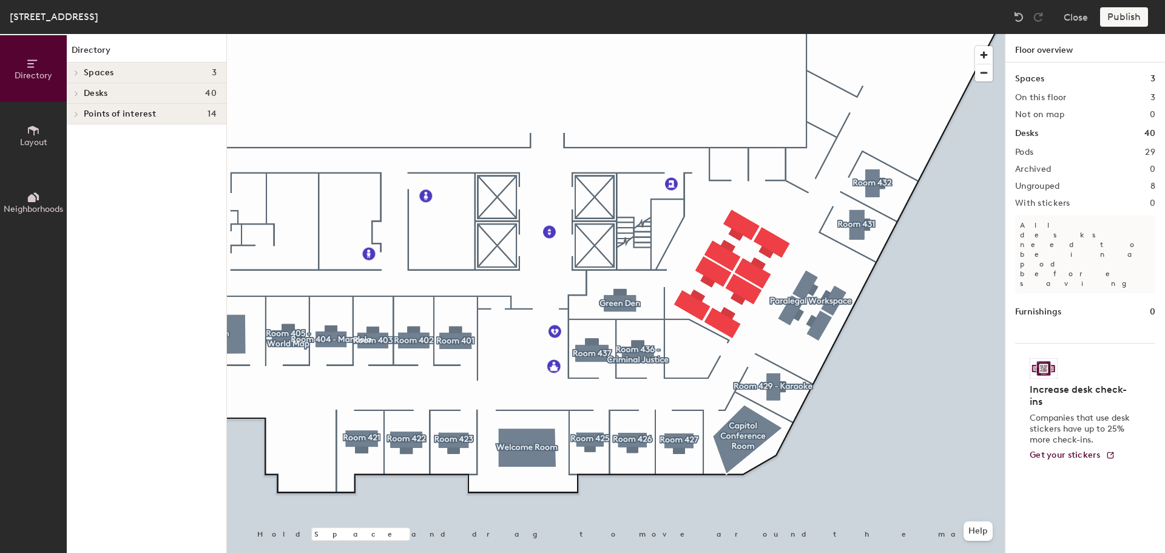
click at [75, 92] on icon at bounding box center [76, 93] width 5 height 6
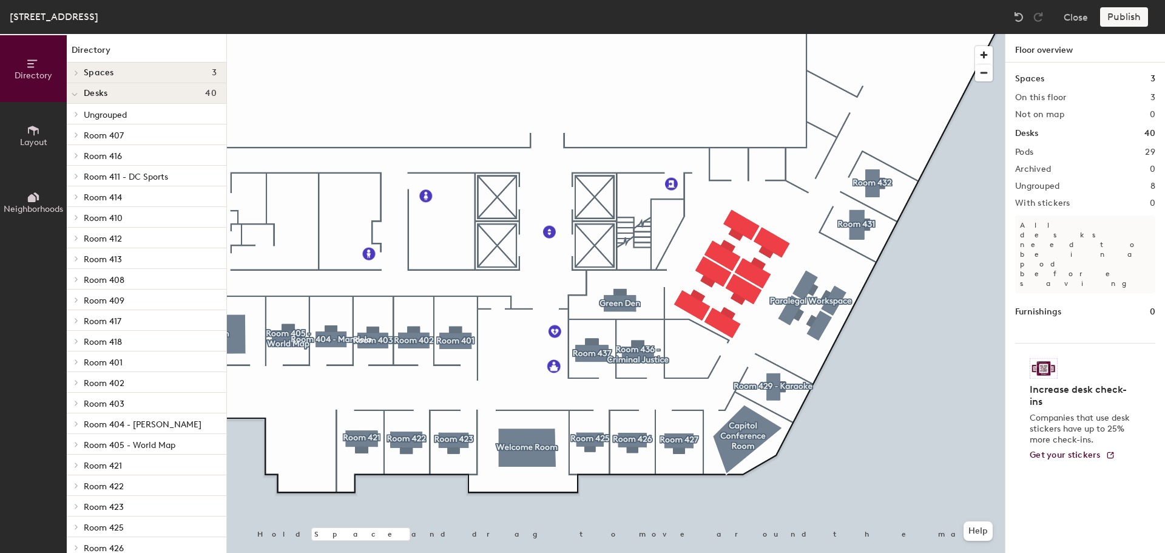
click at [79, 115] on span at bounding box center [75, 114] width 10 height 6
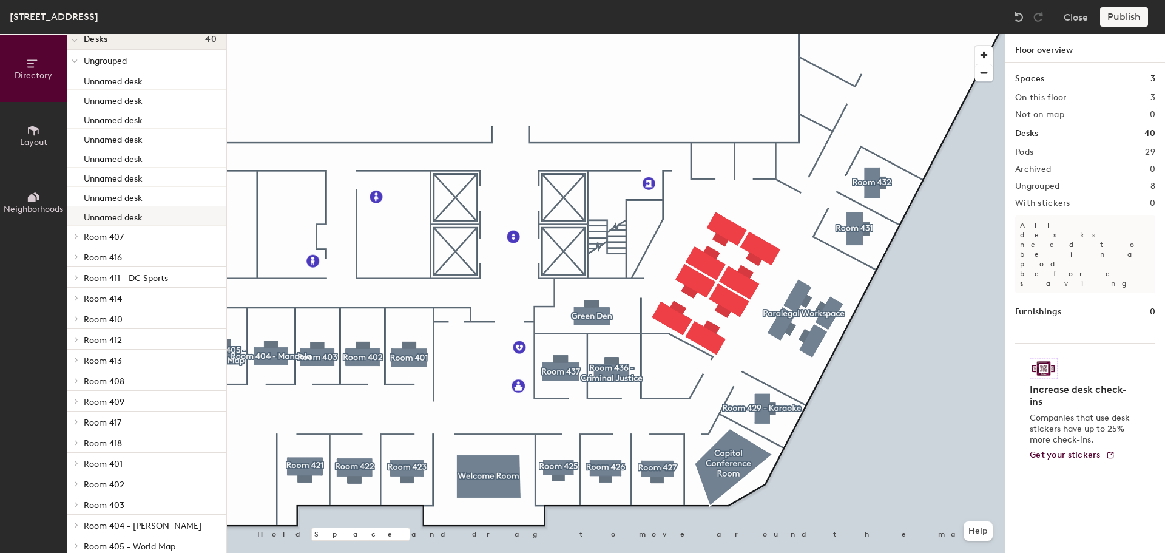
scroll to position [52, 0]
click at [149, 83] on div "Unnamed desk" at bounding box center [147, 81] width 160 height 19
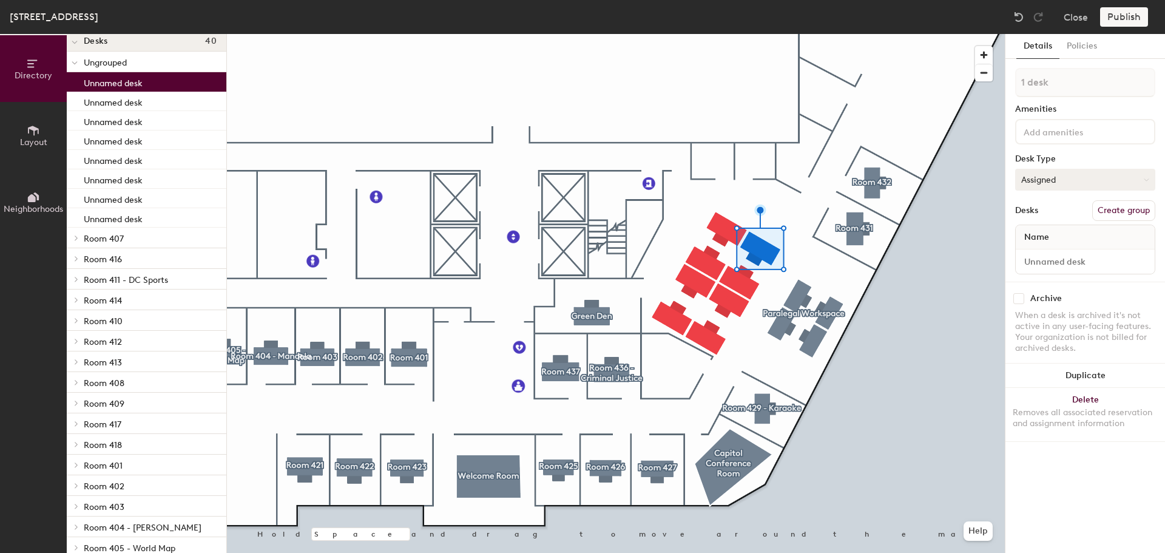
click at [1081, 179] on button "Assigned" at bounding box center [1085, 180] width 140 height 22
click at [1054, 254] on div "Hoteled" at bounding box center [1075, 253] width 121 height 18
click at [1037, 261] on input at bounding box center [1085, 261] width 134 height 17
type input "430.8"
click at [915, 34] on div at bounding box center [616, 34] width 778 height 0
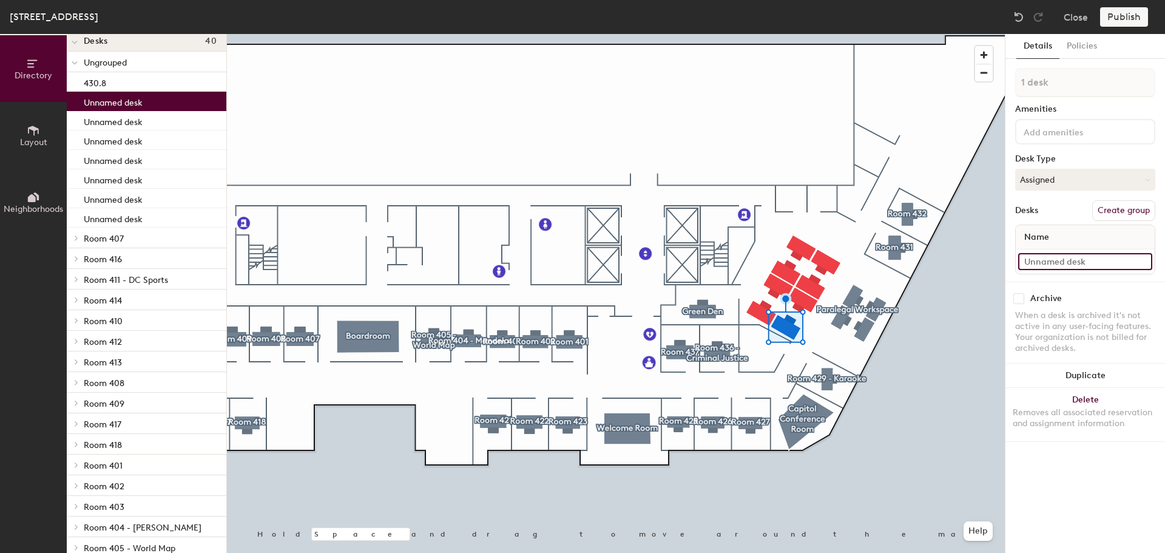
click at [1058, 261] on input at bounding box center [1085, 261] width 134 height 17
type input "430.5"
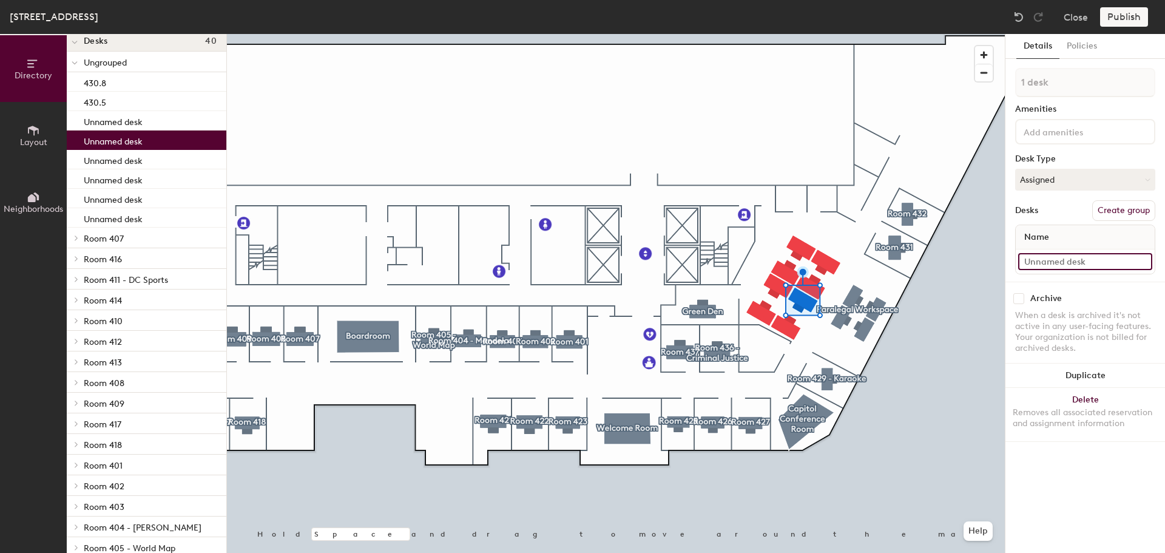
click at [1076, 261] on input at bounding box center [1085, 261] width 134 height 17
type input "430.6"
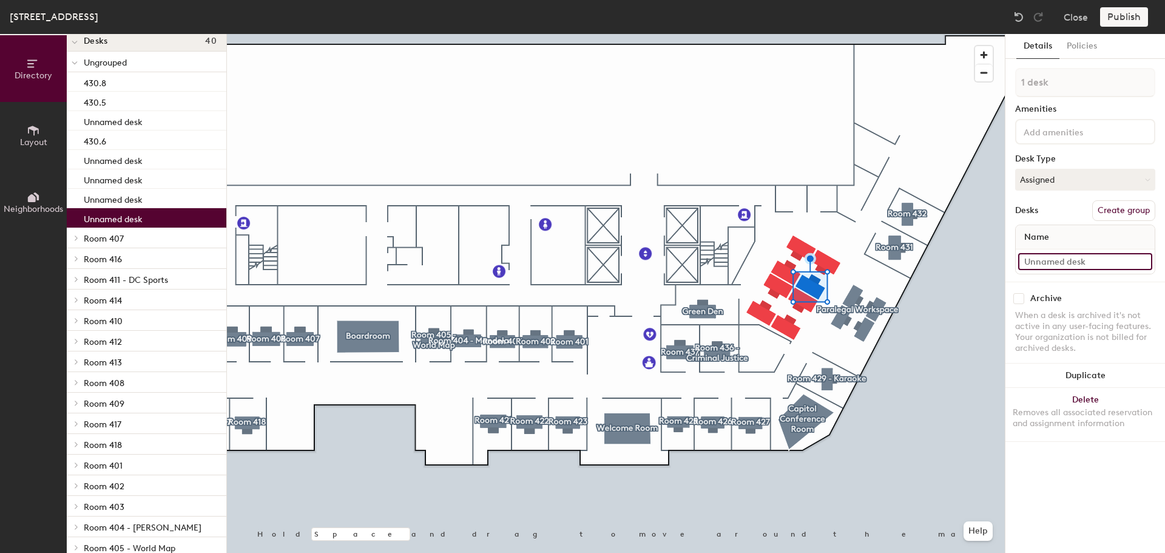
click at [1056, 262] on input at bounding box center [1085, 261] width 134 height 17
type input "430.7"
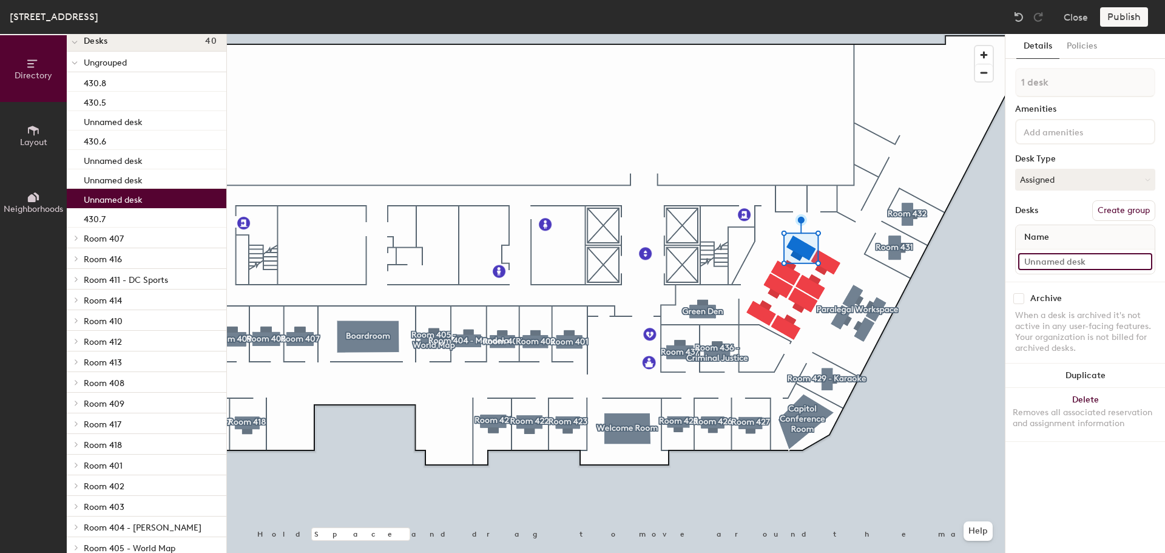
click at [1049, 263] on input at bounding box center [1085, 261] width 134 height 17
type input "430.9"
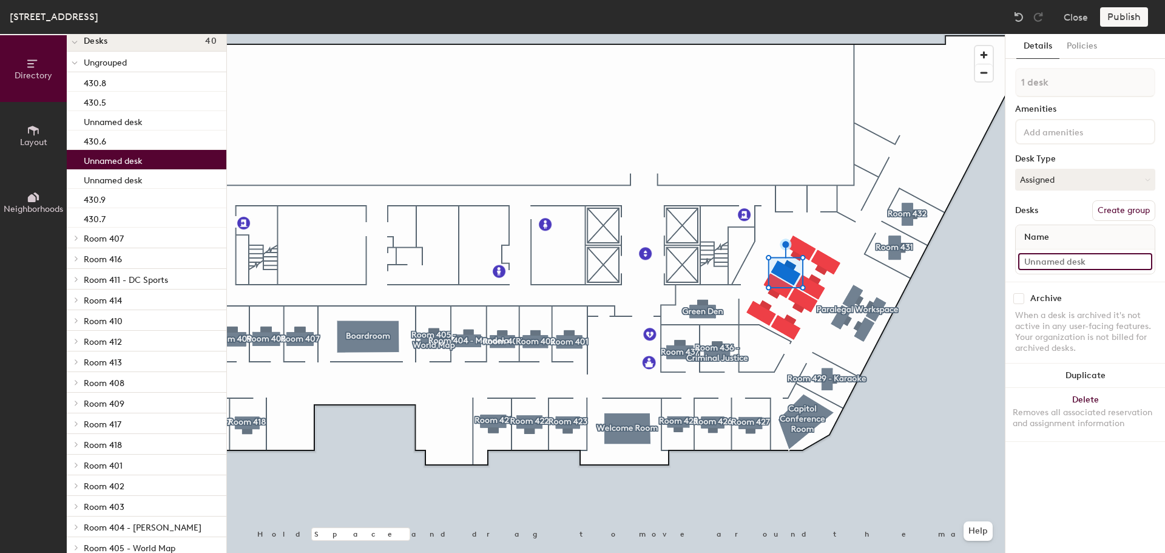
click at [1072, 264] on input at bounding box center [1085, 261] width 134 height 17
type input "430.10"
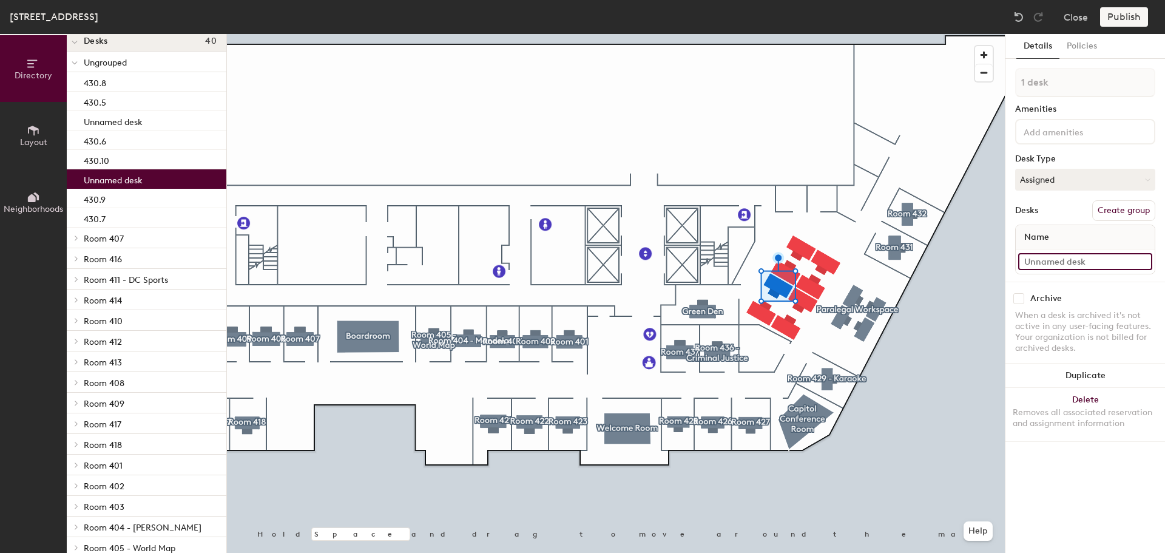
click at [1049, 260] on input at bounding box center [1085, 261] width 134 height 17
type input "430.11"
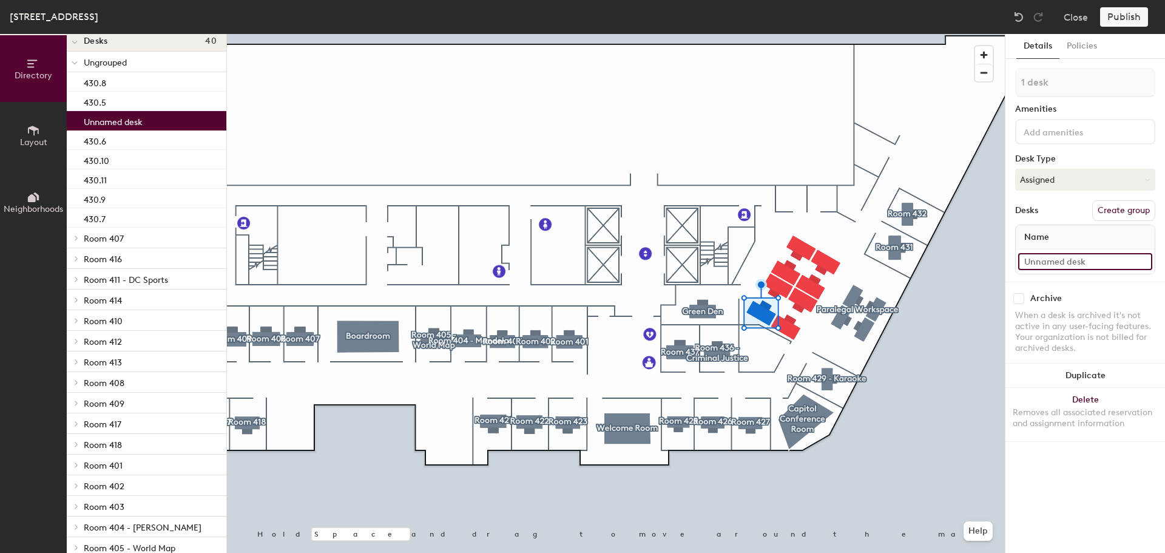
click at [1052, 257] on input at bounding box center [1085, 261] width 134 height 17
type input "430.12"
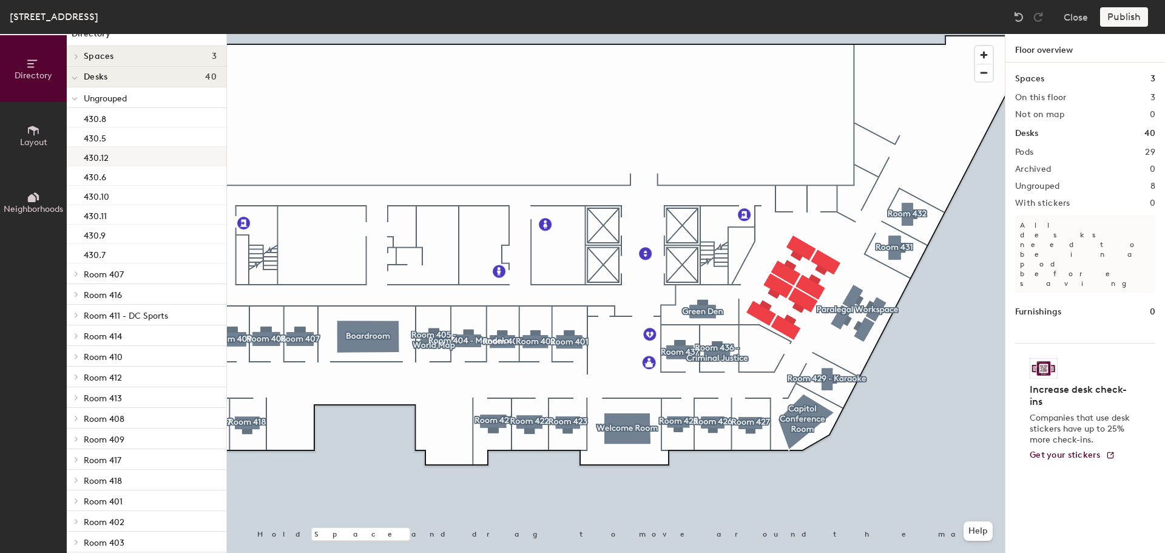
scroll to position [0, 0]
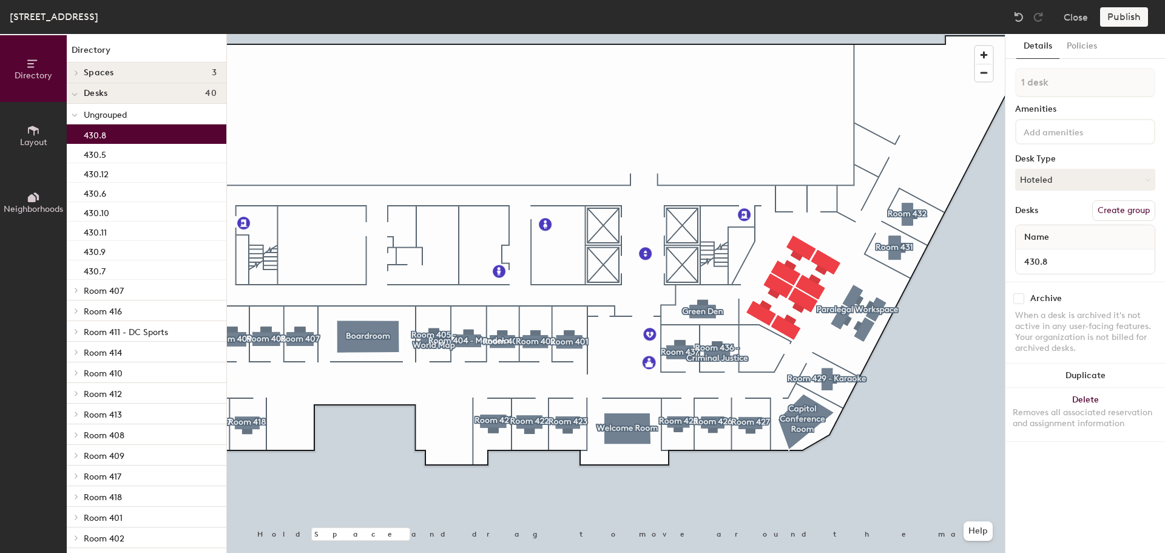
click at [81, 133] on div "430.8" at bounding box center [147, 133] width 160 height 19
click at [1117, 212] on button "Create group" at bounding box center [1123, 210] width 63 height 21
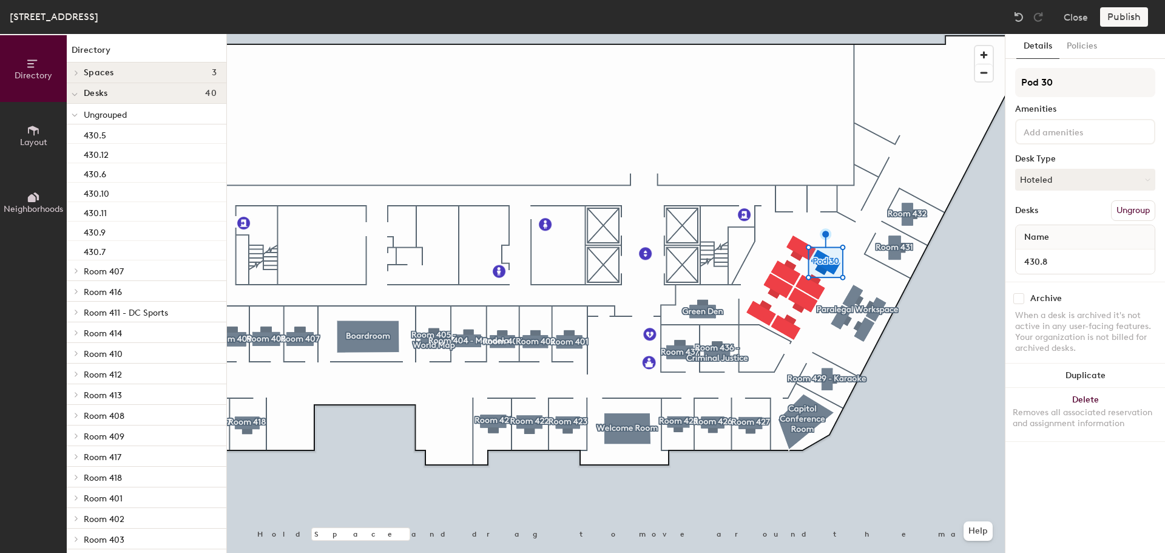
click at [992, 86] on div "Directory Layout Neighborhoods Directory Spaces 3 Boardroom Capitol Conference …" at bounding box center [582, 293] width 1165 height 519
type input "Staff Workspace"
drag, startPoint x: 1053, startPoint y: 89, endPoint x: 1008, endPoint y: 89, distance: 44.9
click at [1008, 89] on div "Details Policies Staff Workspace Amenities Desk Type Hoteled Desks Ungroup Name…" at bounding box center [1085, 293] width 160 height 519
click at [1138, 212] on button "Ungroup" at bounding box center [1133, 210] width 44 height 21
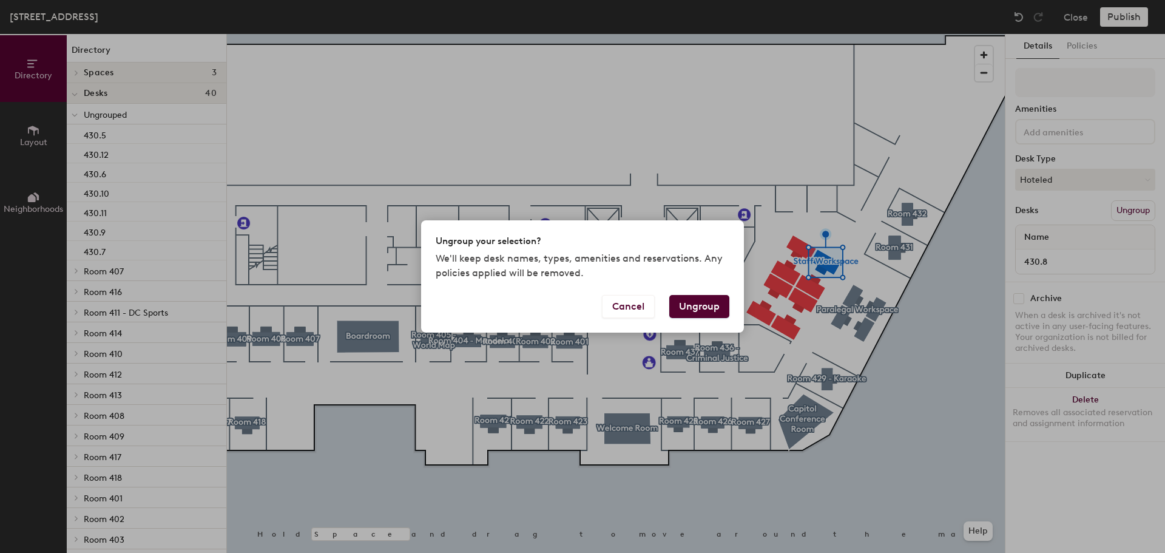
click at [705, 306] on button "Ungroup" at bounding box center [699, 306] width 60 height 23
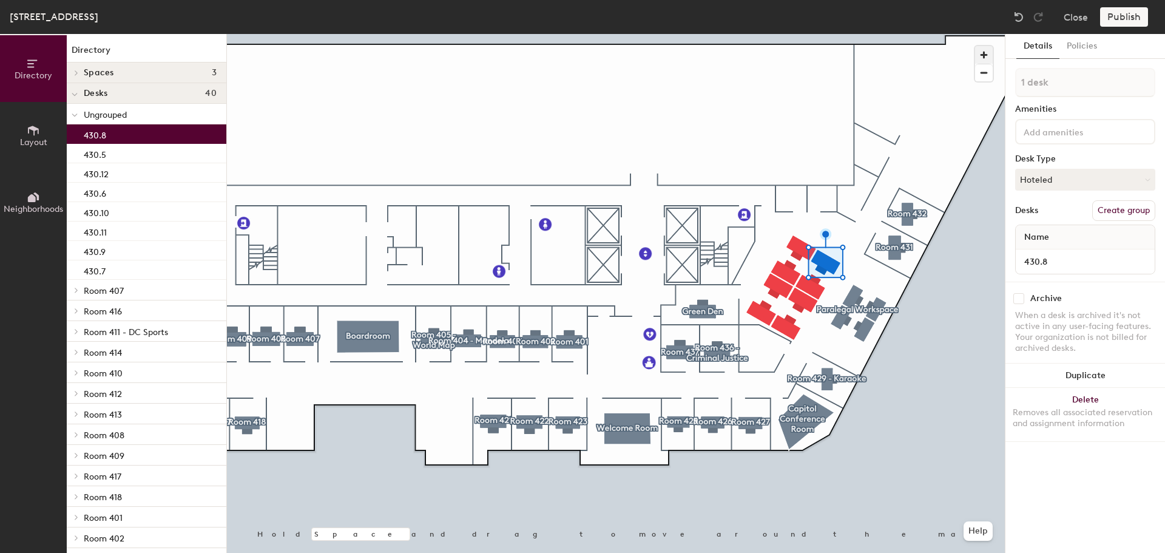
click at [986, 52] on span "button" at bounding box center [984, 55] width 18 height 18
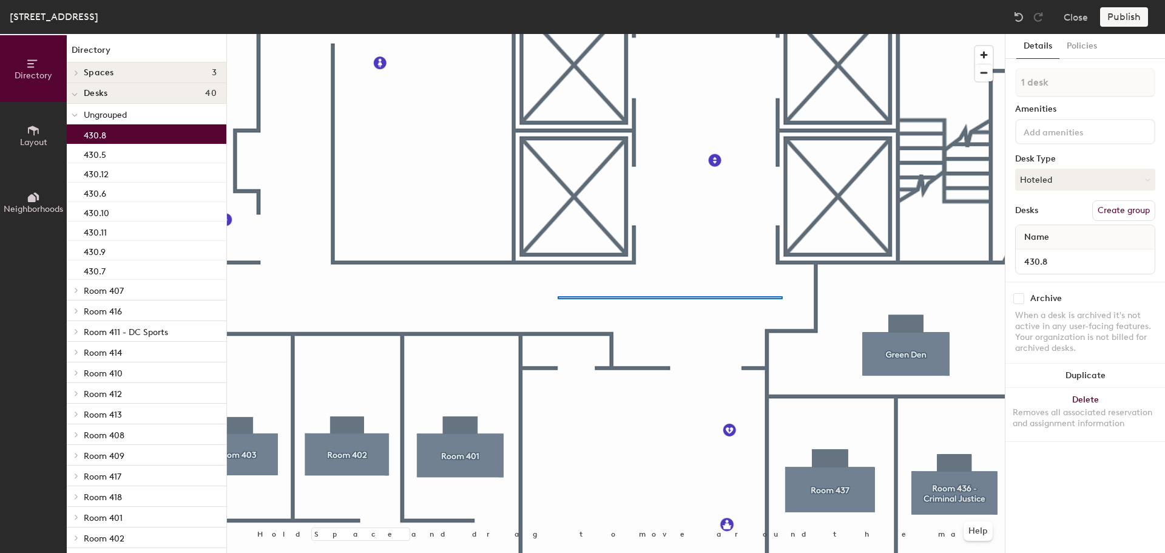
click at [562, 34] on div at bounding box center [616, 34] width 778 height 0
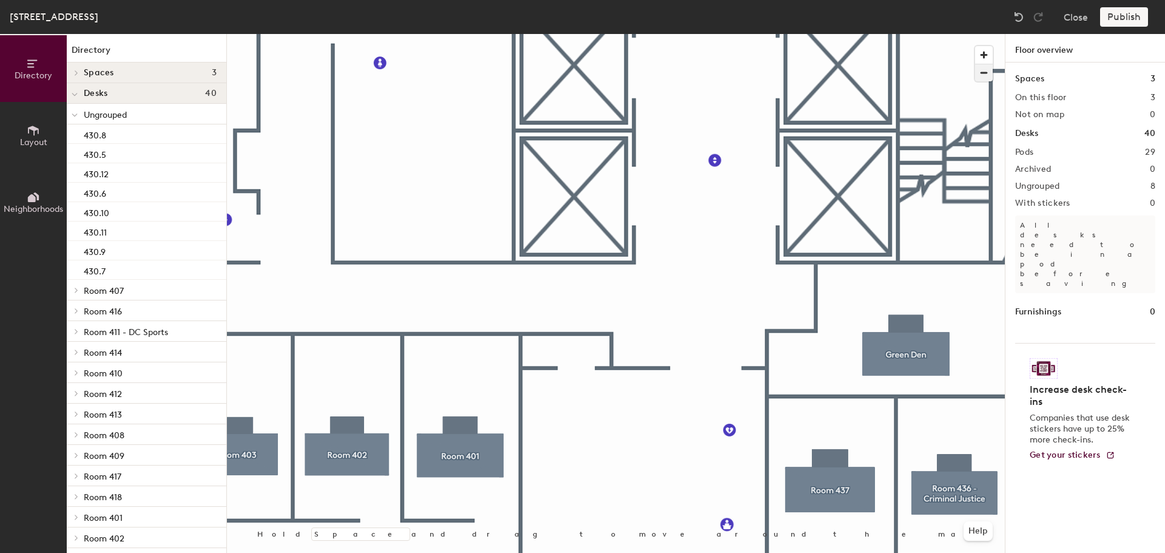
click at [989, 73] on span "button" at bounding box center [984, 72] width 18 height 17
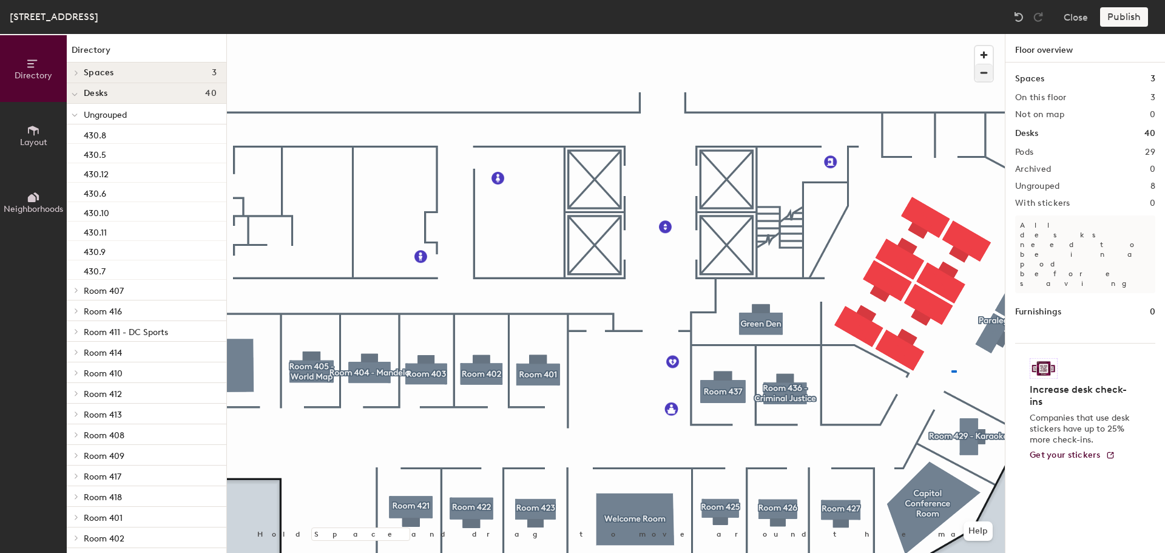
click at [951, 34] on div at bounding box center [616, 34] width 778 height 0
click at [986, 53] on span "button" at bounding box center [984, 55] width 18 height 18
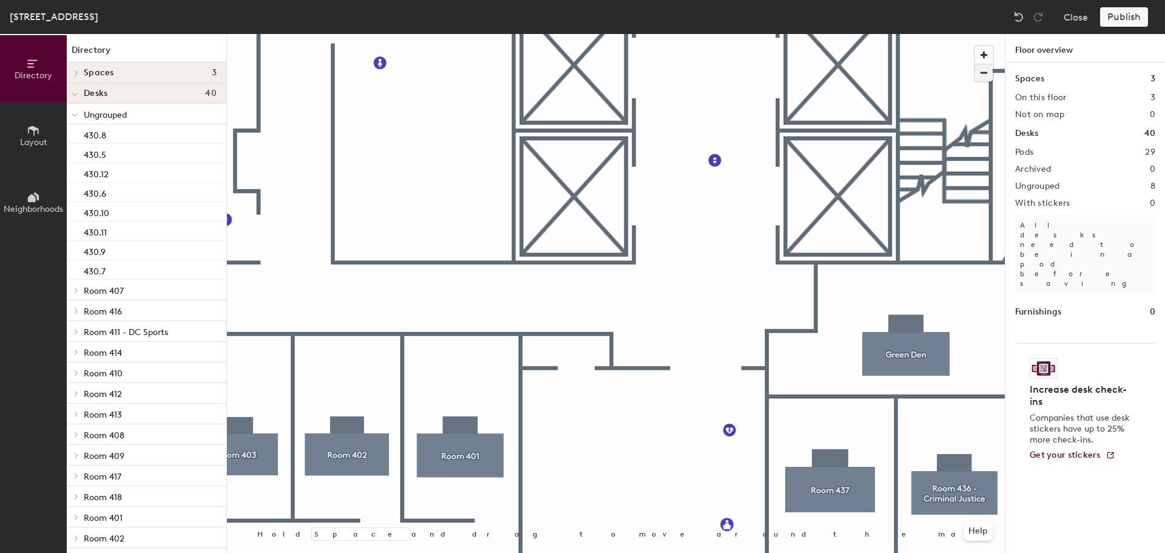
click at [982, 72] on span "button" at bounding box center [984, 72] width 18 height 17
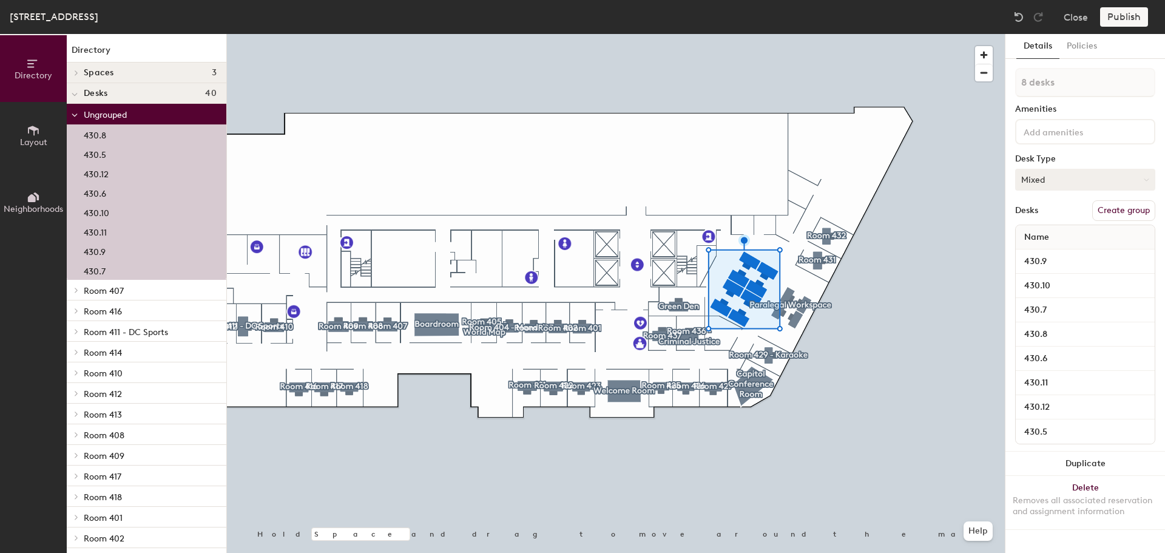
click at [1113, 182] on button "Mixed" at bounding box center [1085, 180] width 140 height 22
click at [1050, 249] on div "Hoteled" at bounding box center [1075, 253] width 121 height 18
click at [1077, 175] on button "Hoteled" at bounding box center [1085, 180] width 140 height 22
click at [1131, 181] on button "Hoteled" at bounding box center [1085, 180] width 140 height 22
click at [1148, 183] on button "Hoteled" at bounding box center [1085, 180] width 140 height 22
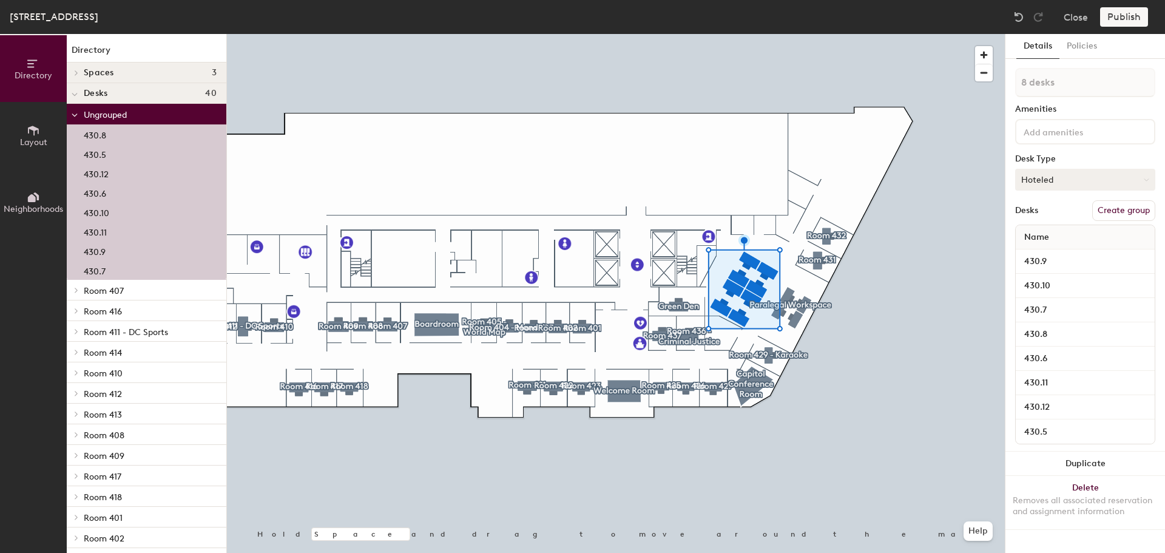
click at [1079, 181] on button "Hoteled" at bounding box center [1085, 180] width 140 height 22
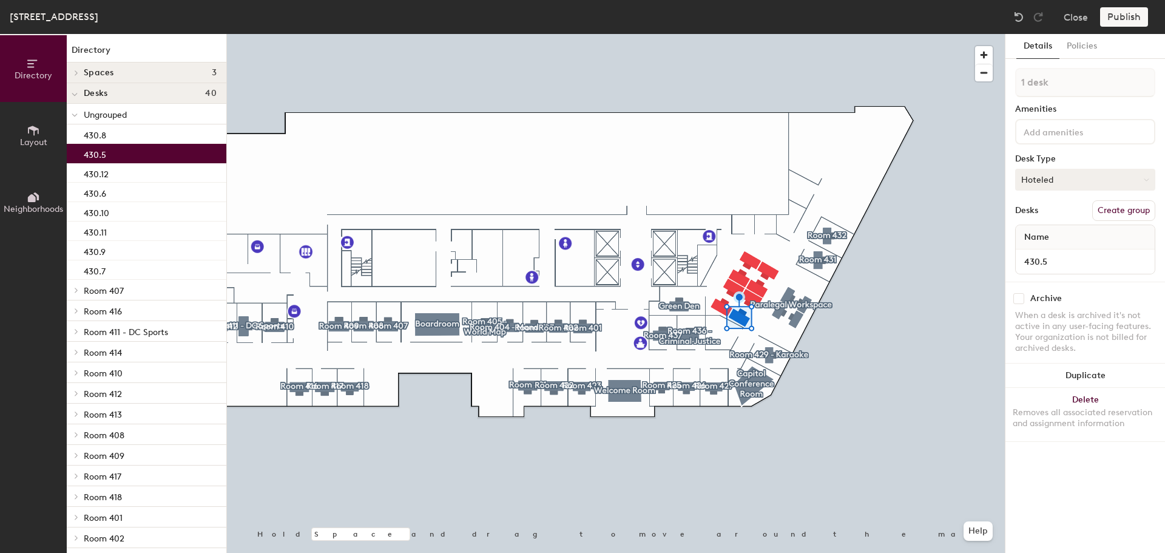
click at [1086, 182] on button "Hoteled" at bounding box center [1085, 180] width 140 height 22
click at [1068, 214] on div "Assigned" at bounding box center [1075, 217] width 121 height 18
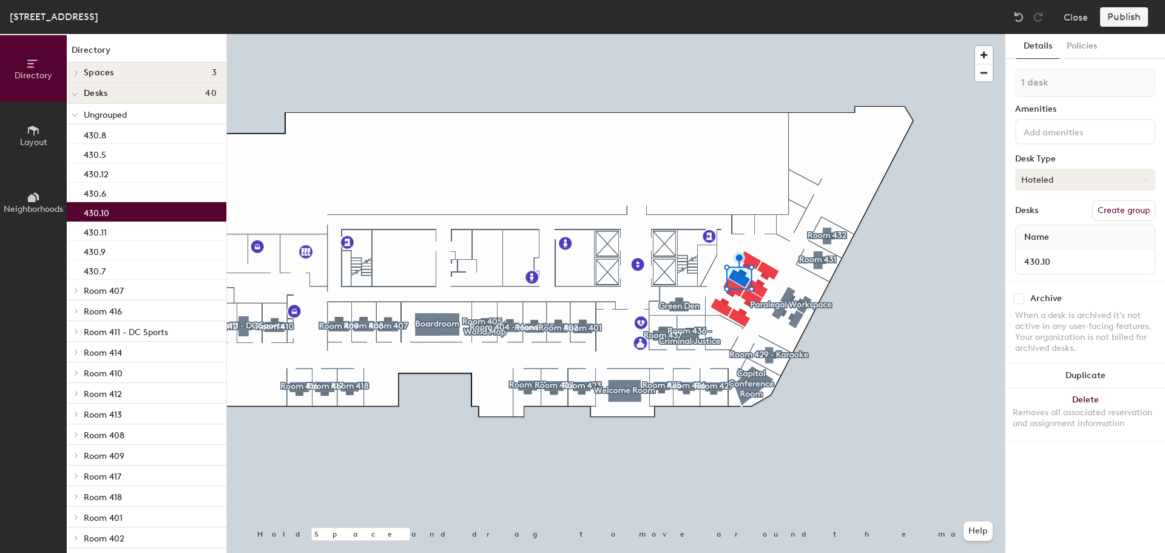
click at [1112, 178] on button "Hoteled" at bounding box center [1085, 180] width 140 height 22
click at [1051, 217] on div "Assigned" at bounding box center [1075, 217] width 121 height 18
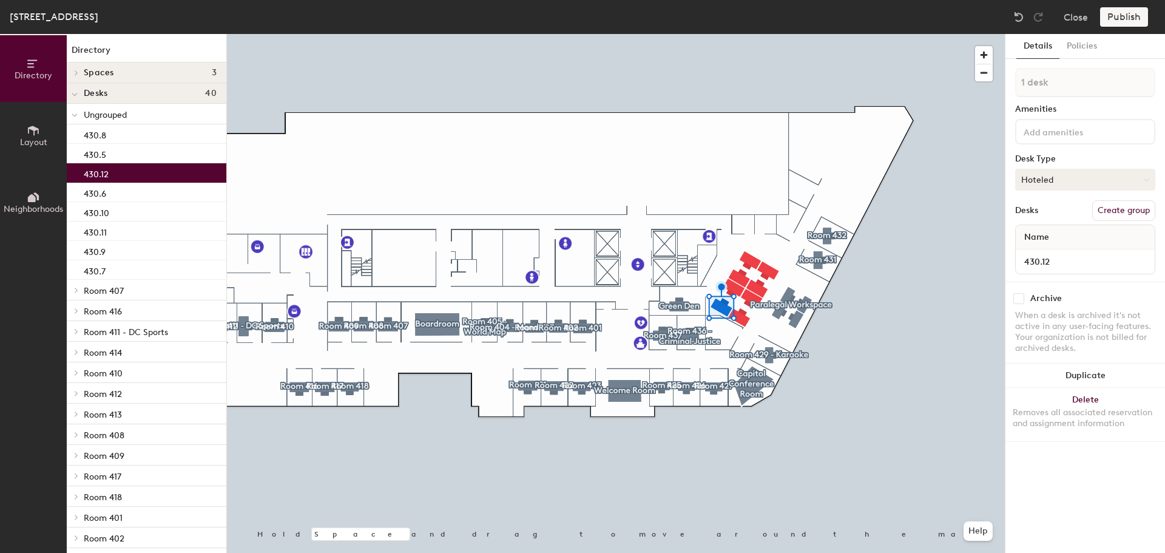
click at [1123, 179] on button "Hoteled" at bounding box center [1085, 180] width 140 height 22
click at [1053, 215] on div "Assigned" at bounding box center [1075, 217] width 121 height 18
type input "8 desks"
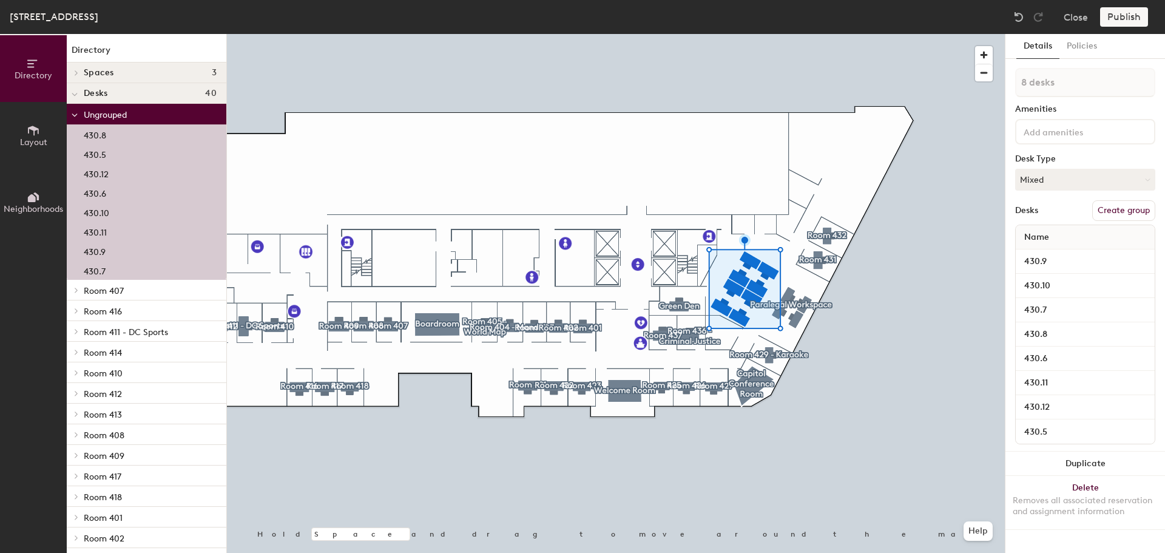
click at [1120, 212] on button "Create group" at bounding box center [1123, 210] width 63 height 21
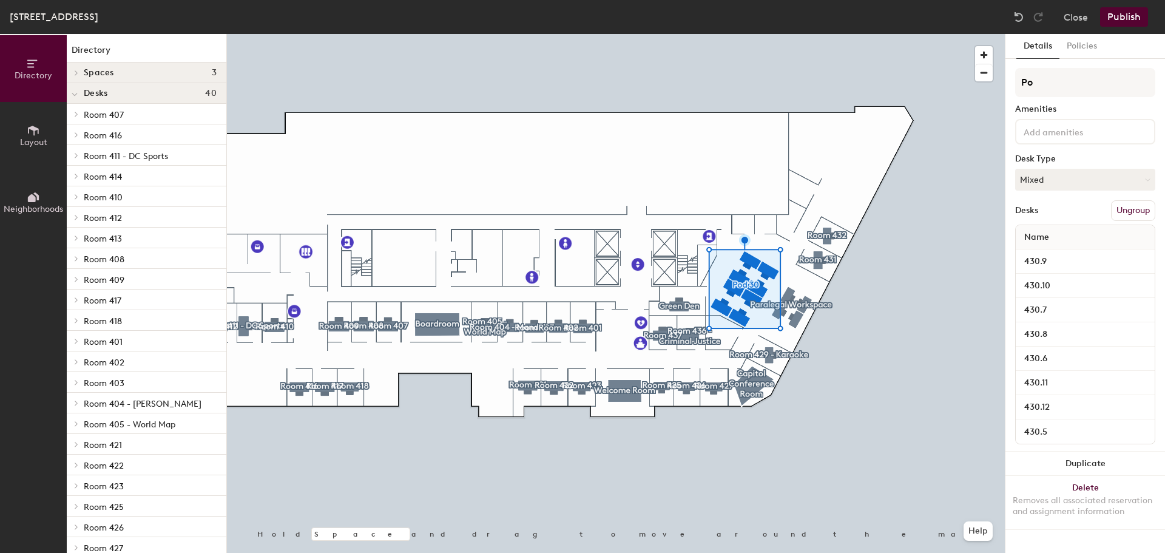
type input "P"
click at [1075, 97] on div "Staff Amenities Desk Type Mixed Desks Ungroup Name 430.9 430.10 430.7 430.8 430…" at bounding box center [1085, 259] width 140 height 383
type input "Staff Workspace"
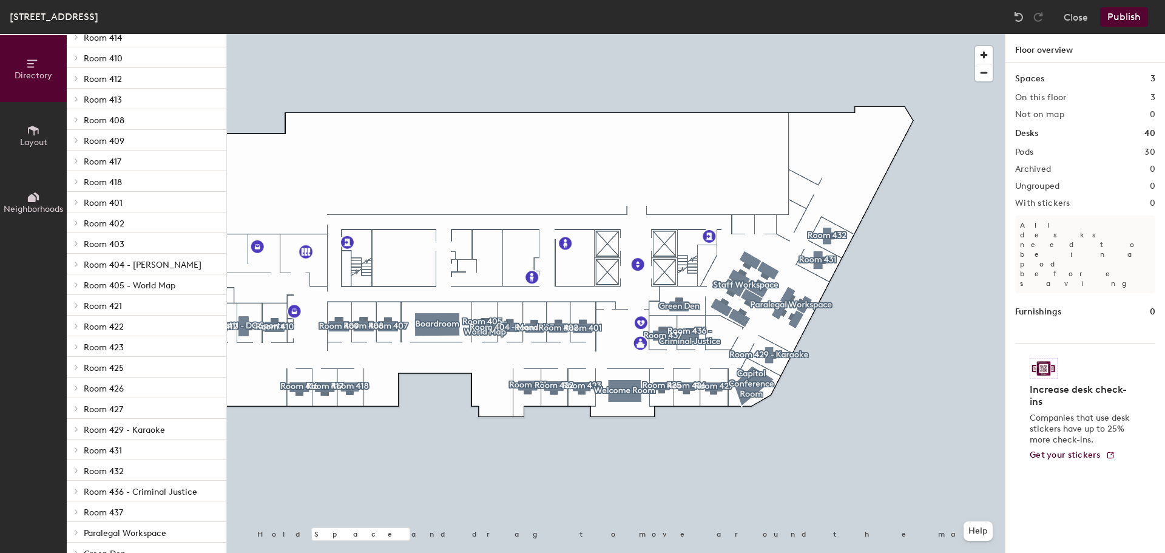
scroll to position [5, 0]
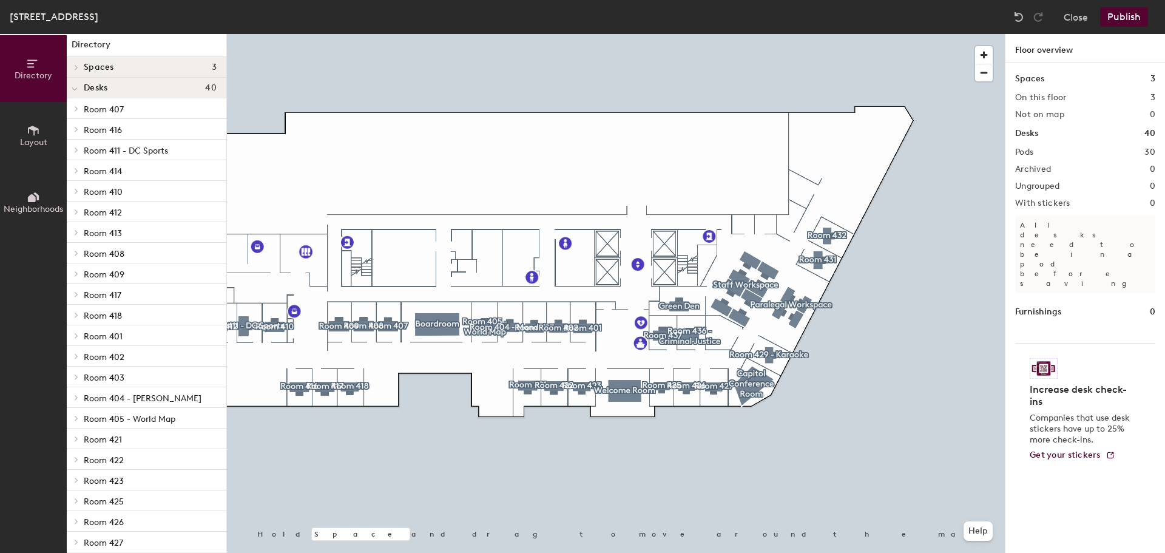
click at [1115, 16] on button "Publish" at bounding box center [1124, 16] width 48 height 19
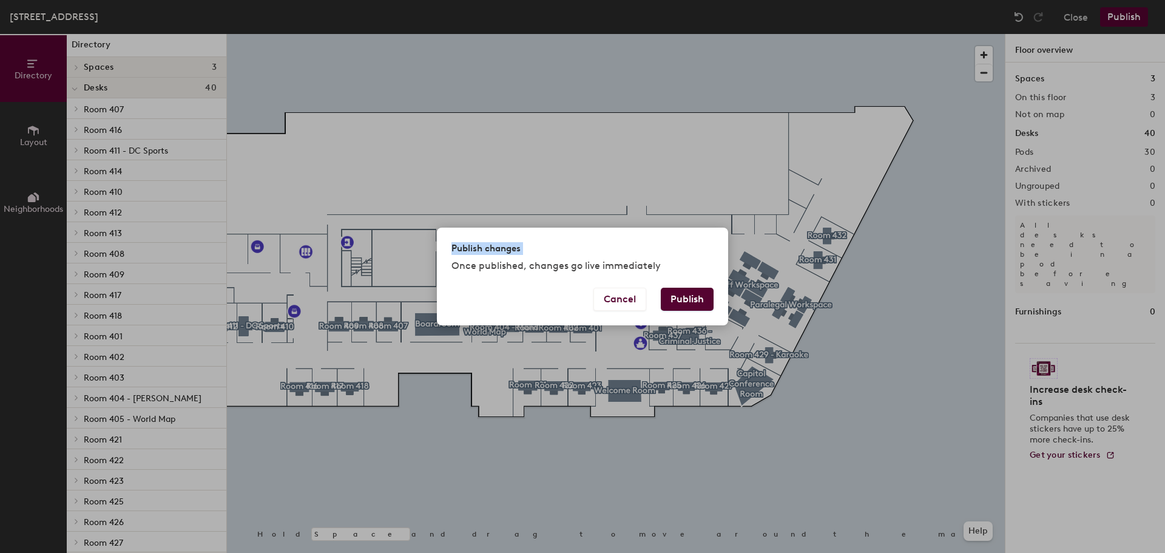
drag, startPoint x: 223, startPoint y: 156, endPoint x: 214, endPoint y: 263, distance: 107.1
click at [214, 263] on div "Publish changes Once published, changes go live immediately Cancel Publish" at bounding box center [582, 276] width 1165 height 553
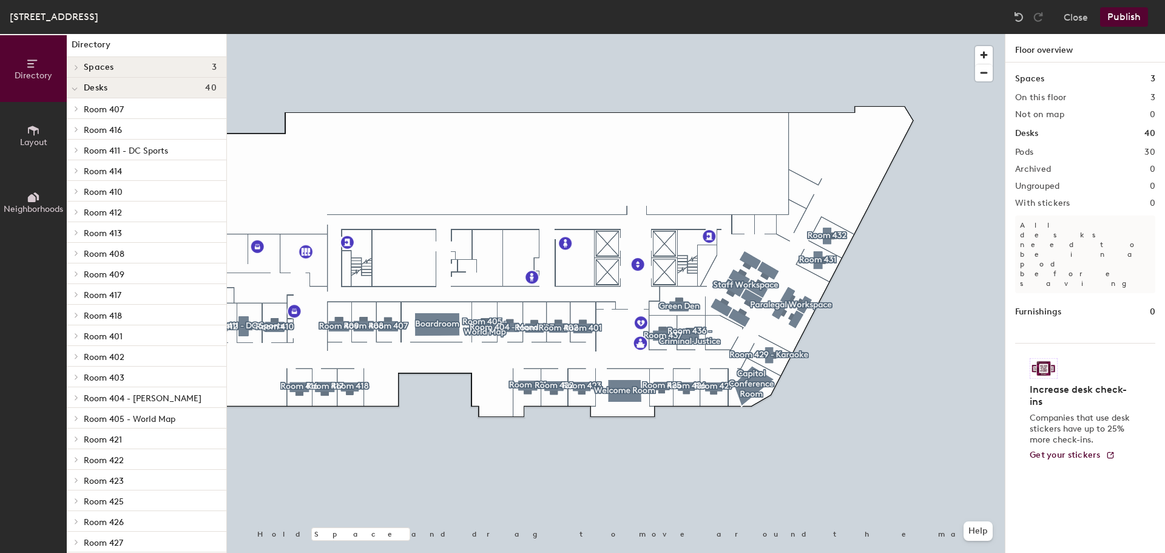
click at [1129, 18] on button "Publish" at bounding box center [1124, 16] width 48 height 19
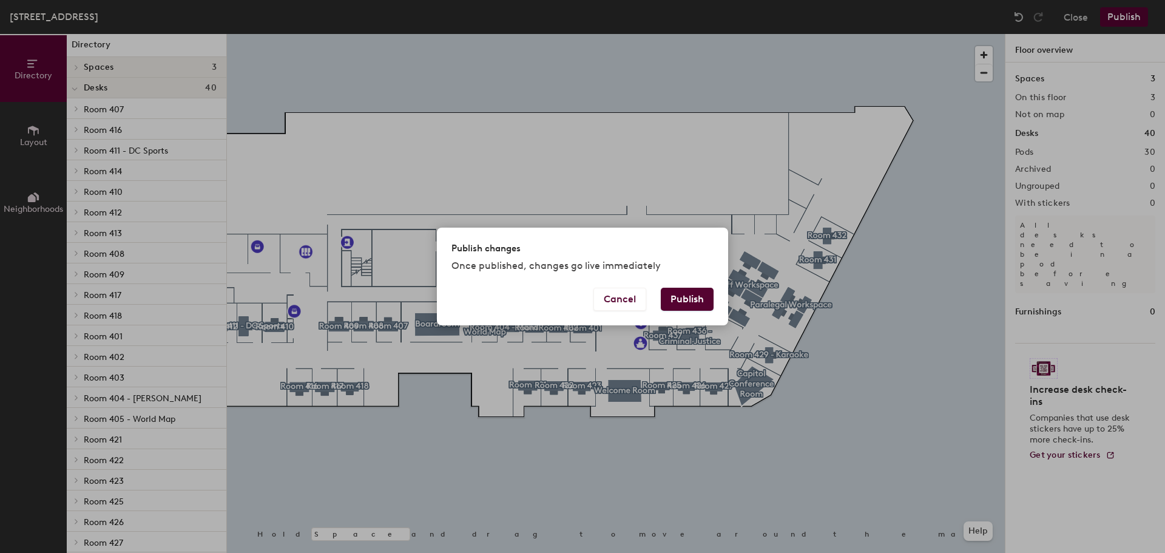
click at [685, 301] on button "Publish" at bounding box center [687, 299] width 53 height 23
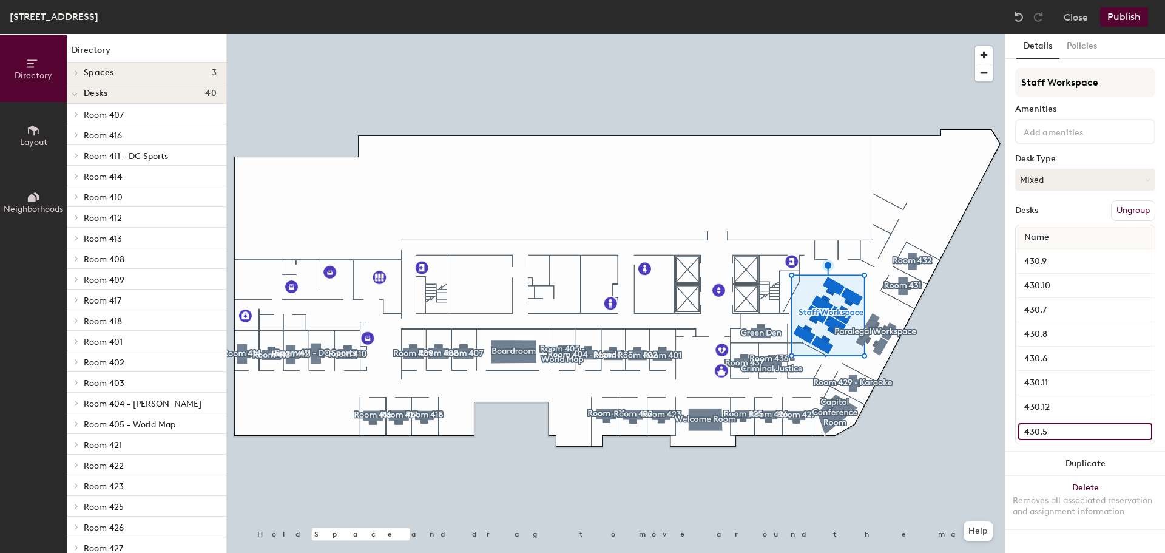
click at [1067, 430] on input "430.5" at bounding box center [1085, 431] width 134 height 17
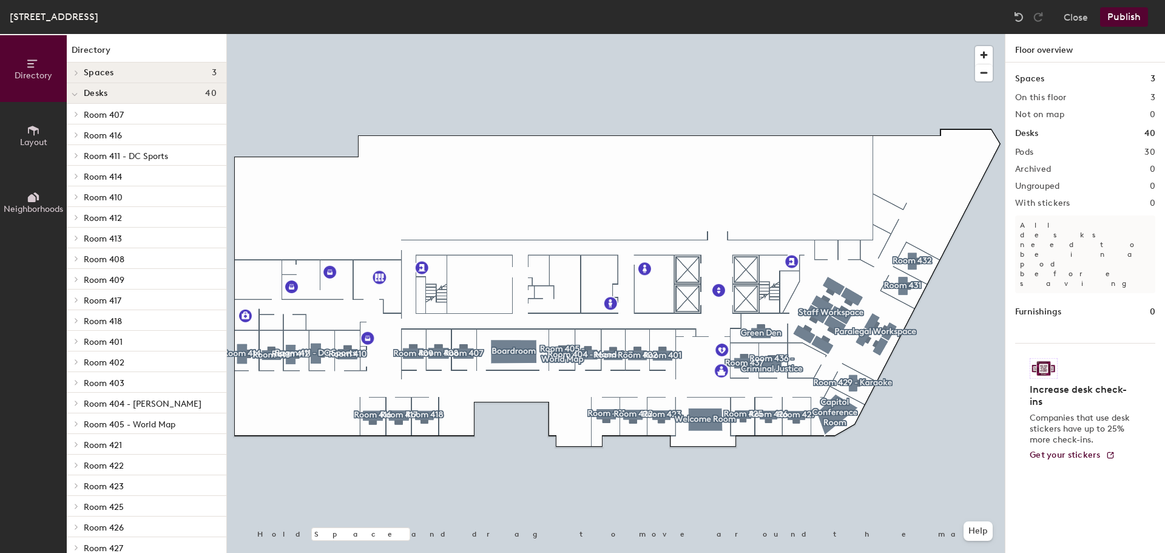
click at [30, 134] on icon at bounding box center [33, 130] width 13 height 13
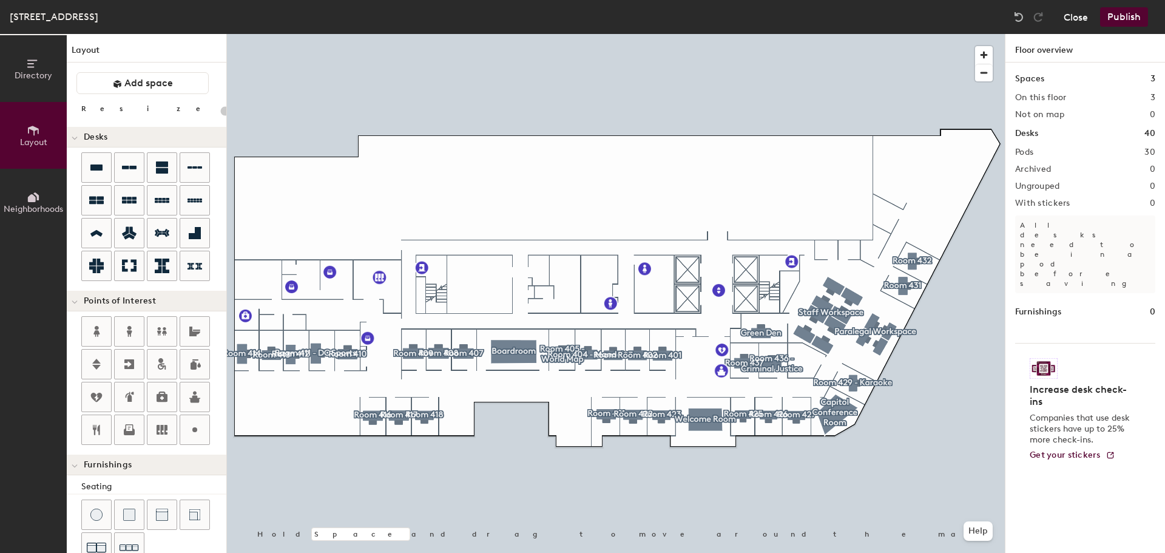
click at [1081, 22] on button "Close" at bounding box center [1075, 16] width 24 height 19
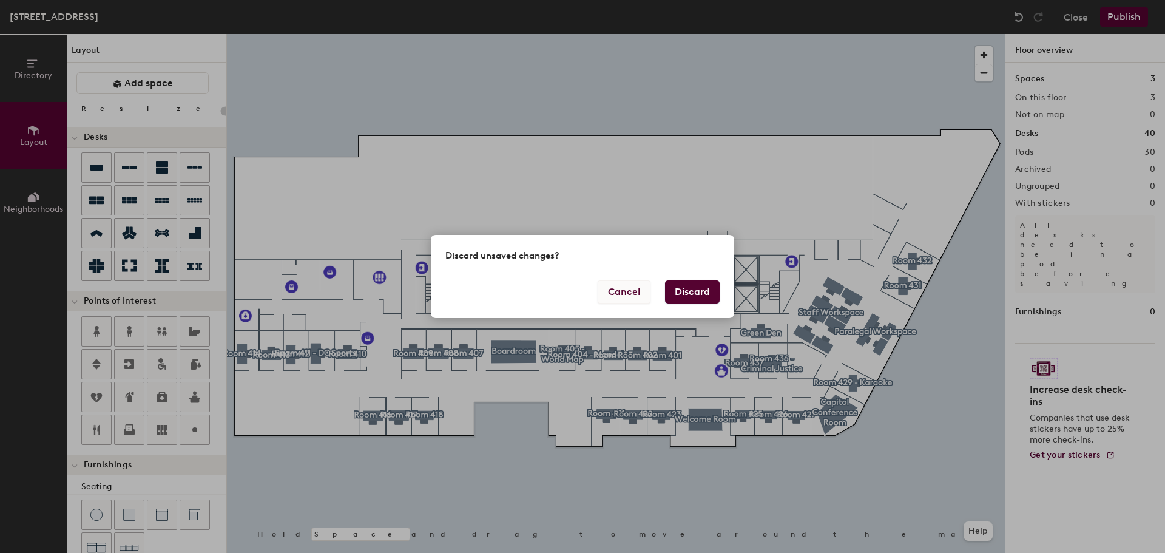
click at [618, 284] on button "Cancel" at bounding box center [623, 291] width 53 height 23
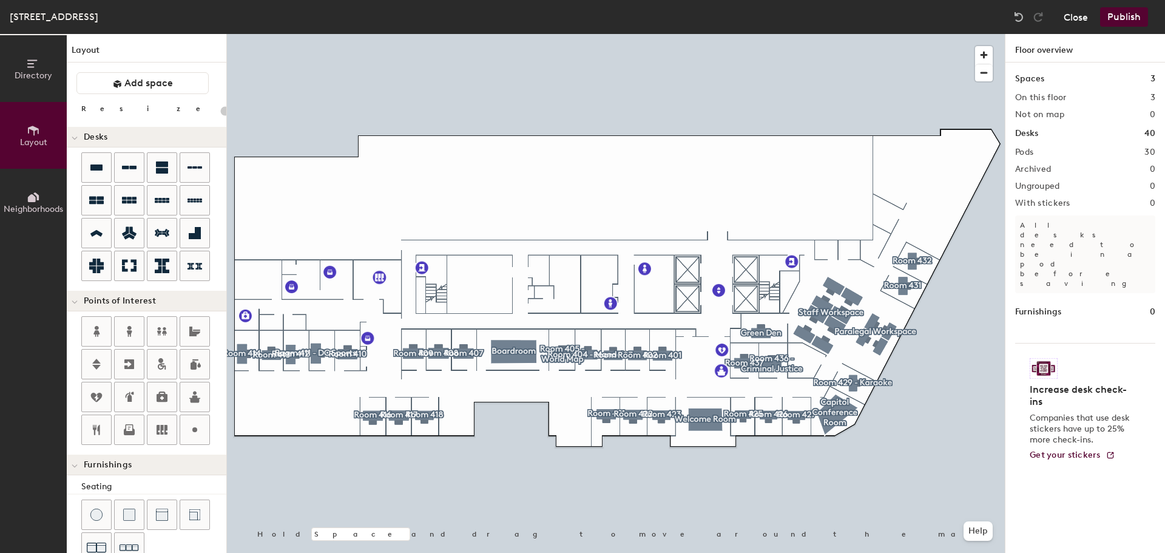
click at [1071, 16] on button "Close" at bounding box center [1075, 16] width 24 height 19
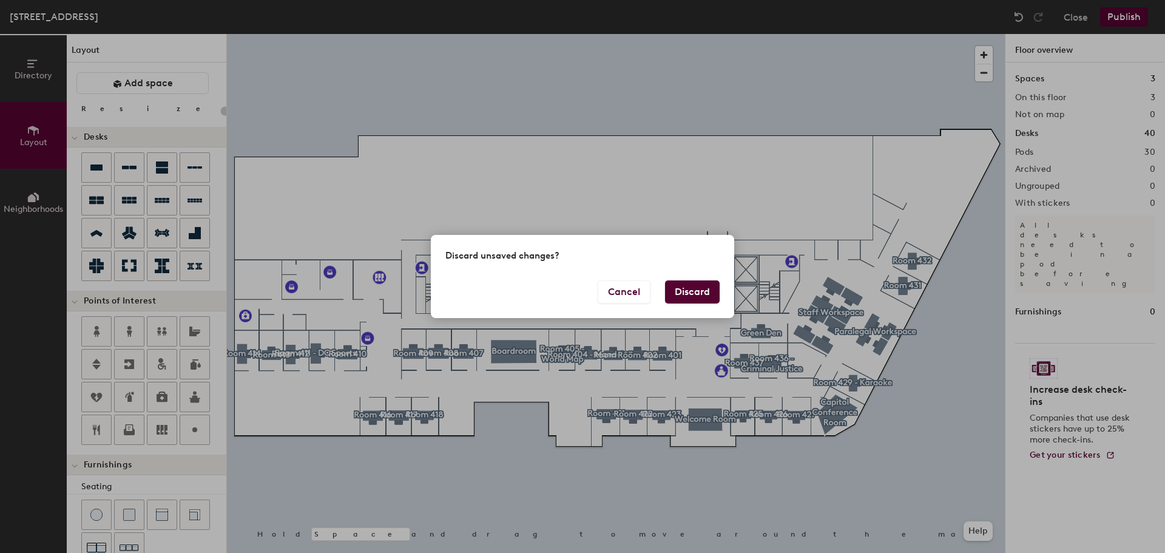
click at [684, 290] on button "Discard" at bounding box center [692, 291] width 55 height 23
type input "20"
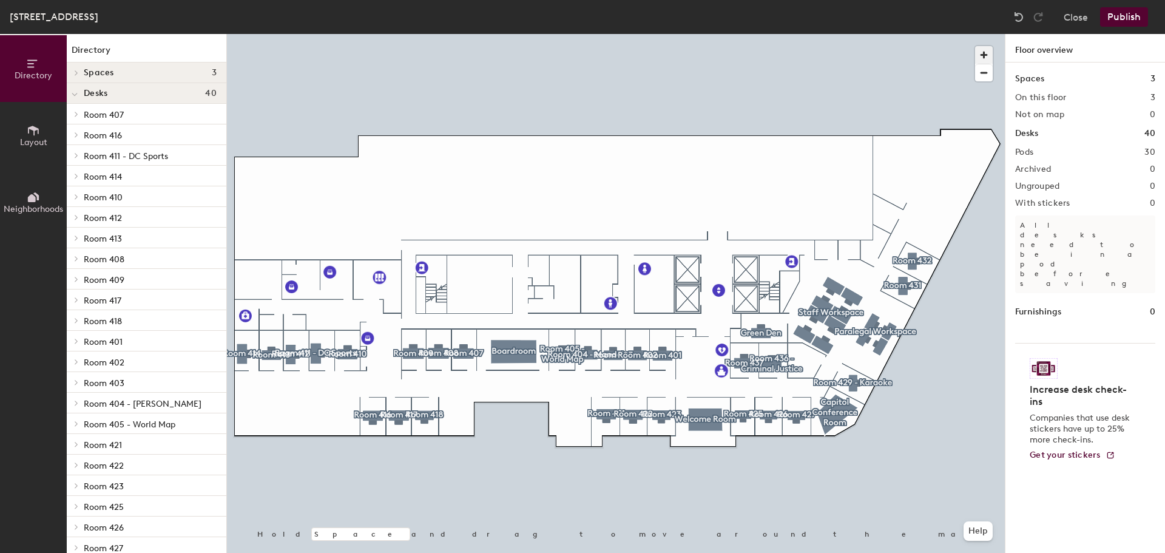
click at [985, 60] on span "button" at bounding box center [984, 55] width 18 height 18
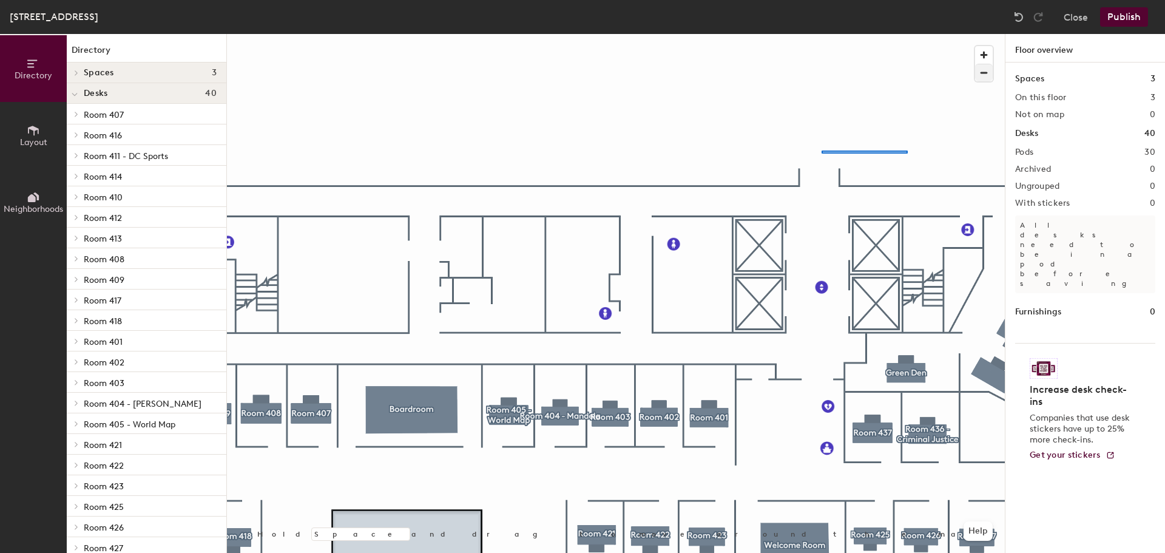
click at [821, 34] on div at bounding box center [616, 34] width 778 height 0
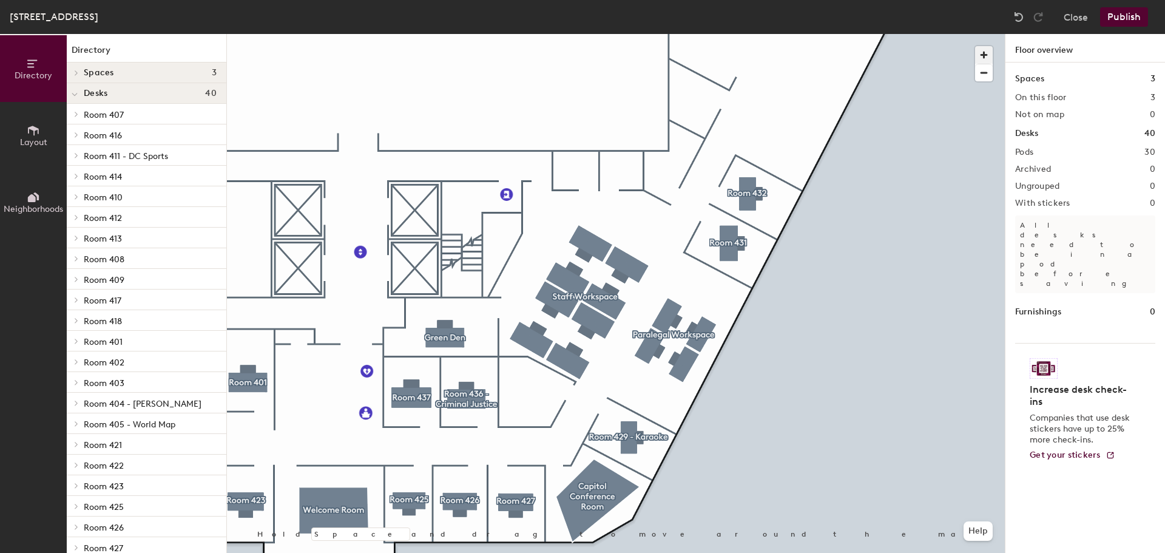
click at [980, 55] on span "button" at bounding box center [984, 55] width 18 height 18
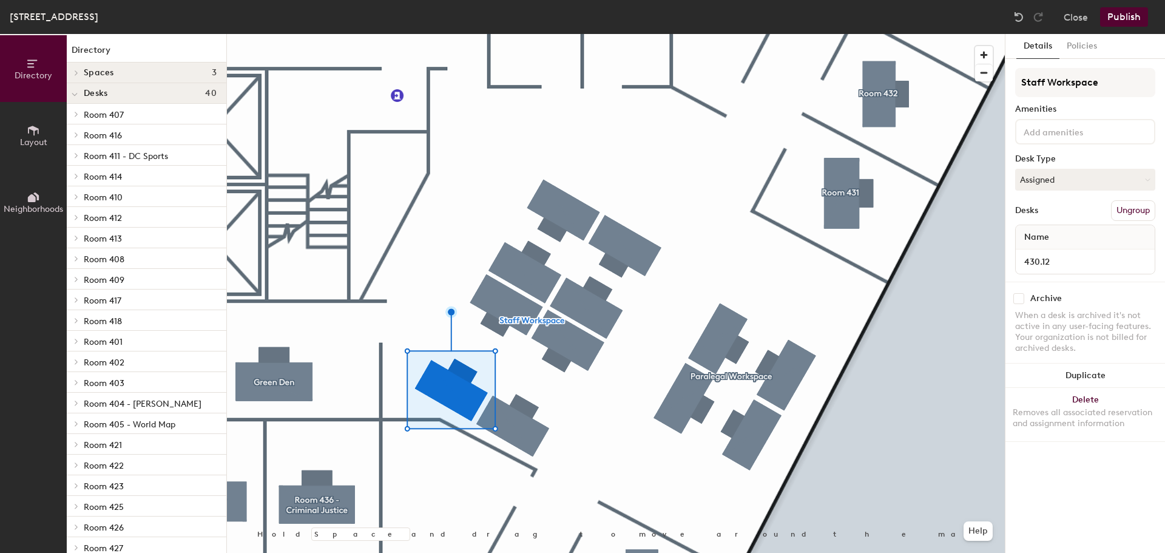
click at [513, 34] on div at bounding box center [616, 34] width 778 height 0
